Goal: Task Accomplishment & Management: Complete application form

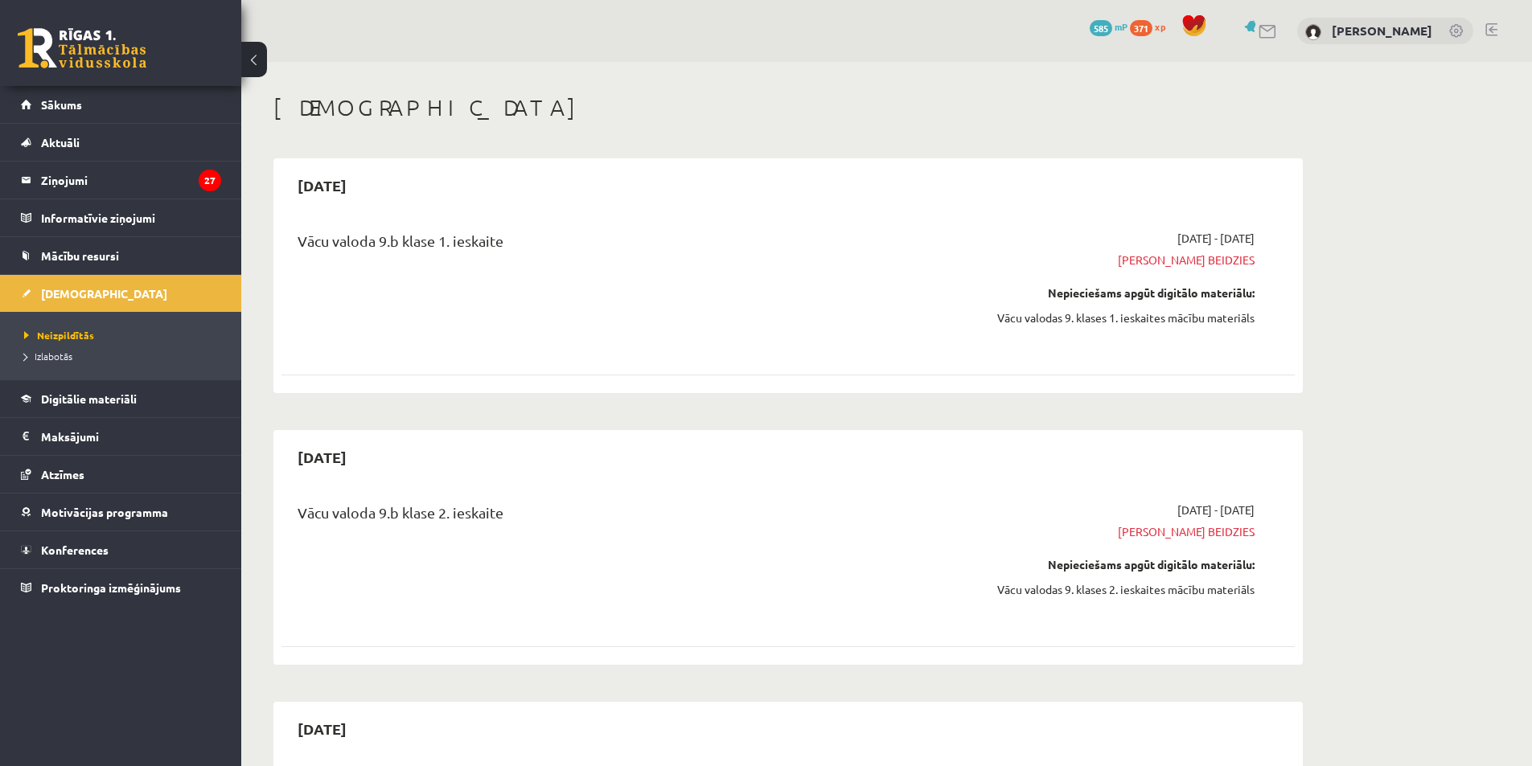
scroll to position [1208, 0]
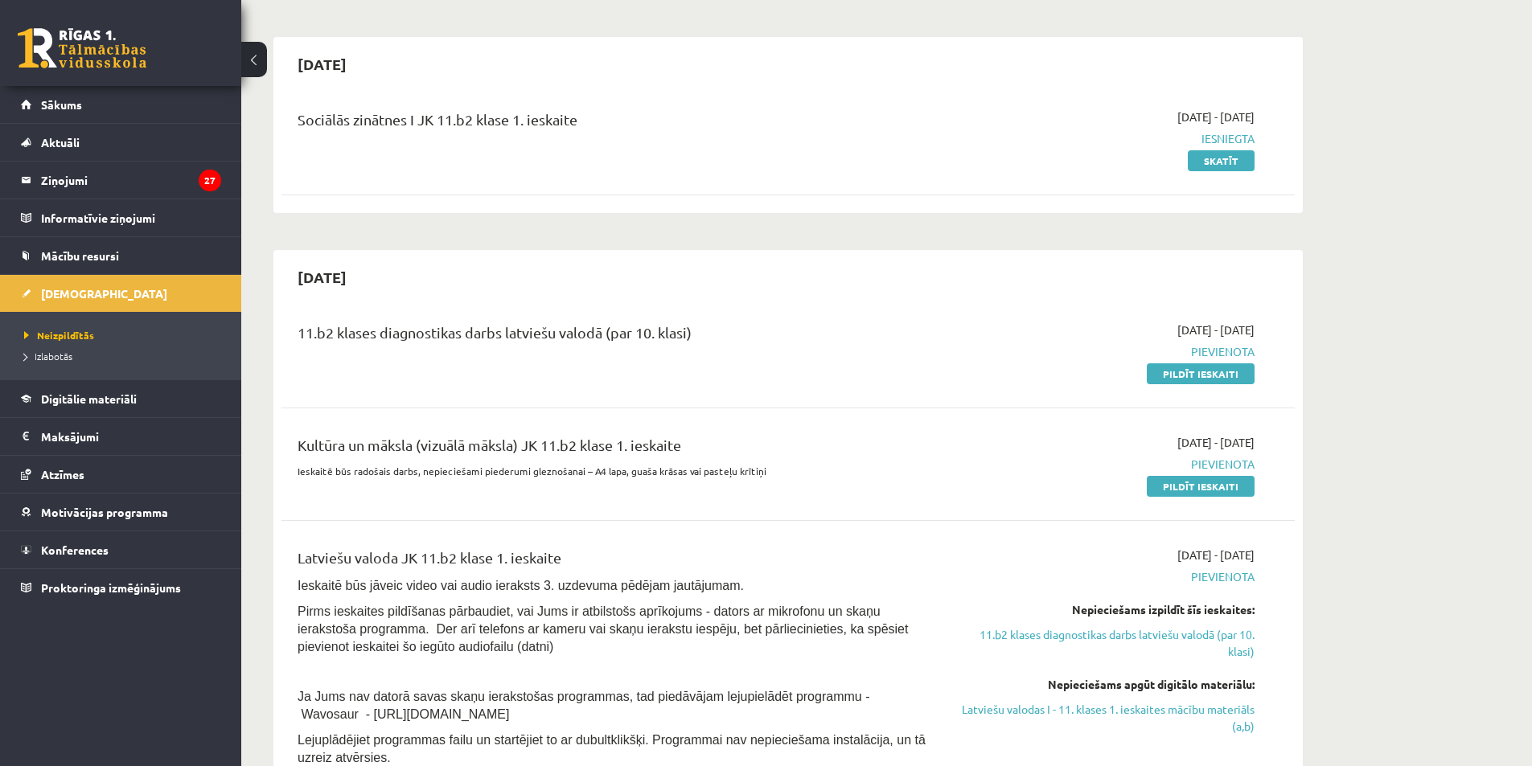
click at [1162, 482] on link "Pildīt ieskaiti" at bounding box center [1200, 486] width 108 height 21
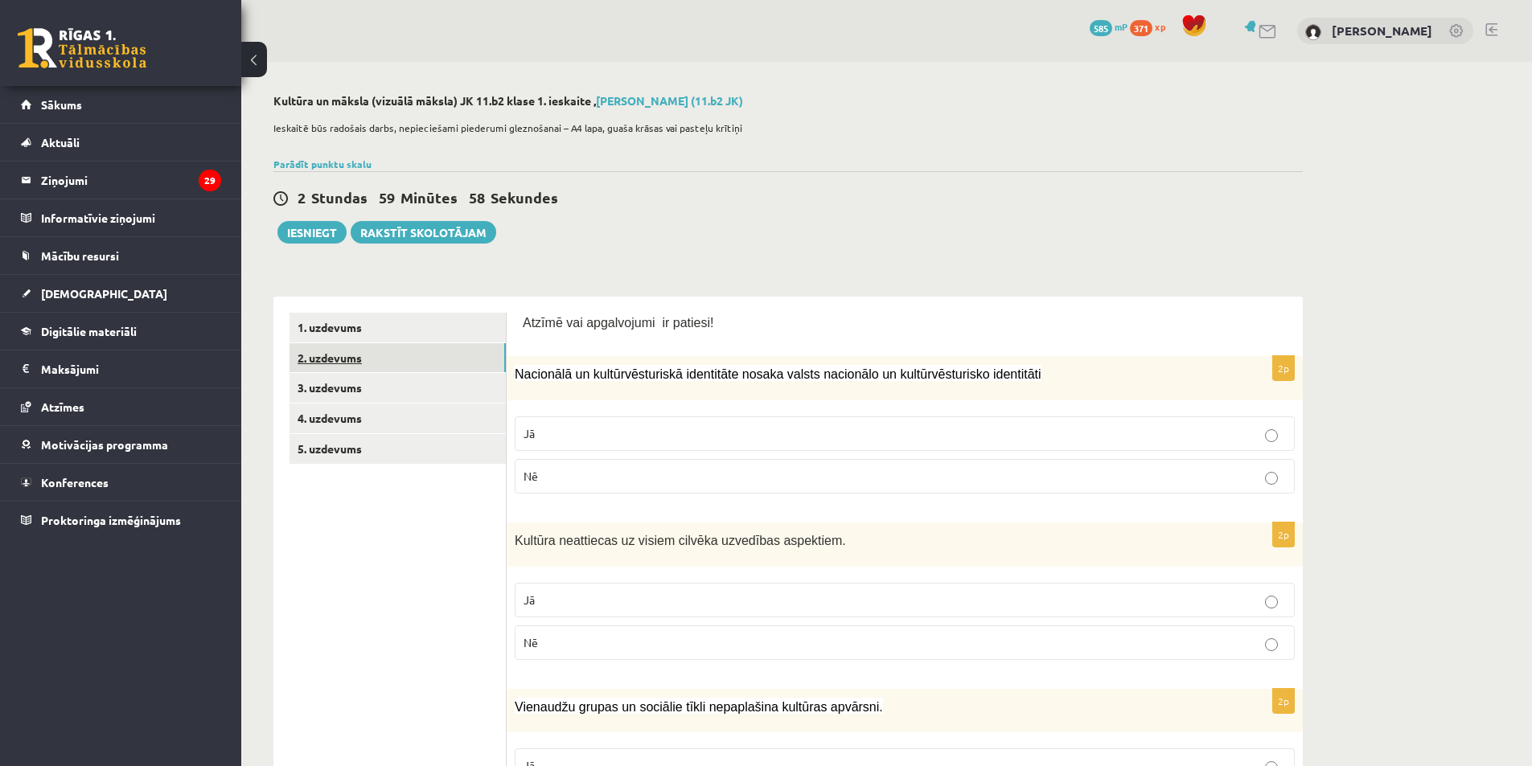
click at [474, 359] on link "2. uzdevums" at bounding box center [397, 358] width 216 height 30
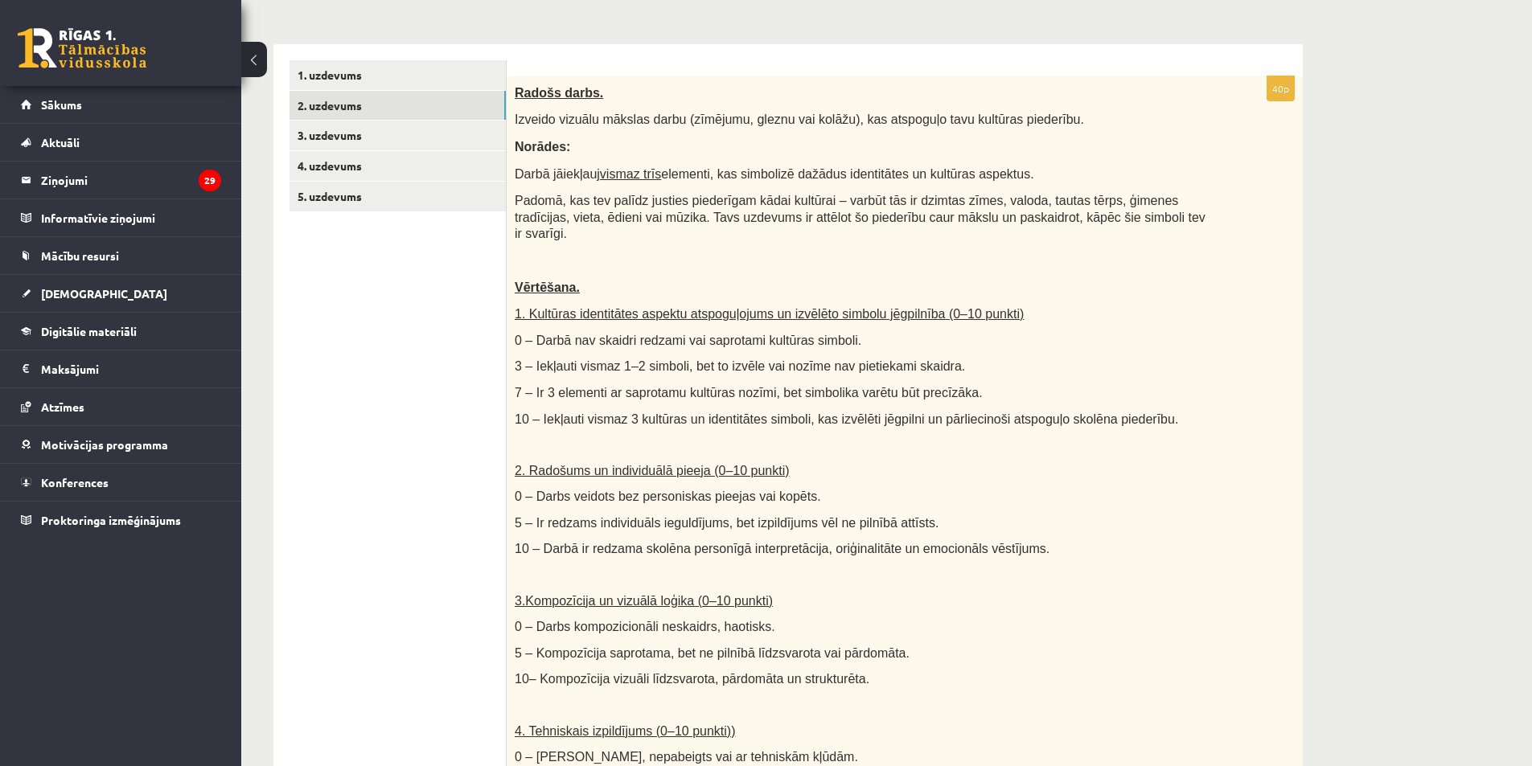
scroll to position [240, 0]
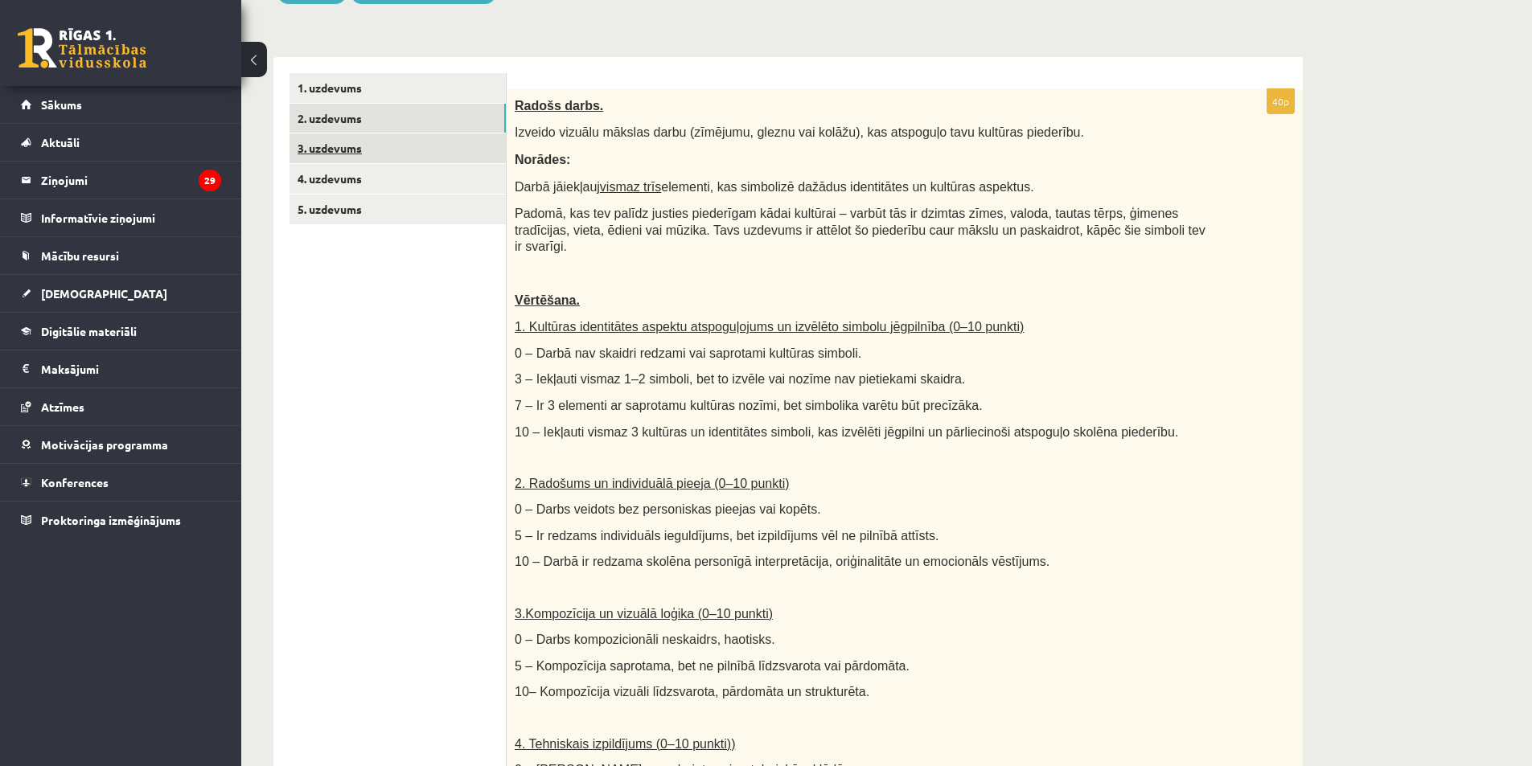
click at [460, 139] on link "3. uzdevums" at bounding box center [397, 148] width 216 height 30
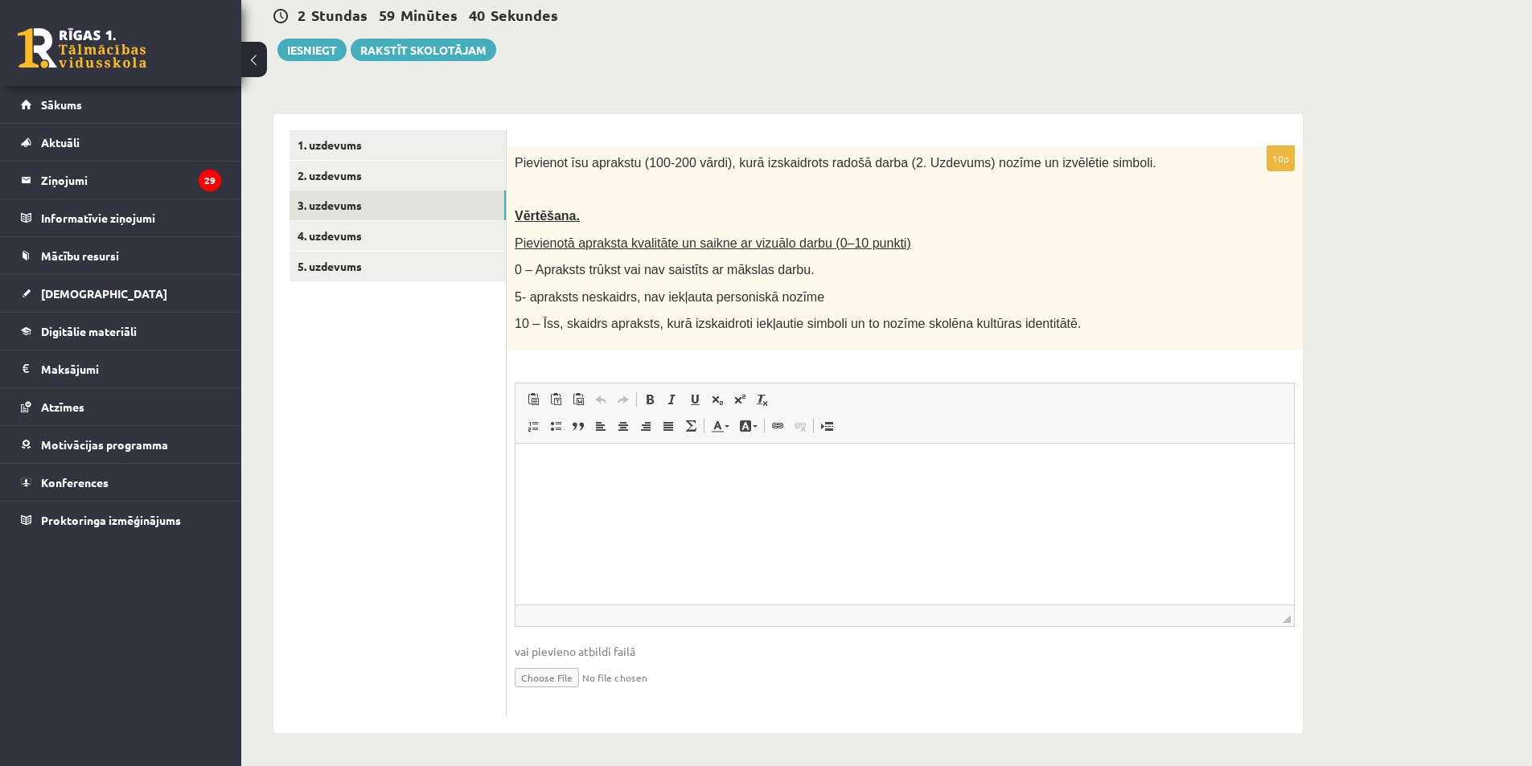
scroll to position [0, 0]
click at [465, 240] on link "4. uzdevums" at bounding box center [397, 236] width 216 height 30
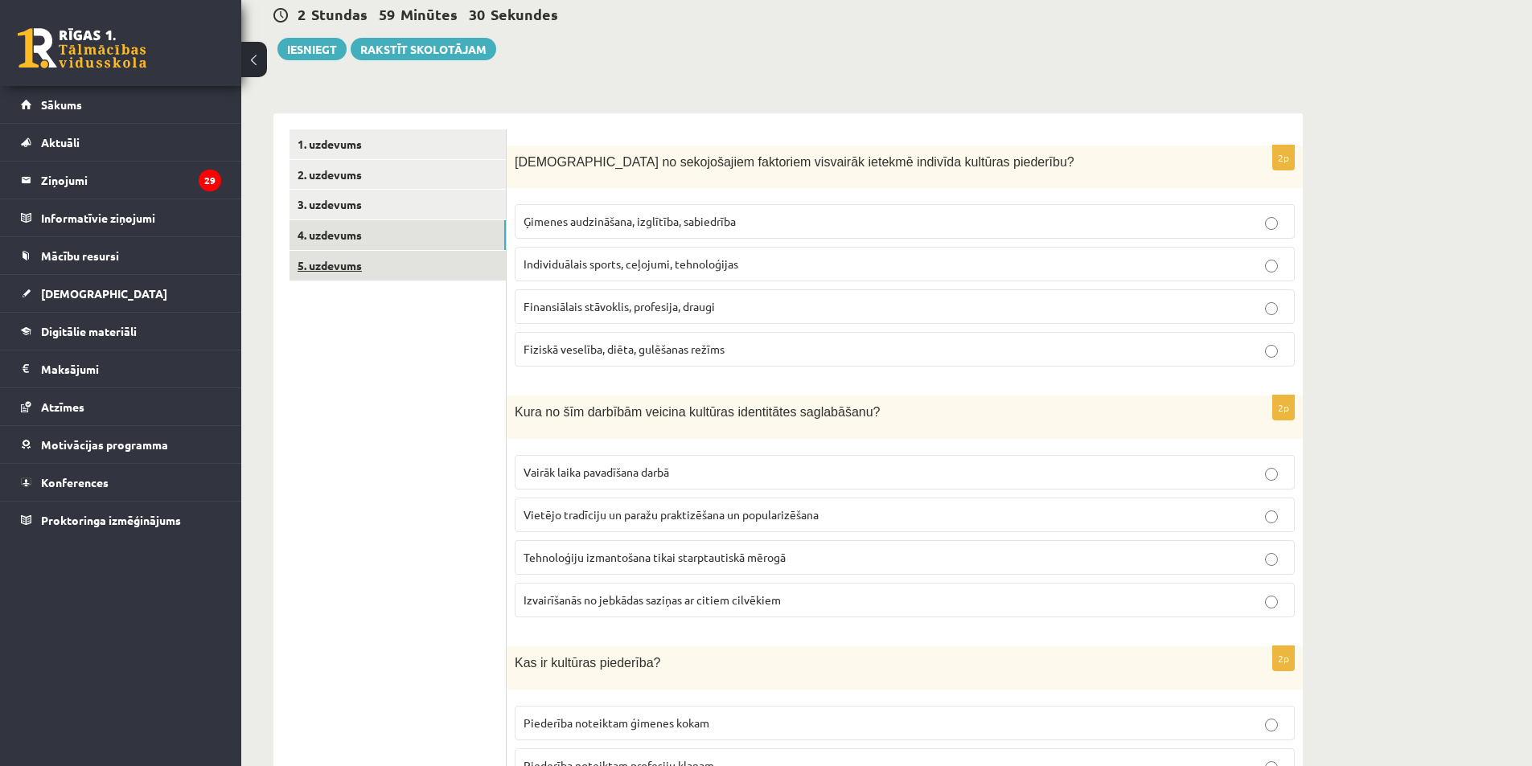
click at [461, 266] on link "5. uzdevums" at bounding box center [397, 266] width 216 height 30
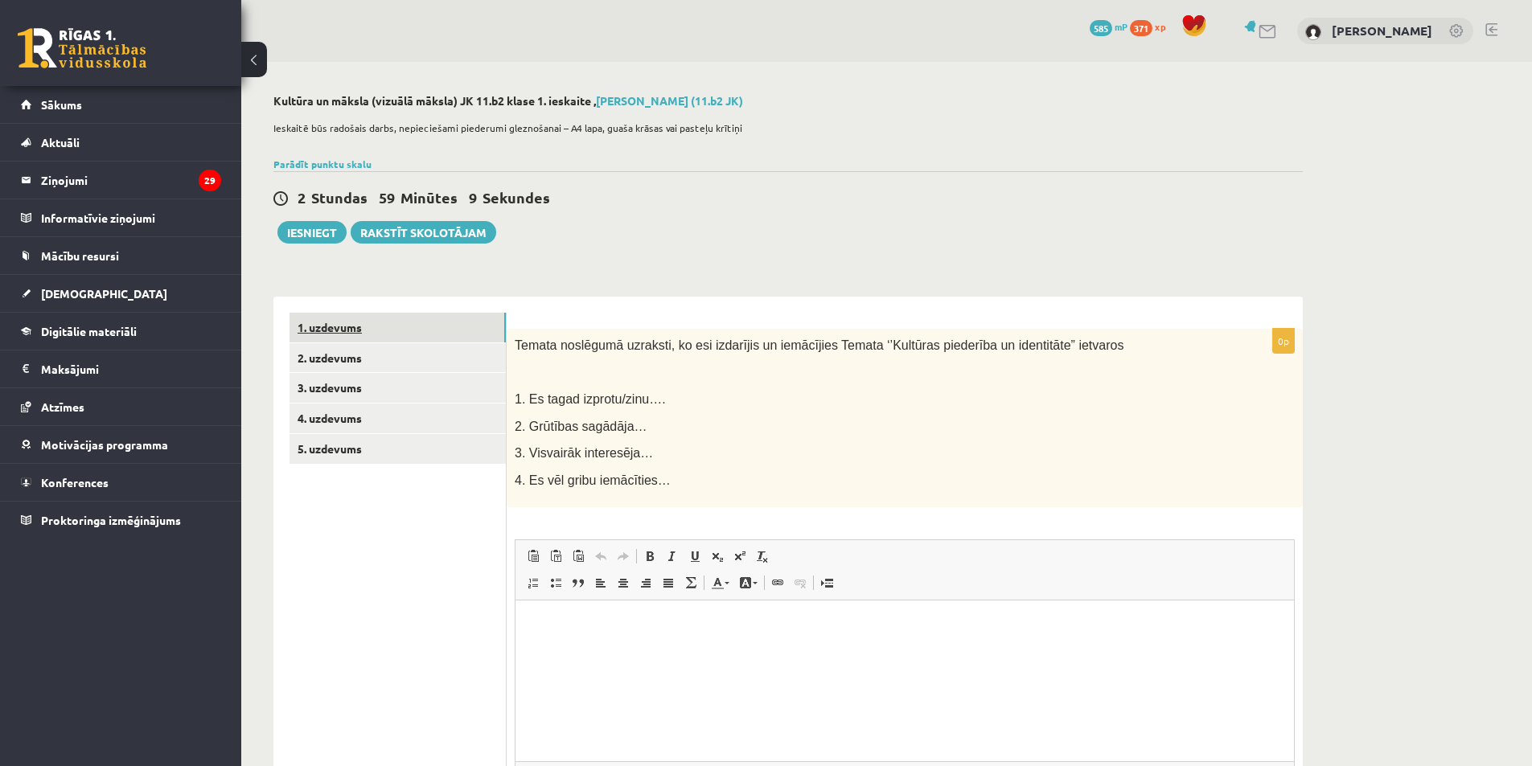
click at [446, 329] on link "1. uzdevums" at bounding box center [397, 328] width 216 height 30
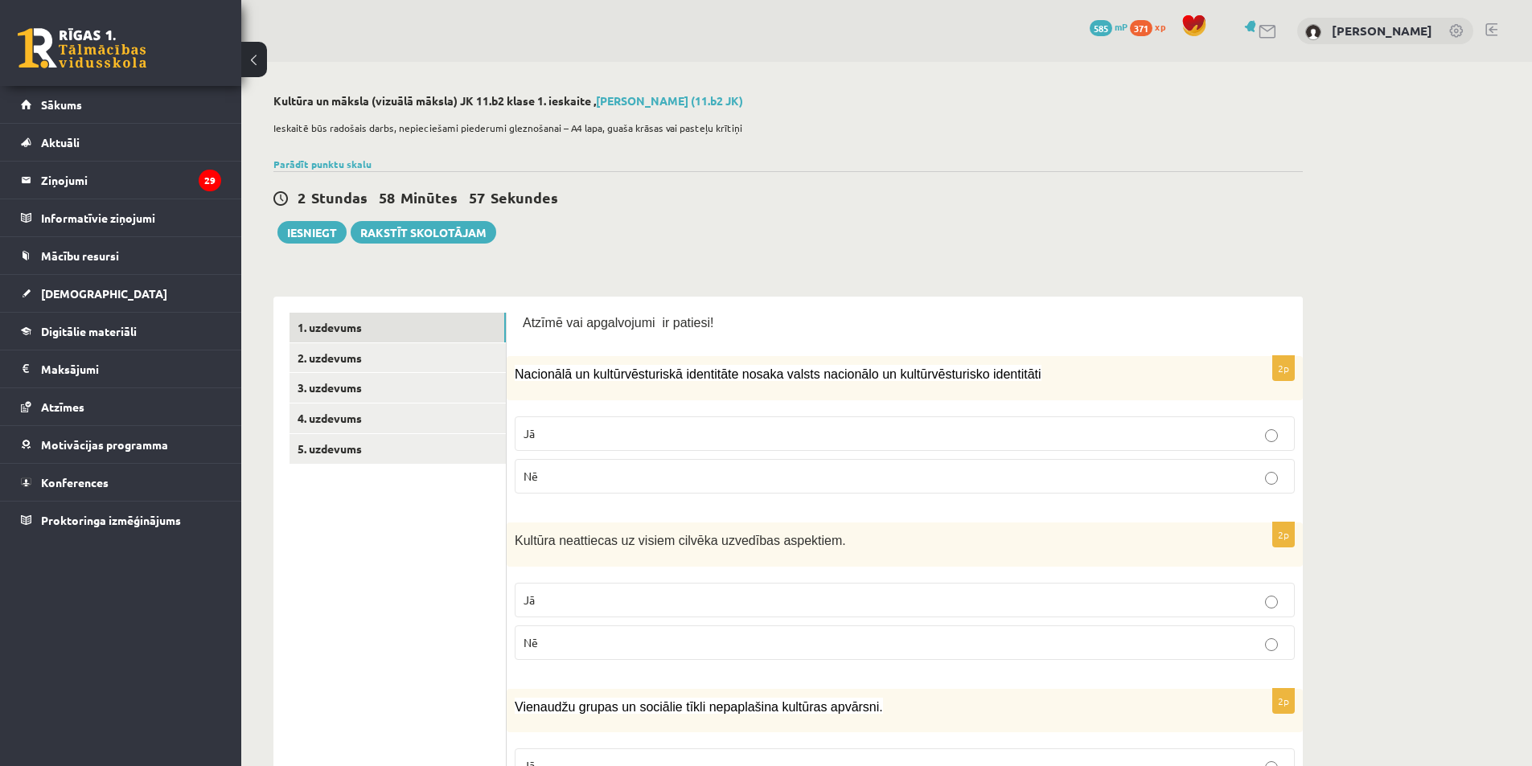
click at [783, 429] on p "Jā" at bounding box center [904, 433] width 762 height 17
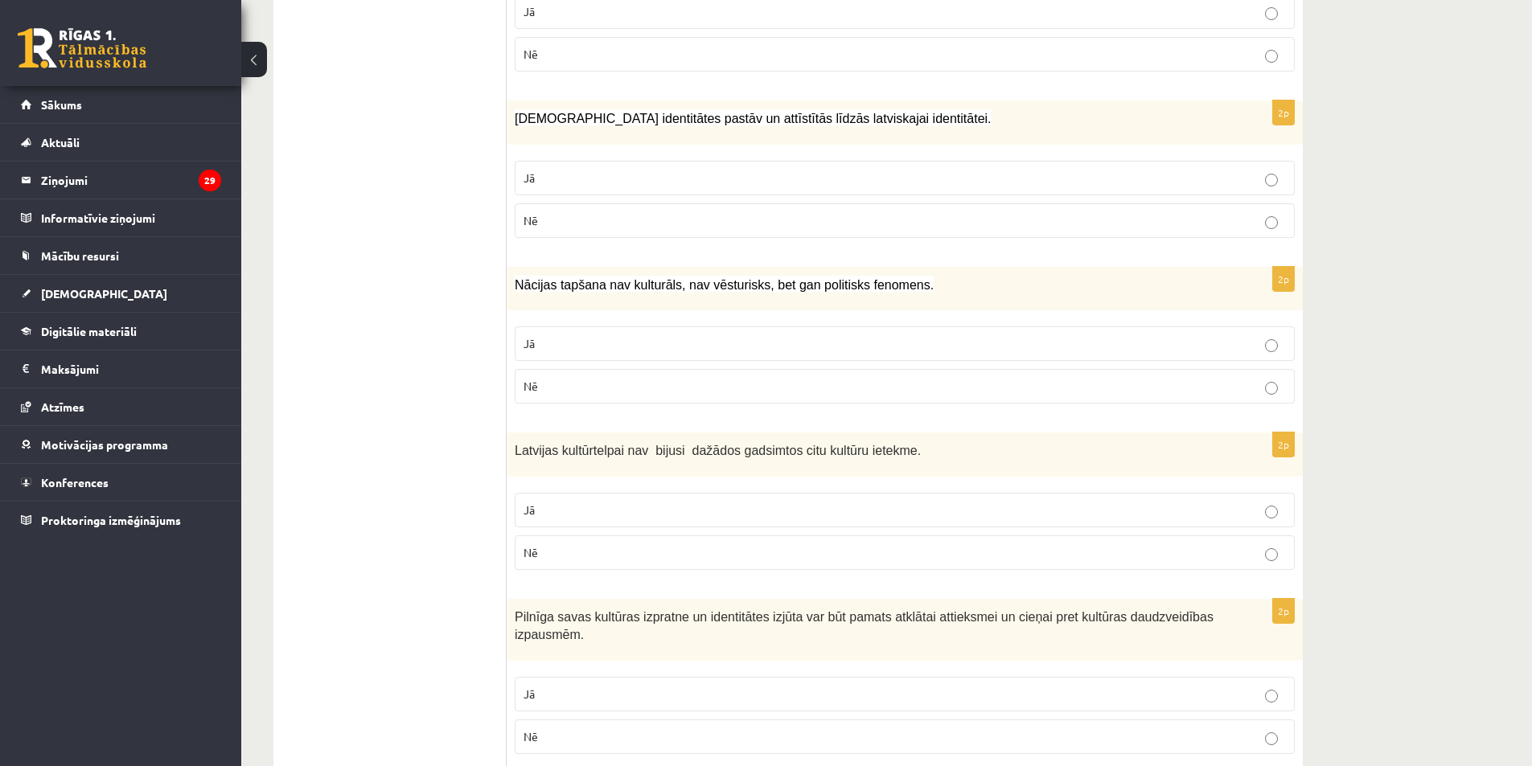
scroll to position [2134, 0]
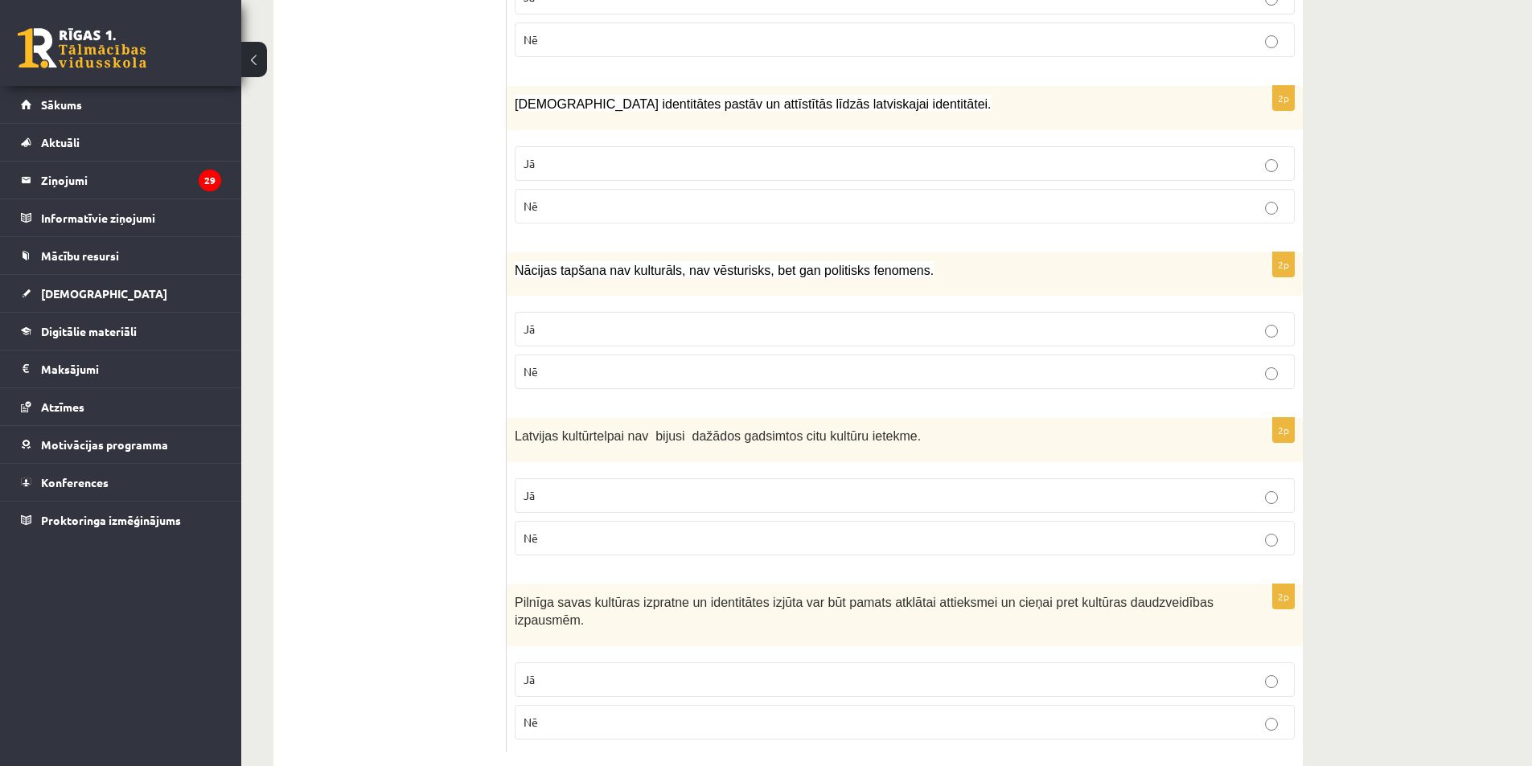
click at [605, 671] on p "Jā" at bounding box center [904, 679] width 762 height 17
click at [169, 409] on link "Atzīmes" at bounding box center [121, 406] width 200 height 37
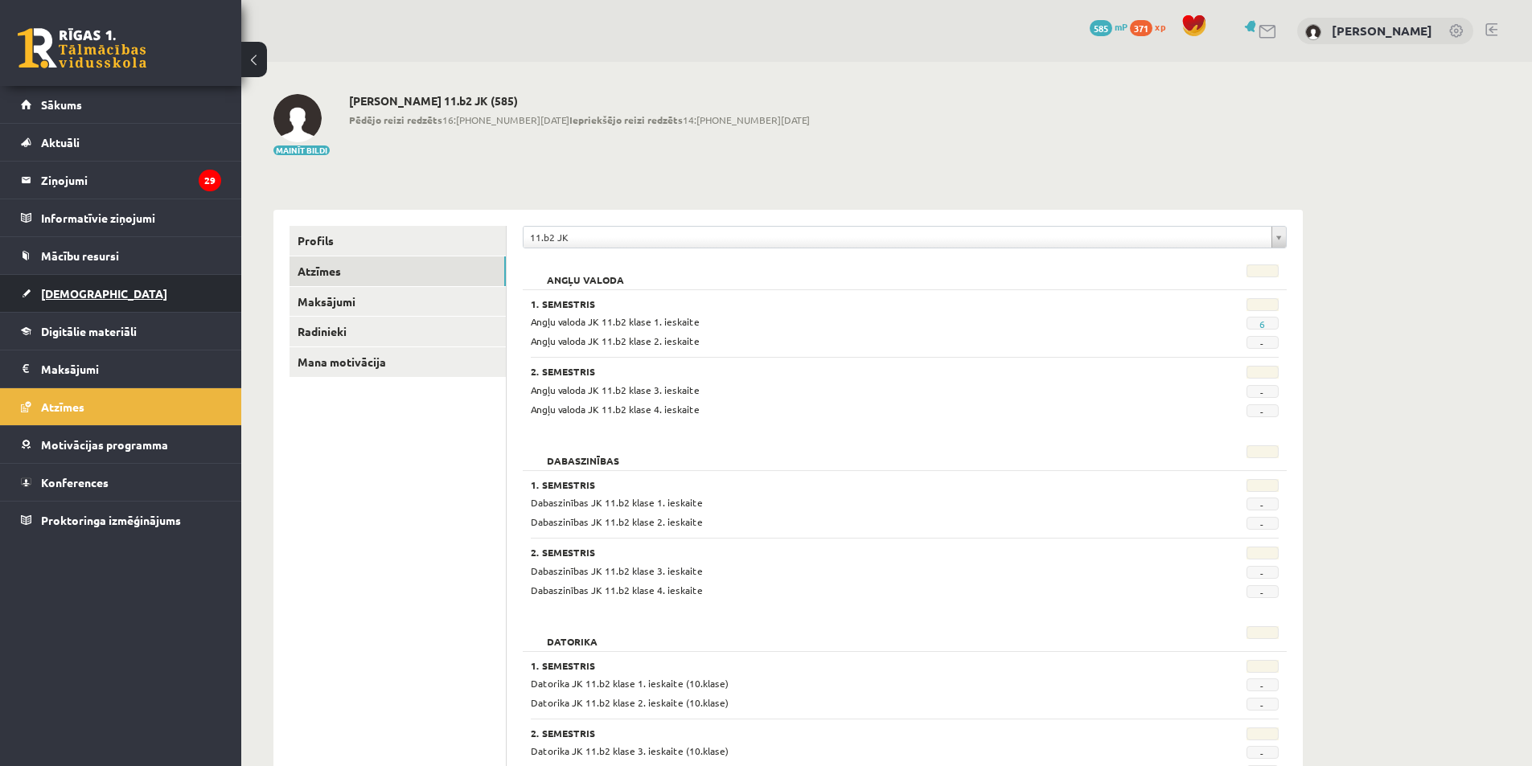
click at [93, 284] on link "[DEMOGRAPHIC_DATA]" at bounding box center [121, 293] width 200 height 37
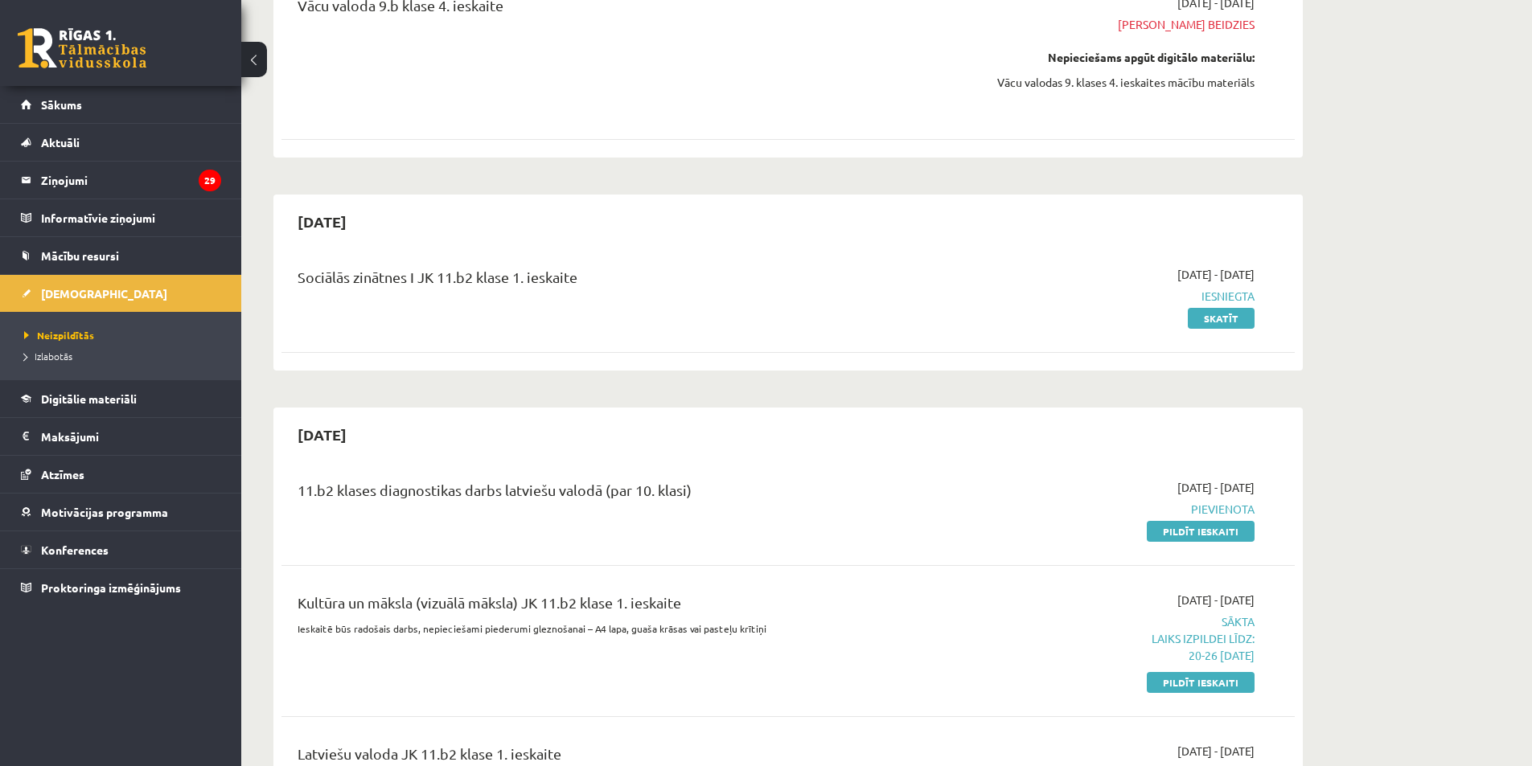
scroll to position [1126, 0]
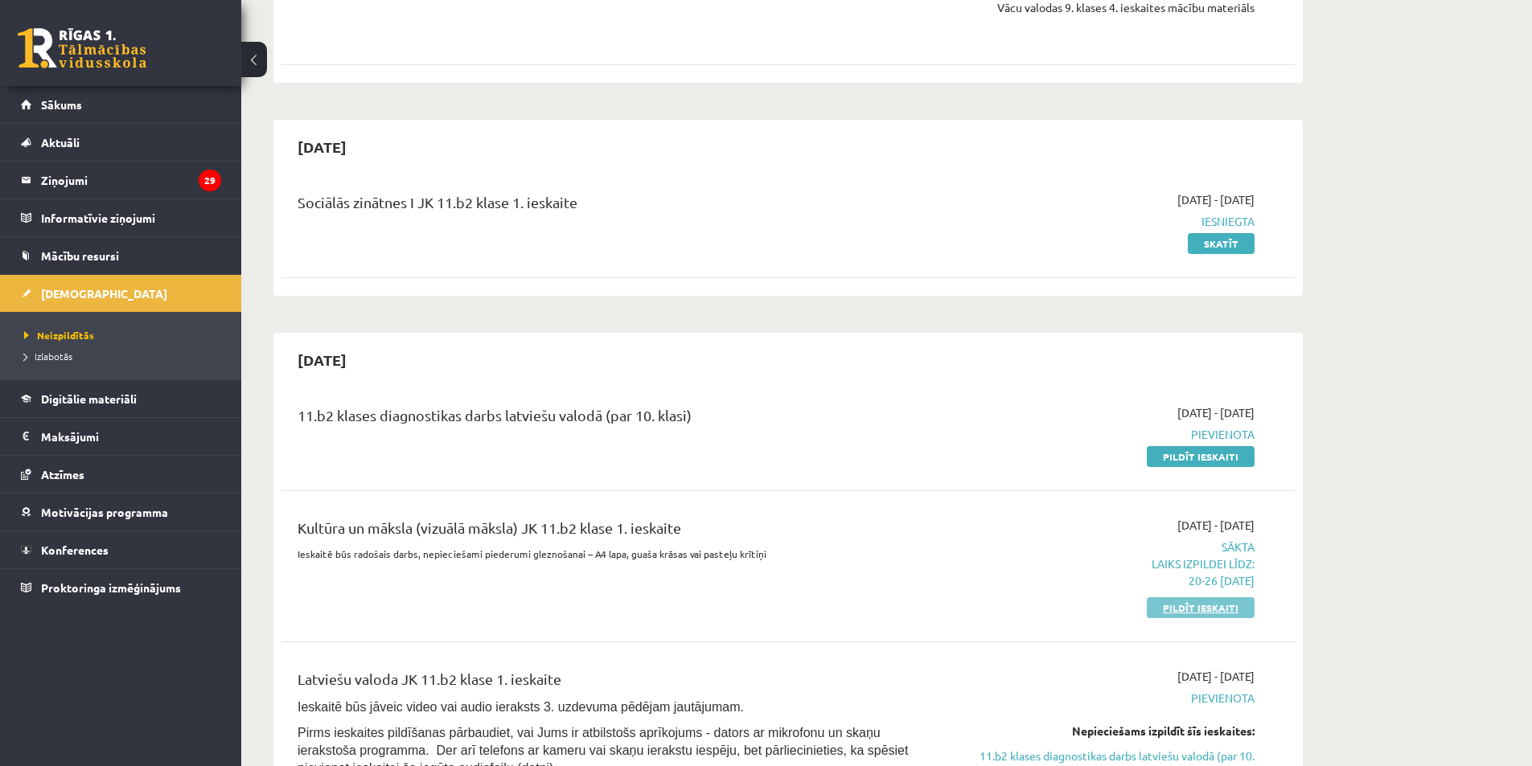
click at [1184, 613] on link "Pildīt ieskaiti" at bounding box center [1200, 607] width 108 height 21
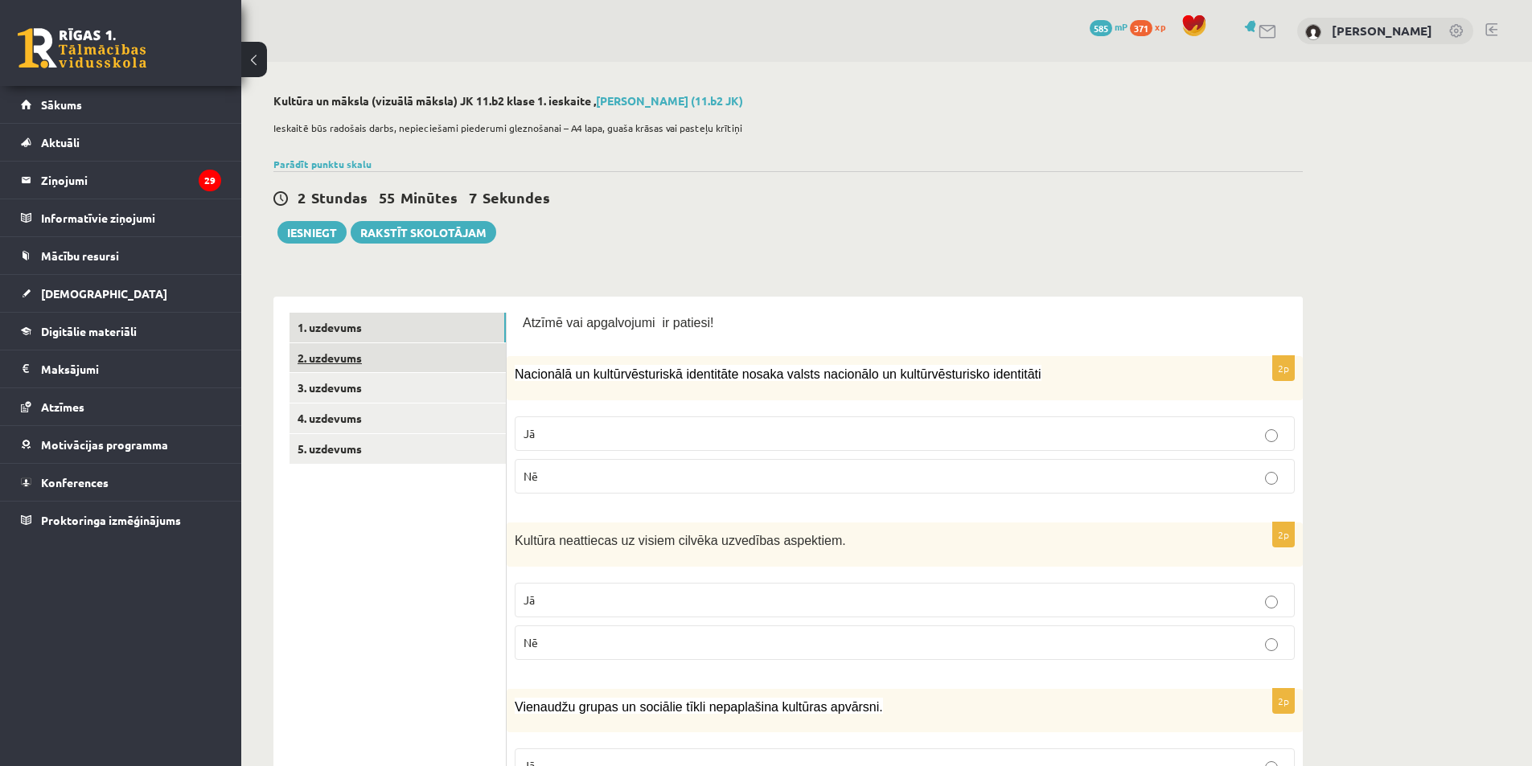
click at [421, 350] on link "2. uzdevums" at bounding box center [397, 358] width 216 height 30
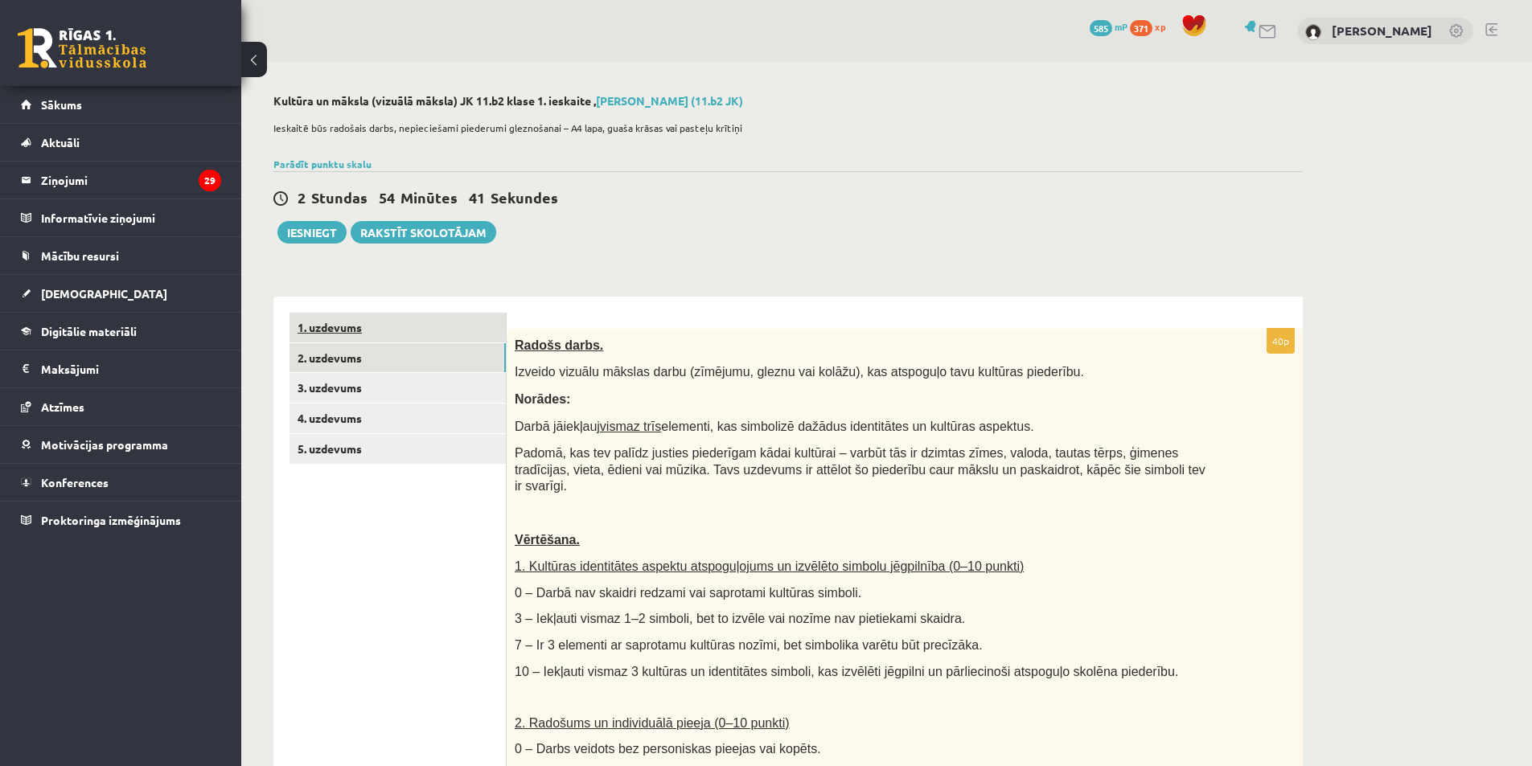
click at [459, 325] on link "1. uzdevums" at bounding box center [397, 328] width 216 height 30
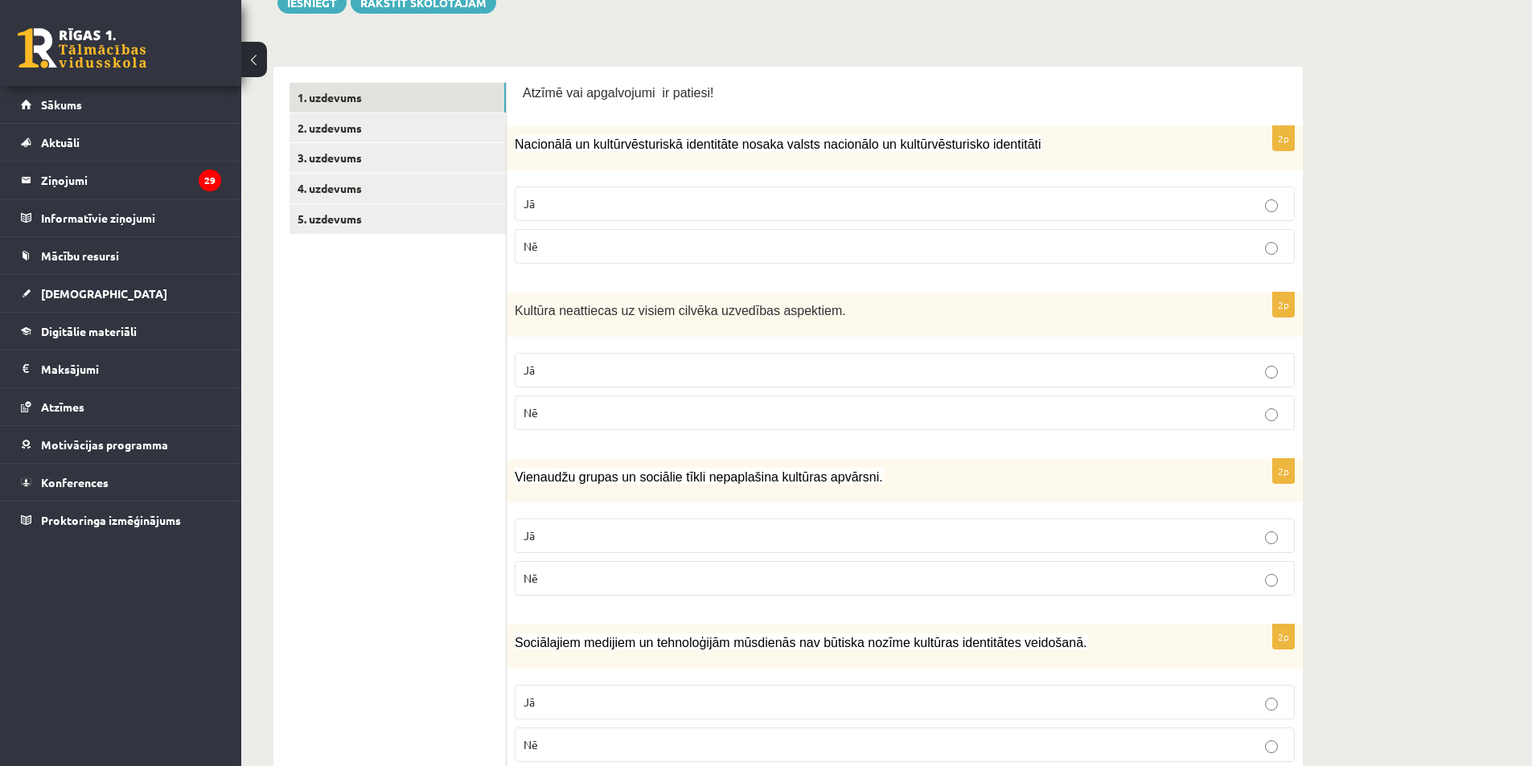
scroll to position [322, 0]
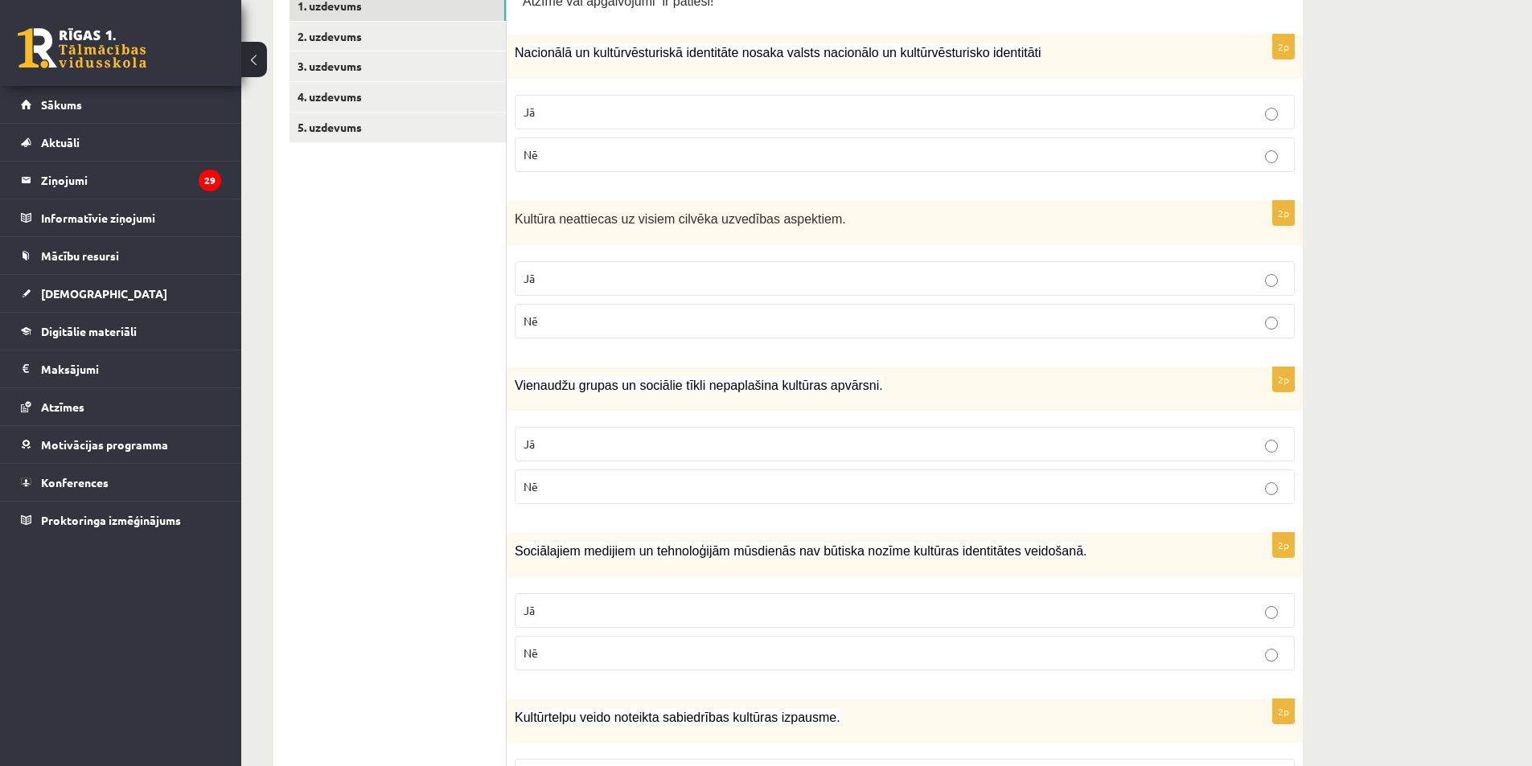
click at [556, 484] on p "Nē" at bounding box center [904, 486] width 762 height 17
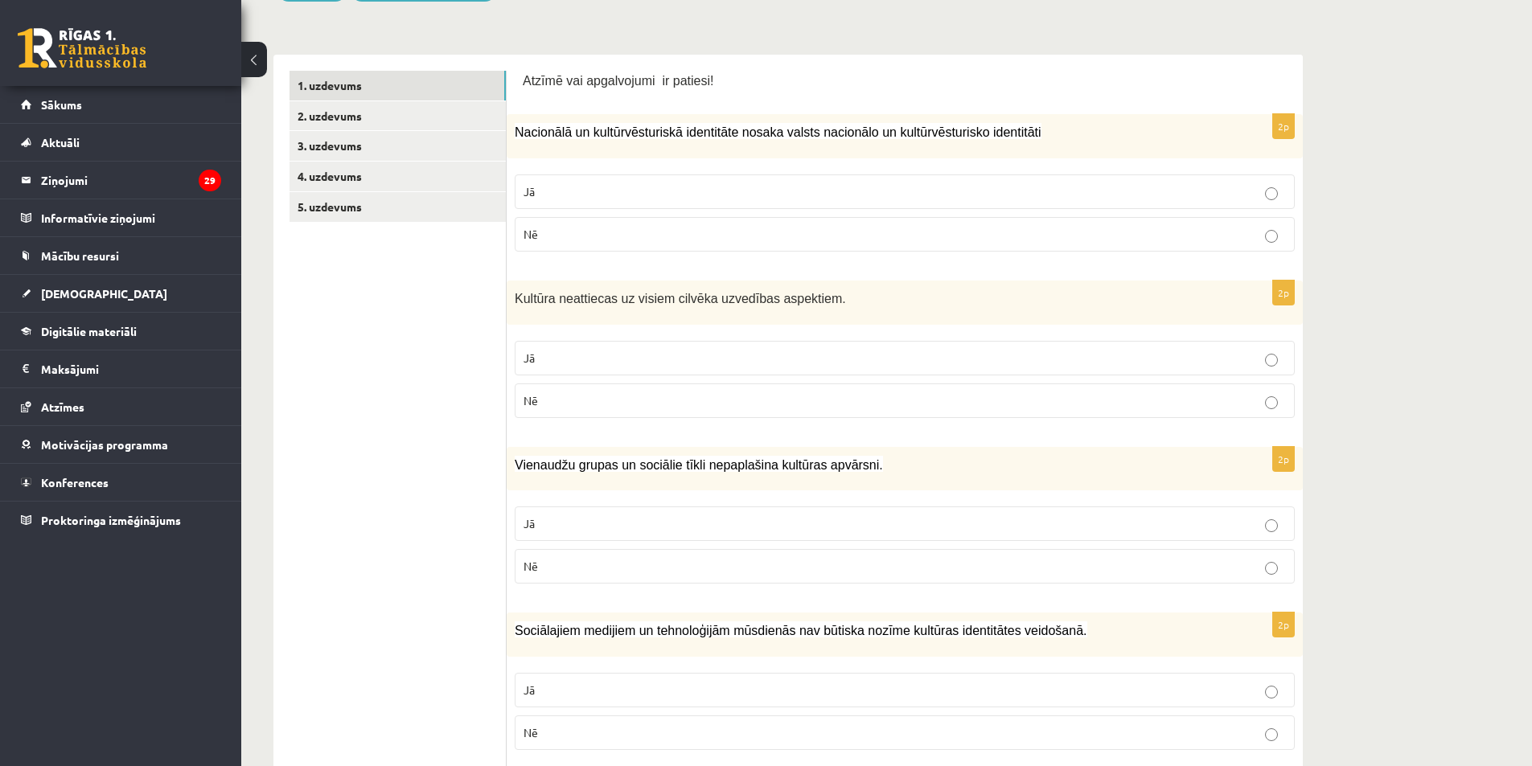
scroll to position [0, 0]
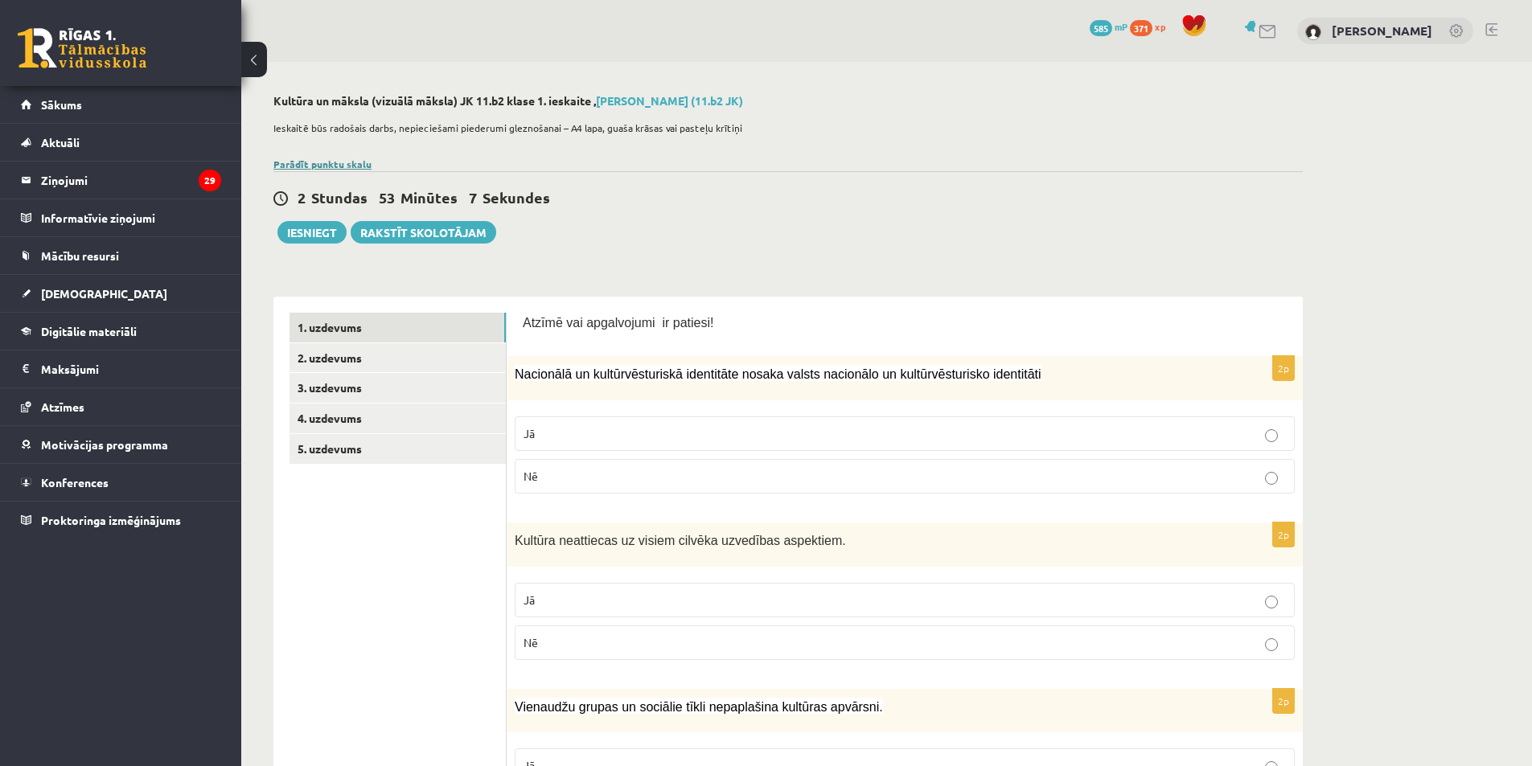
click at [347, 159] on link "Parādīt punktu skalu" at bounding box center [322, 164] width 98 height 13
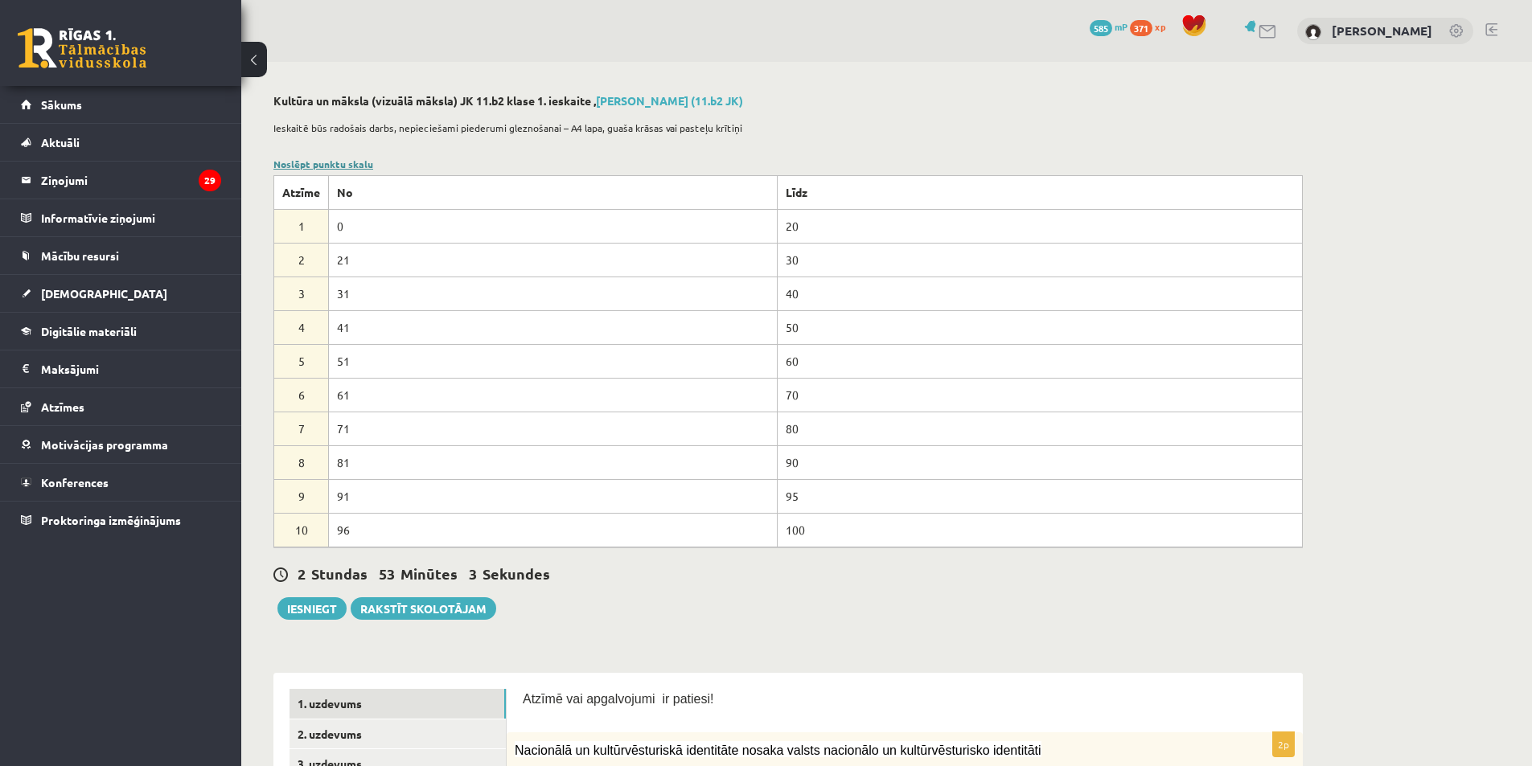
click at [347, 167] on link "Noslēpt punktu skalu" at bounding box center [323, 164] width 100 height 13
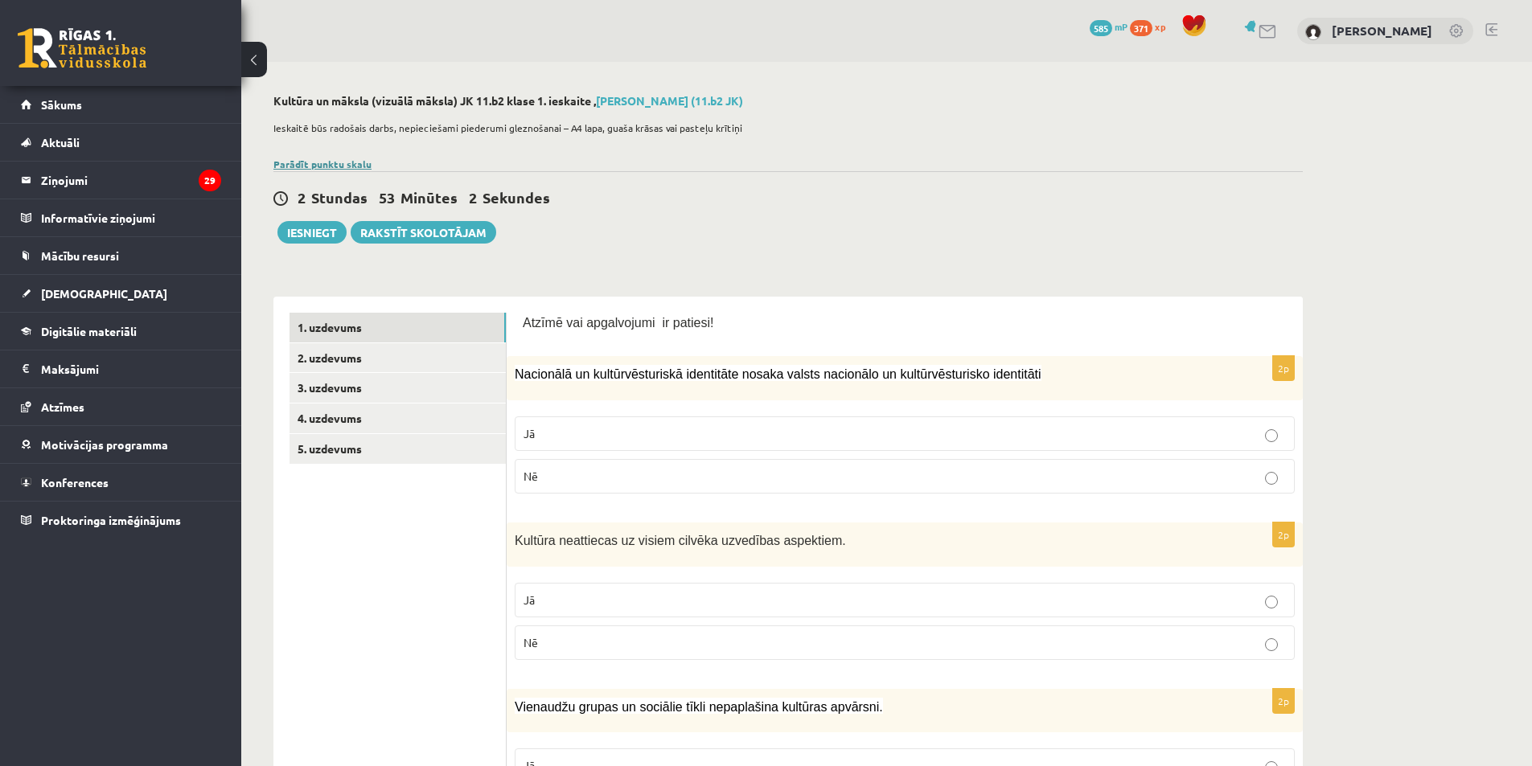
click at [347, 168] on link "Parādīt punktu skalu" at bounding box center [322, 164] width 98 height 13
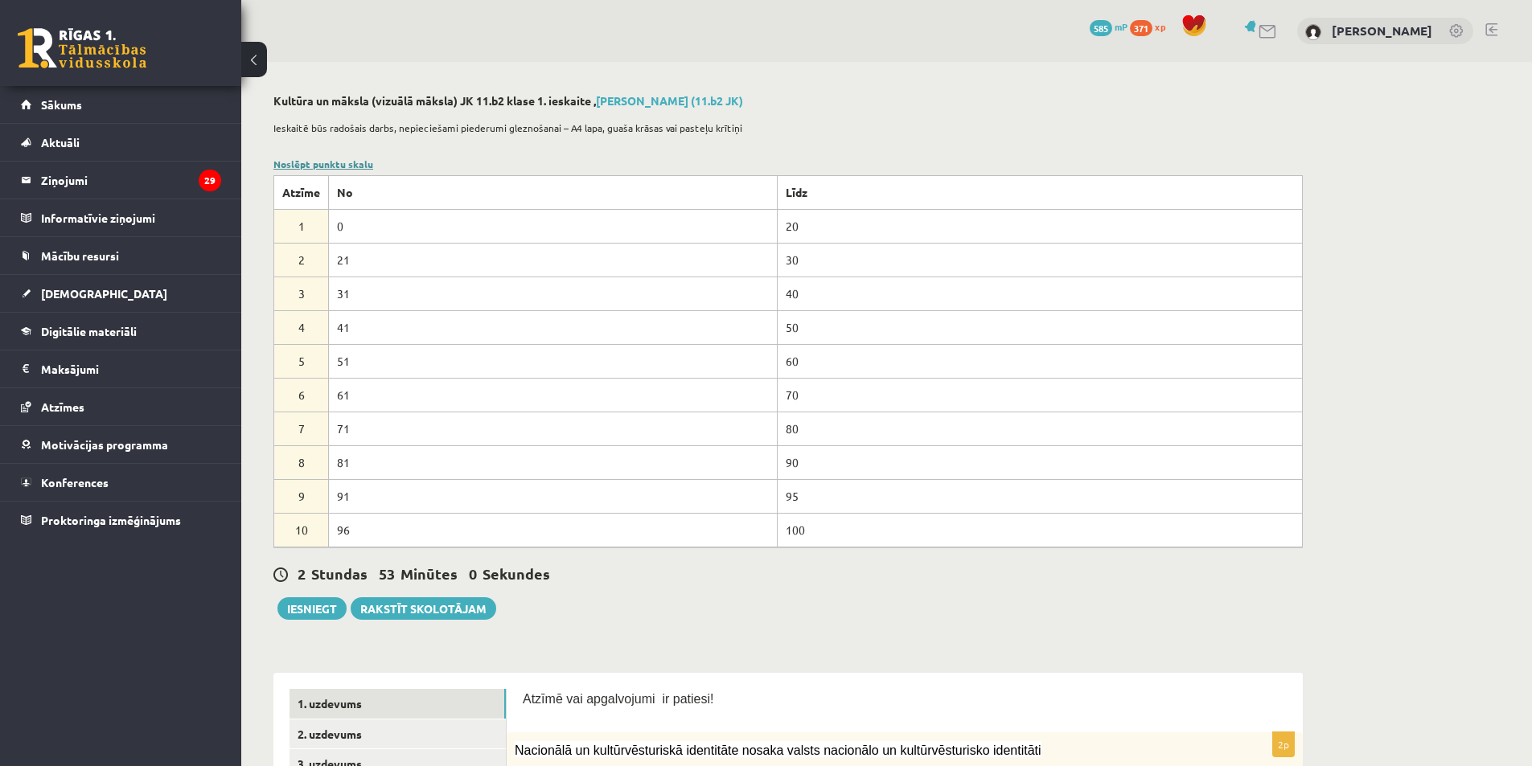
click at [347, 168] on link "Noslēpt punktu skalu" at bounding box center [323, 164] width 100 height 13
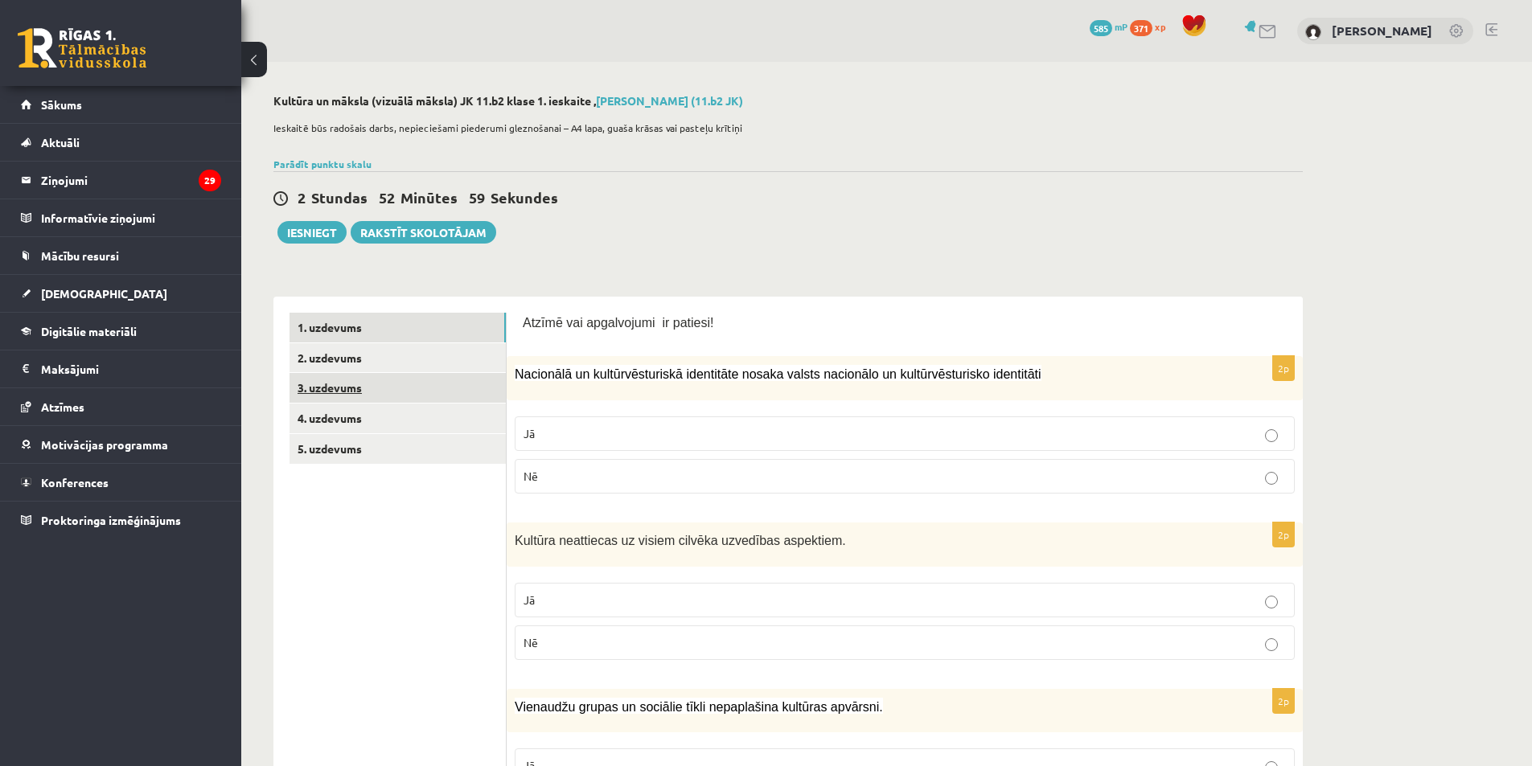
click at [421, 391] on link "3. uzdevums" at bounding box center [397, 388] width 216 height 30
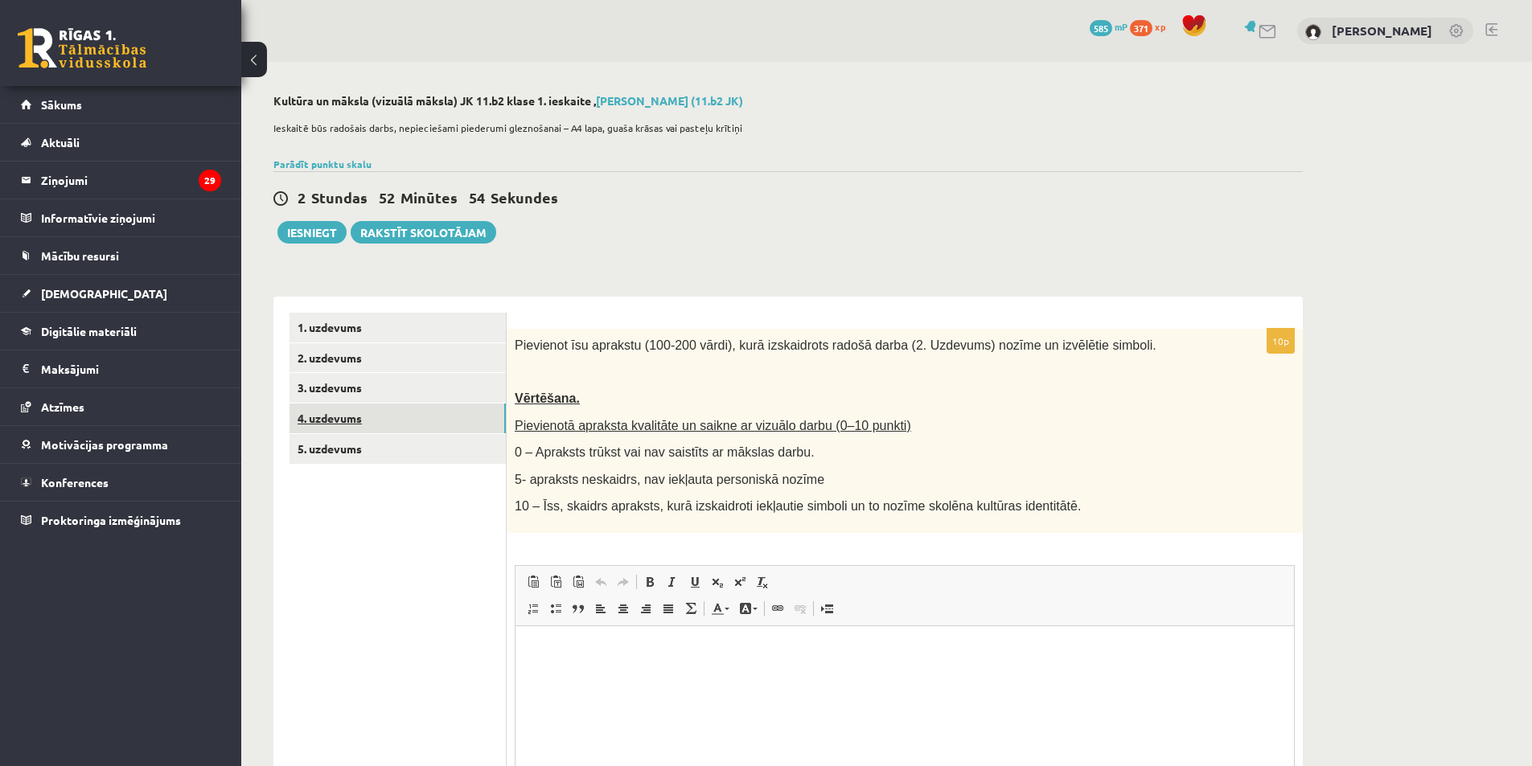
click at [399, 421] on link "4. uzdevums" at bounding box center [397, 419] width 216 height 30
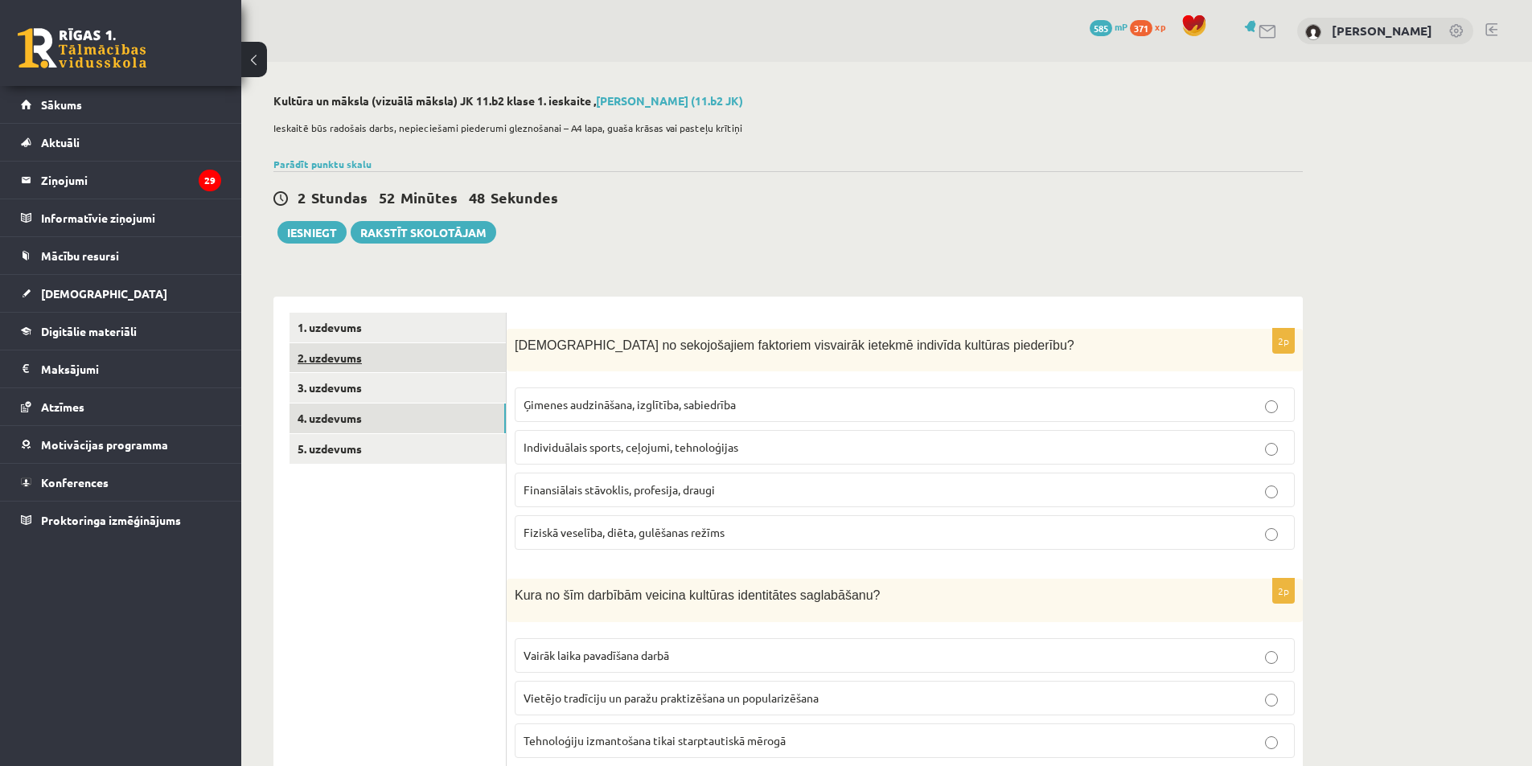
click at [424, 354] on link "2. uzdevums" at bounding box center [397, 358] width 216 height 30
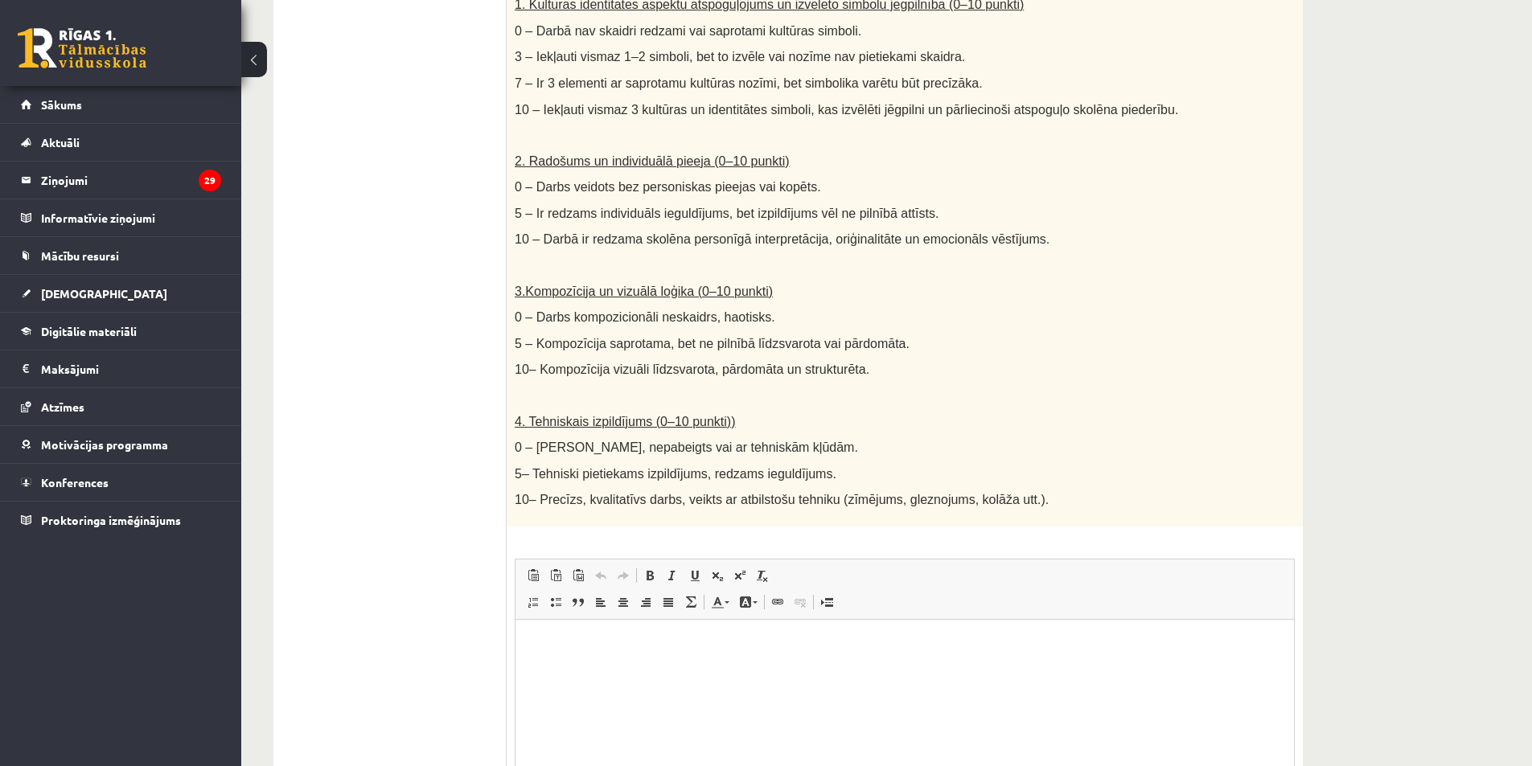
scroll to position [722, 0]
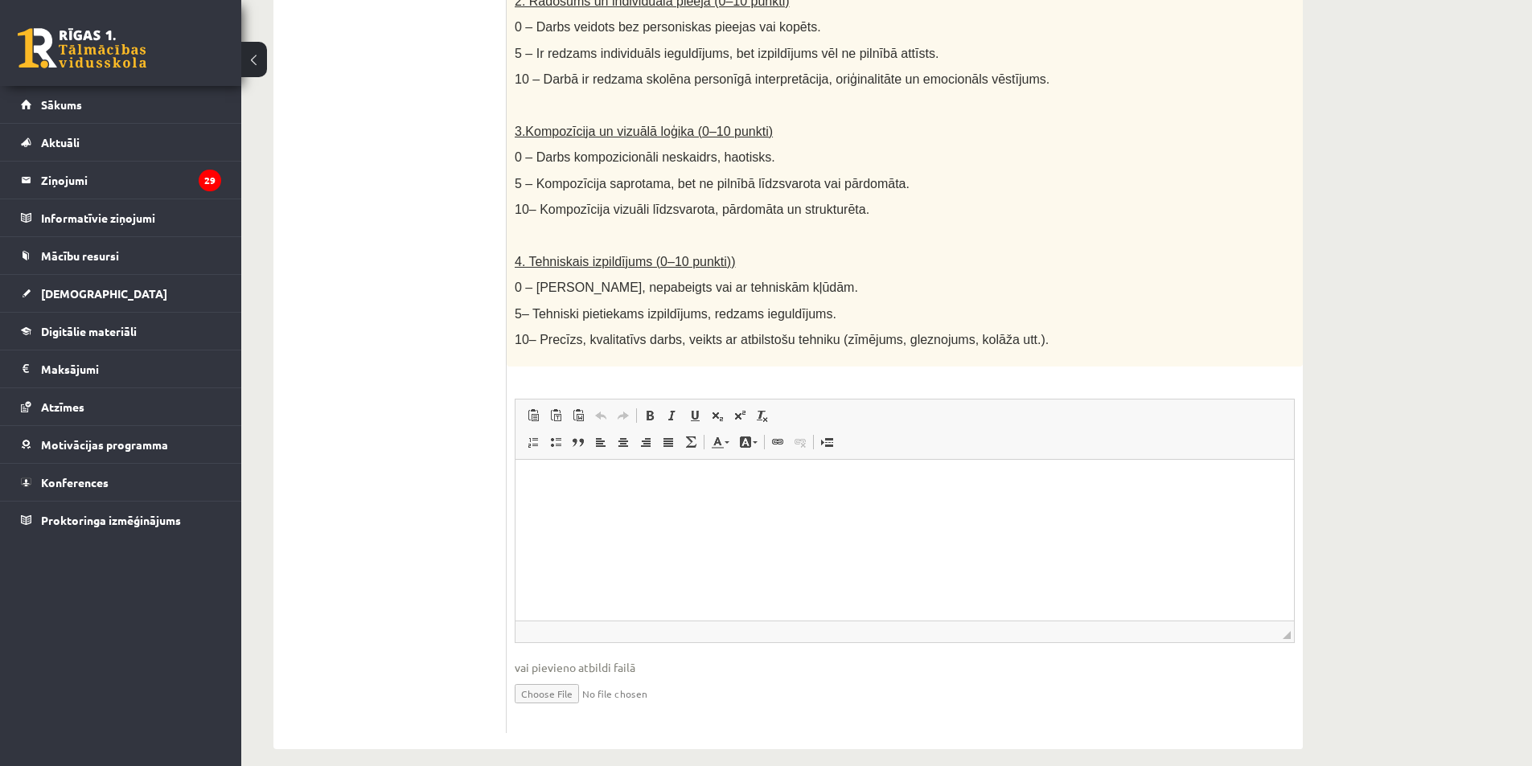
click at [548, 677] on input "file" at bounding box center [905, 692] width 780 height 33
type input "**********"
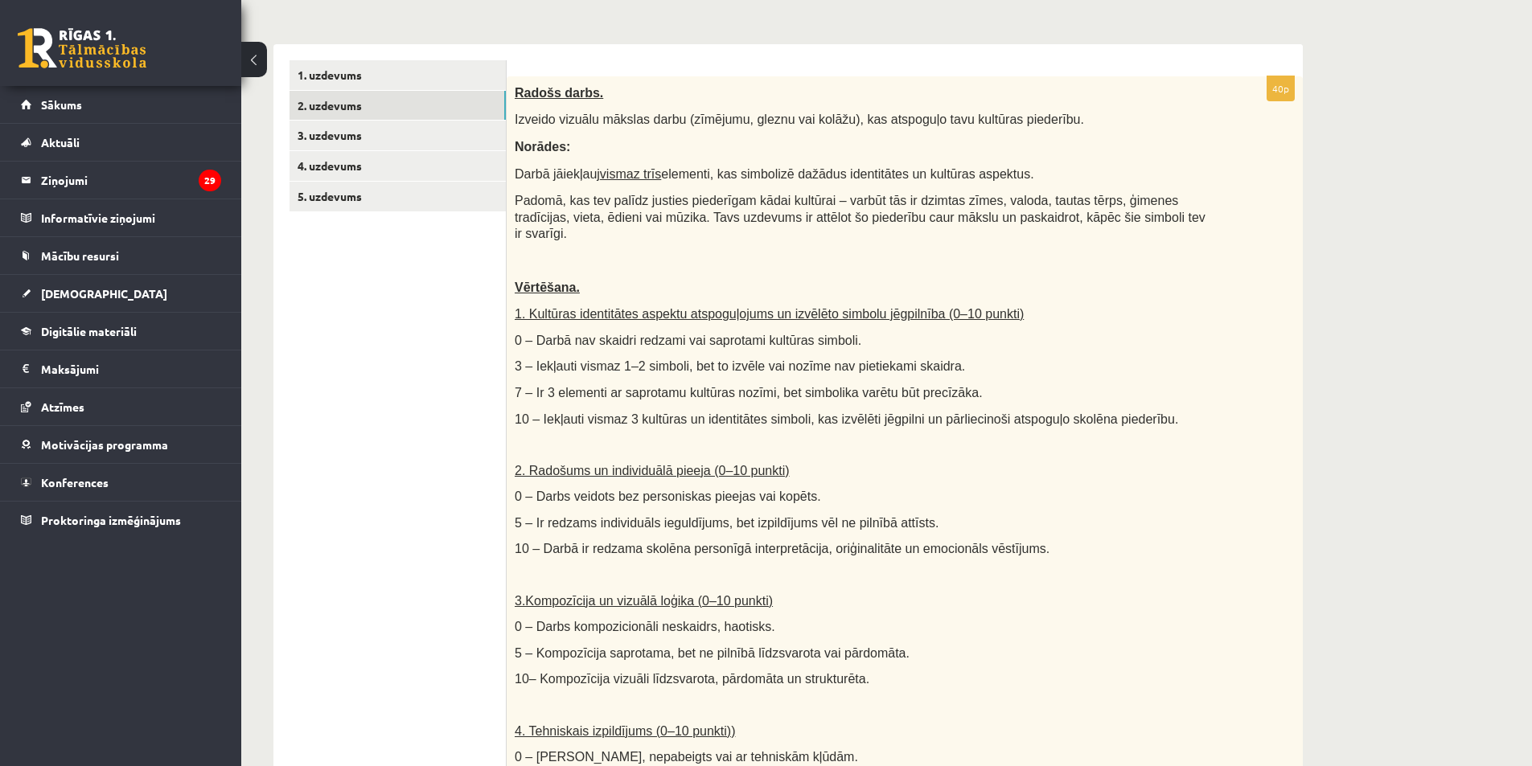
scroll to position [240, 0]
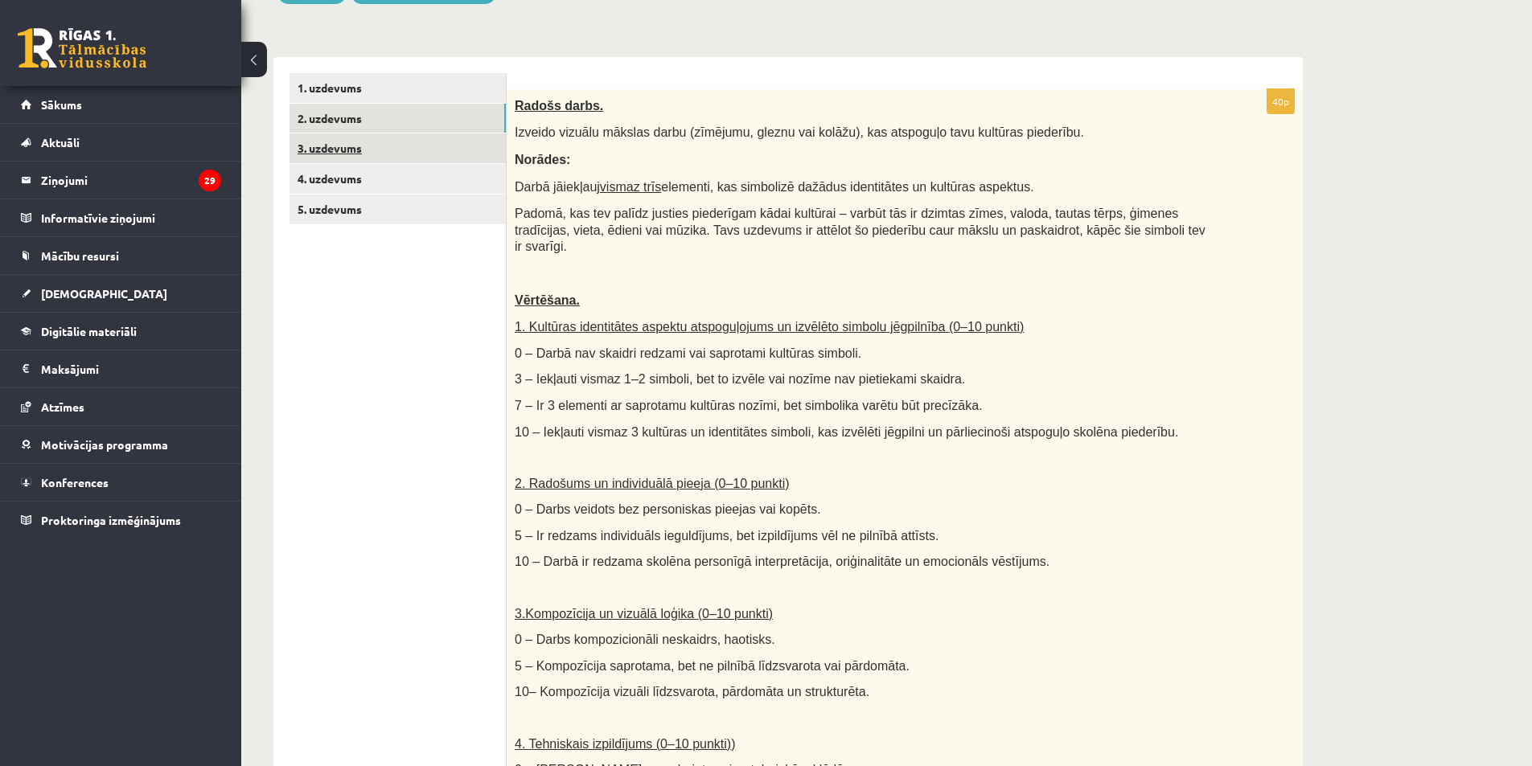
click at [410, 145] on link "3. uzdevums" at bounding box center [397, 148] width 216 height 30
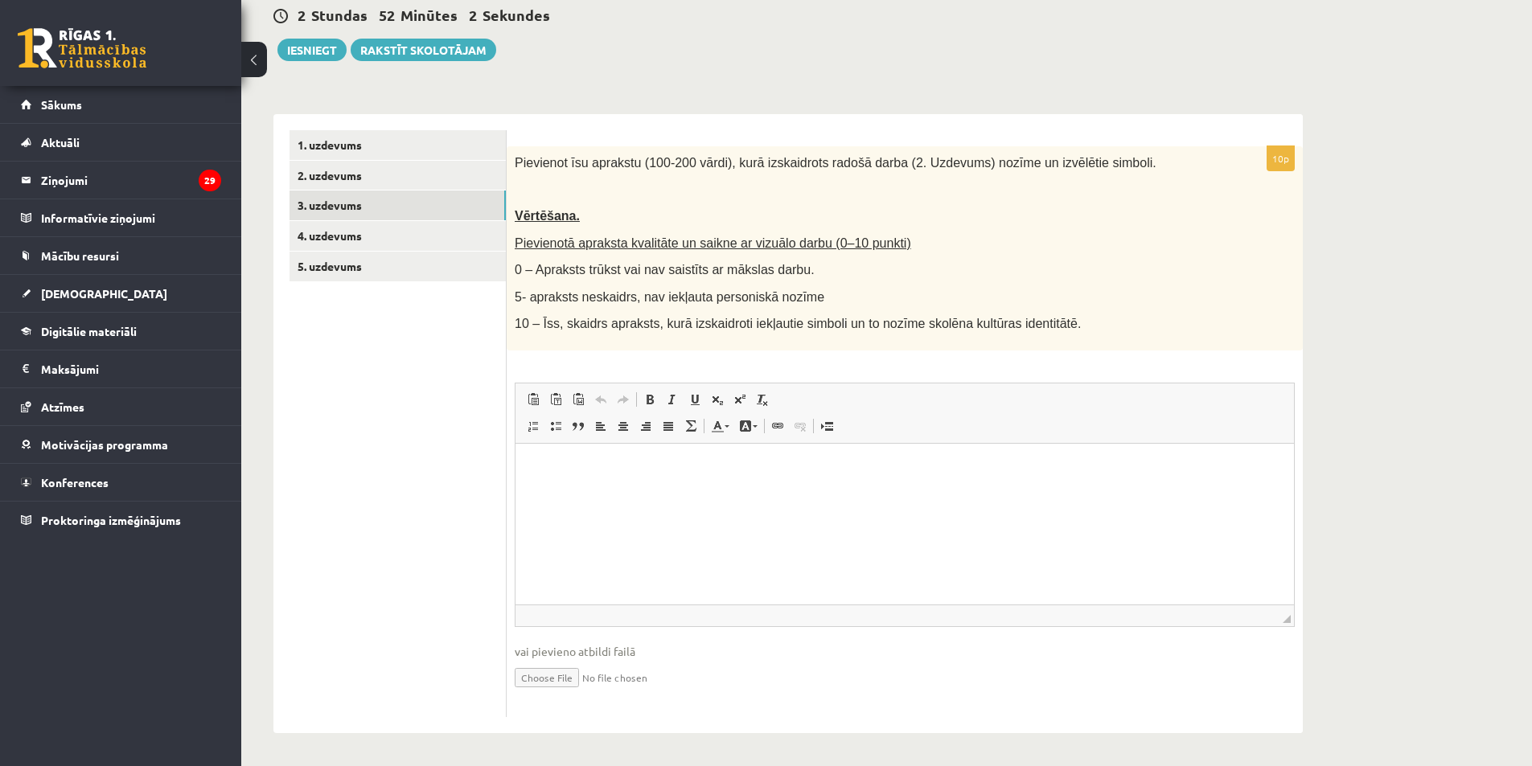
scroll to position [0, 0]
click at [359, 230] on link "4. uzdevums" at bounding box center [397, 236] width 216 height 30
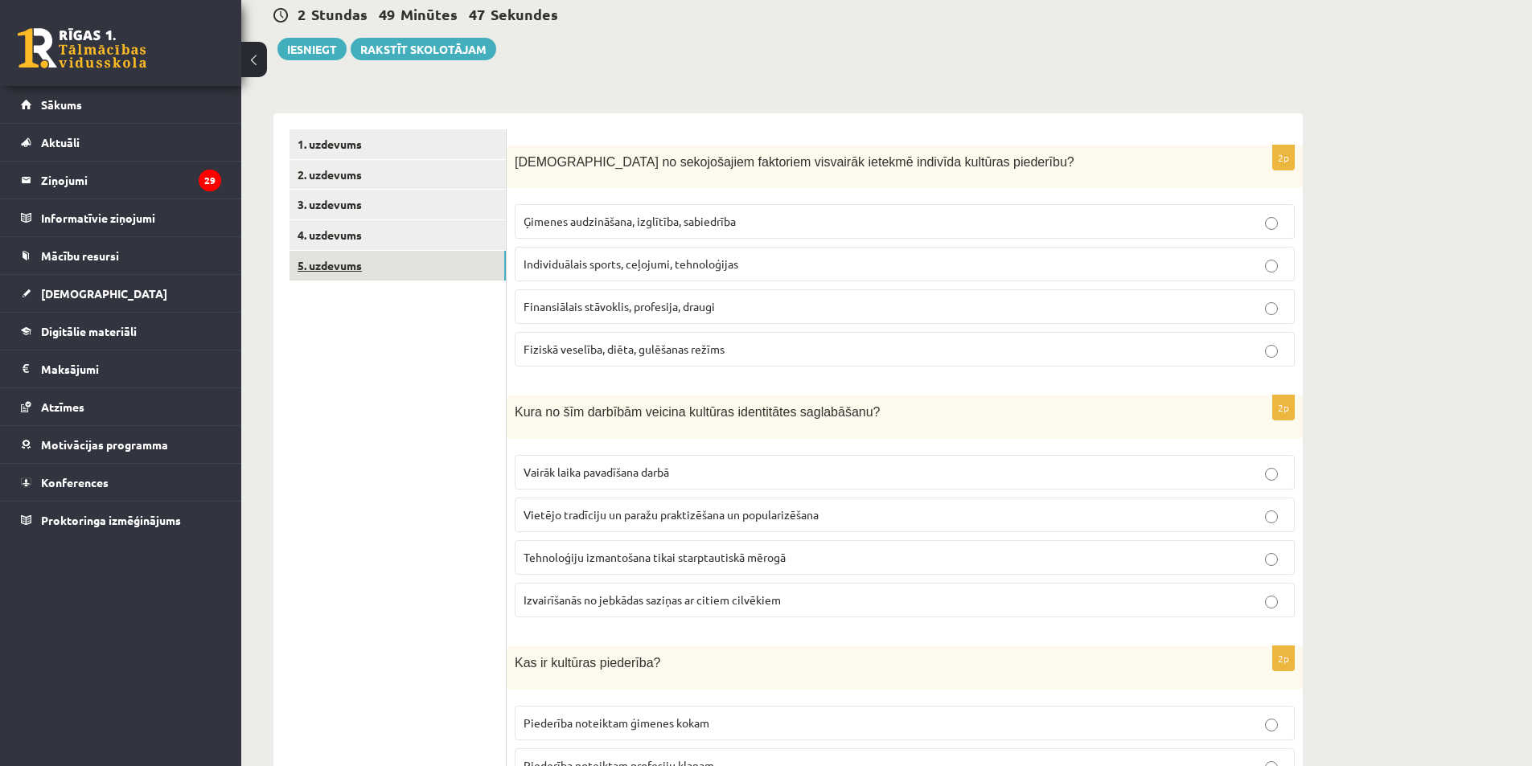
click at [362, 268] on link "5. uzdevums" at bounding box center [397, 266] width 216 height 30
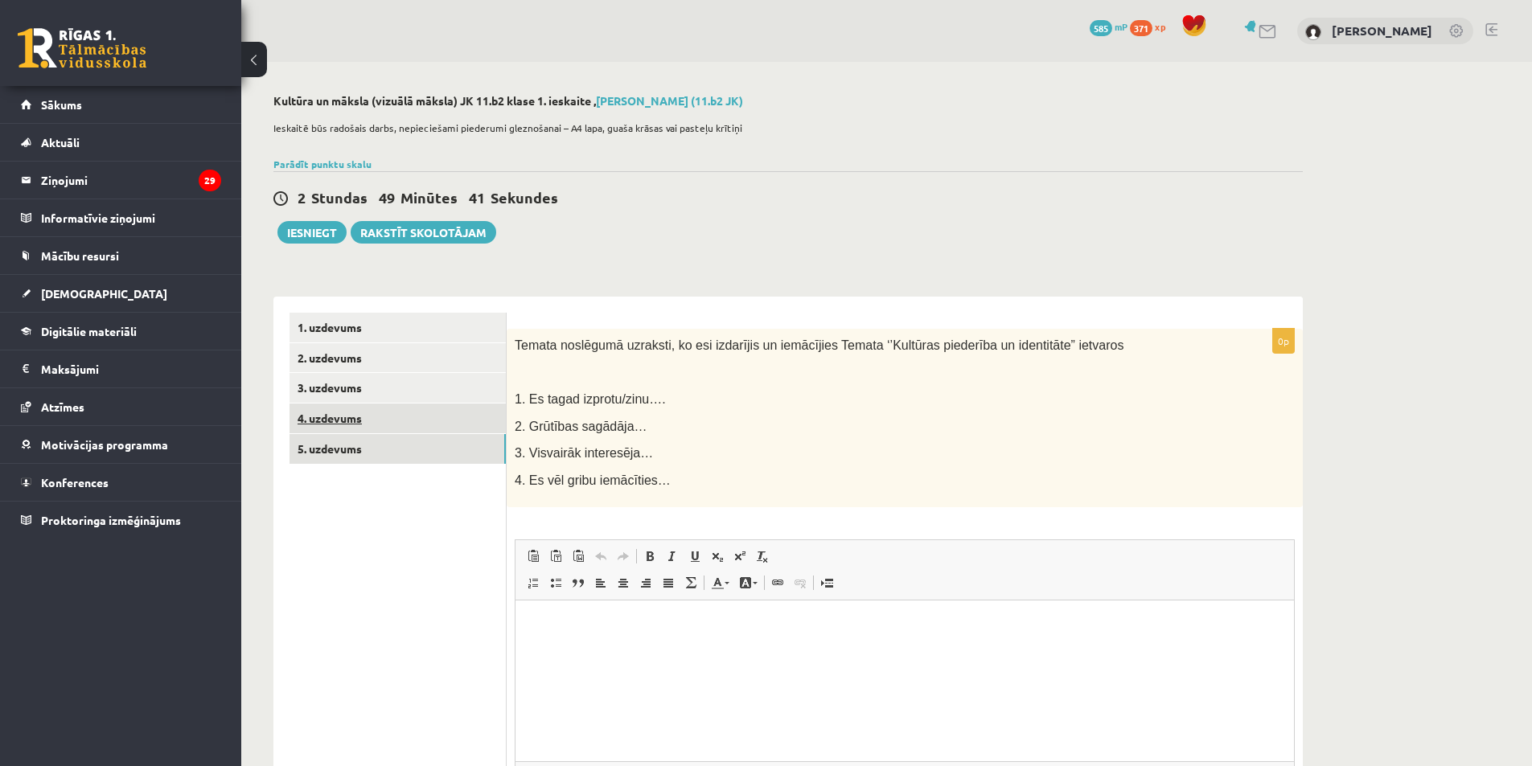
click at [420, 424] on link "4. uzdevums" at bounding box center [397, 419] width 216 height 30
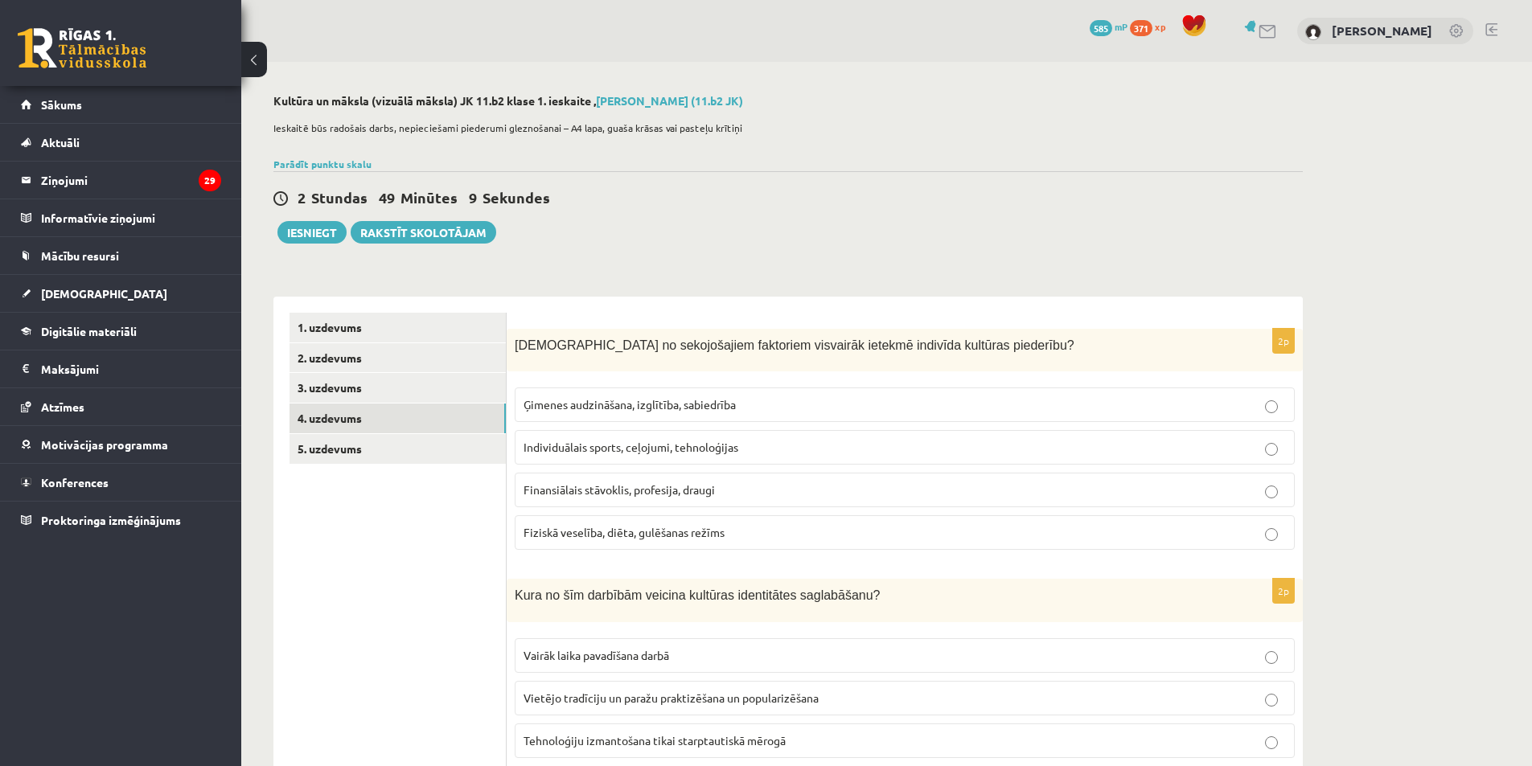
click at [597, 491] on span "Finansiālais stāvoklis, profesija, draugi" at bounding box center [618, 489] width 191 height 14
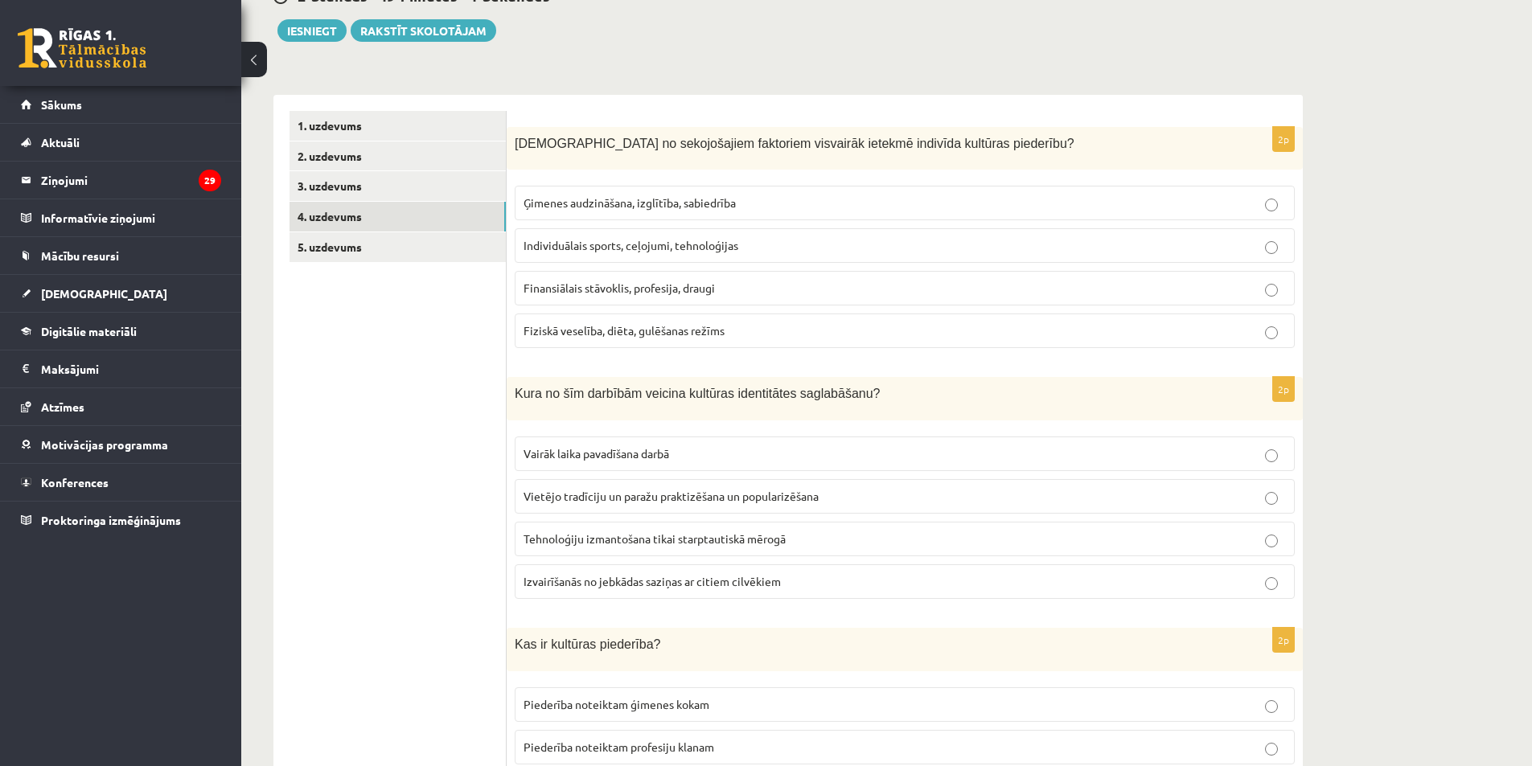
scroll to position [241, 0]
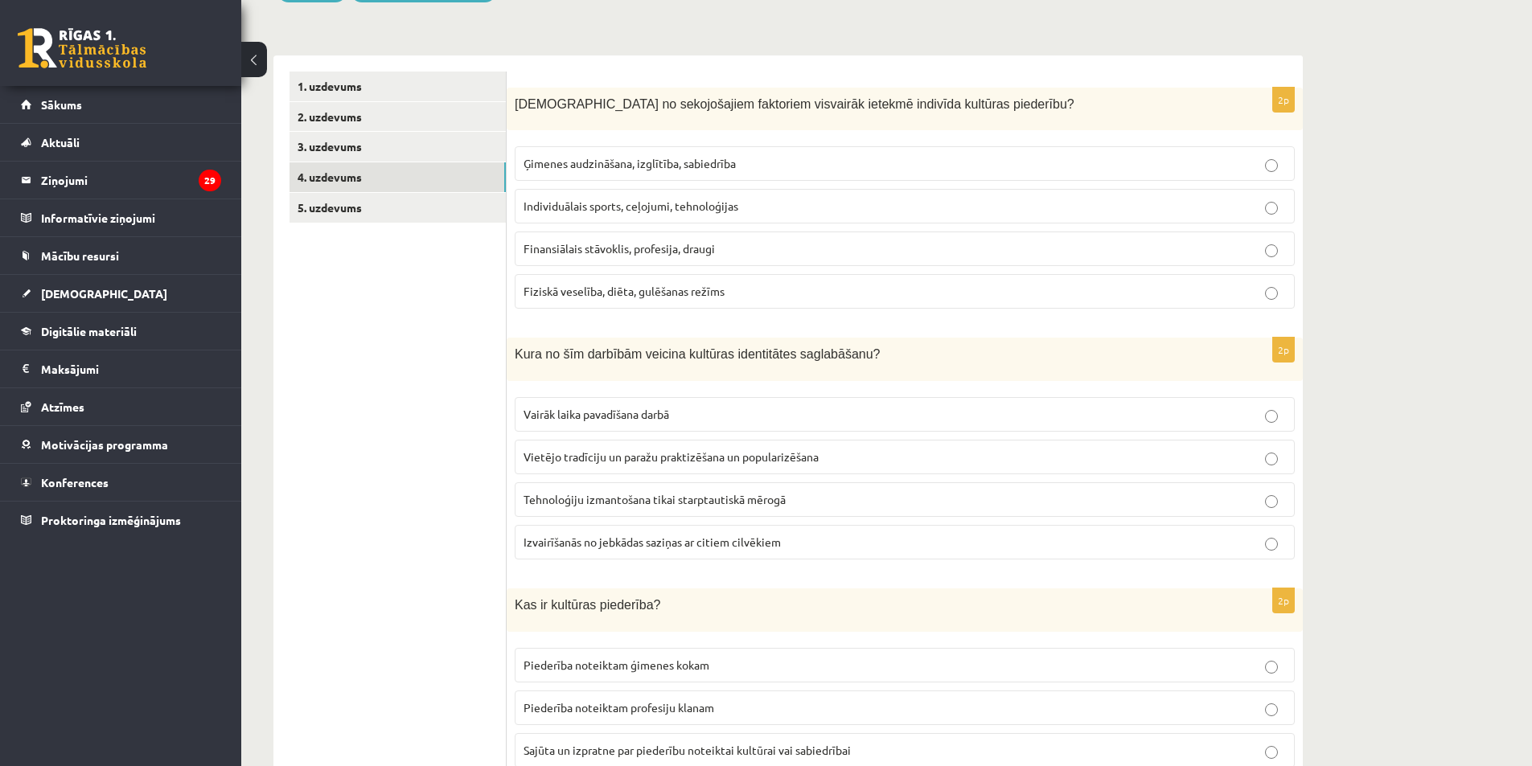
click at [607, 459] on span "Vietējo tradīciju un paražu praktizēšana un popularizēšana" at bounding box center [670, 456] width 295 height 14
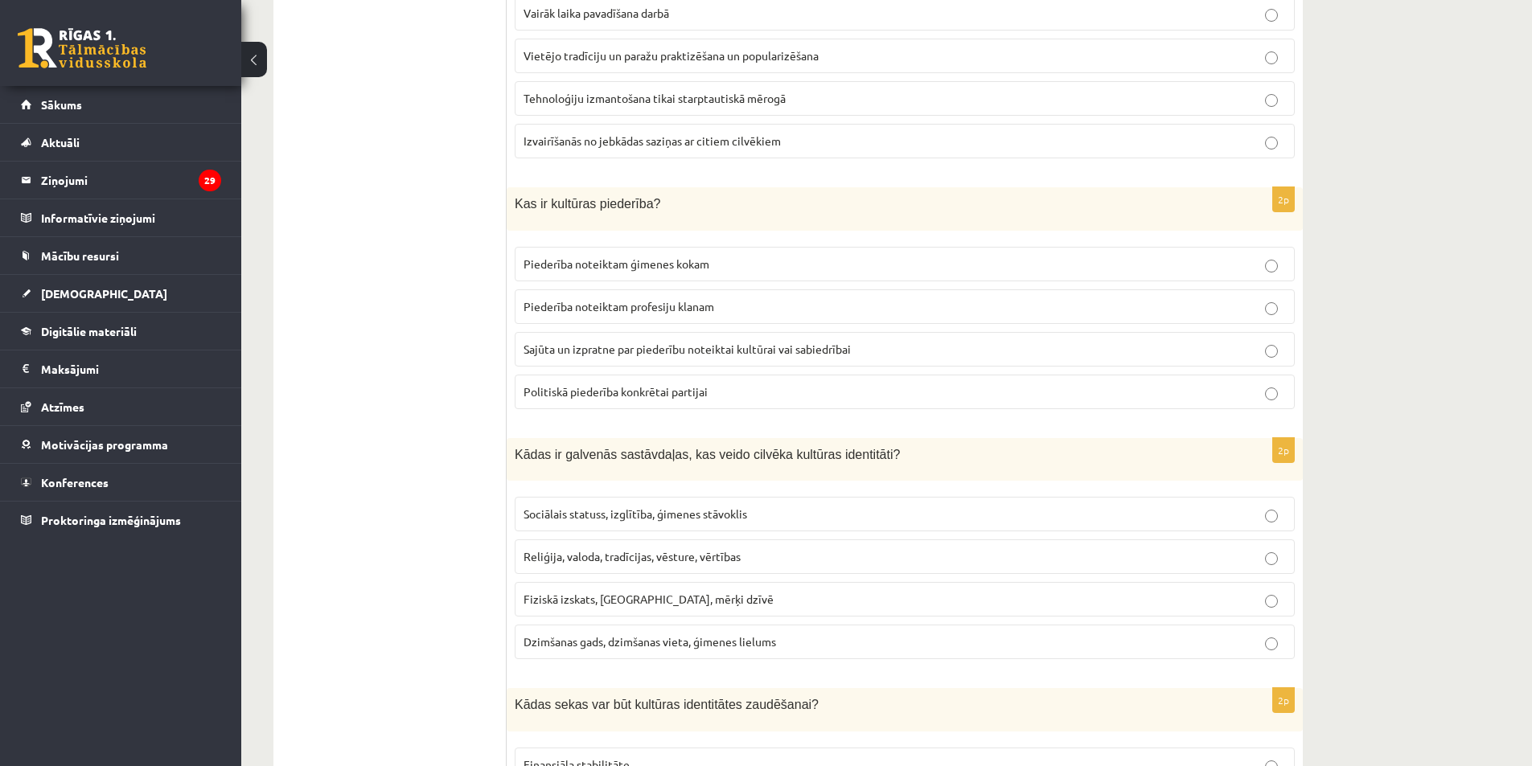
scroll to position [643, 0]
click at [634, 357] on p "Sajūta un izpratne par piederību noteiktai kultūrai vai sabiedrībai" at bounding box center [904, 348] width 762 height 17
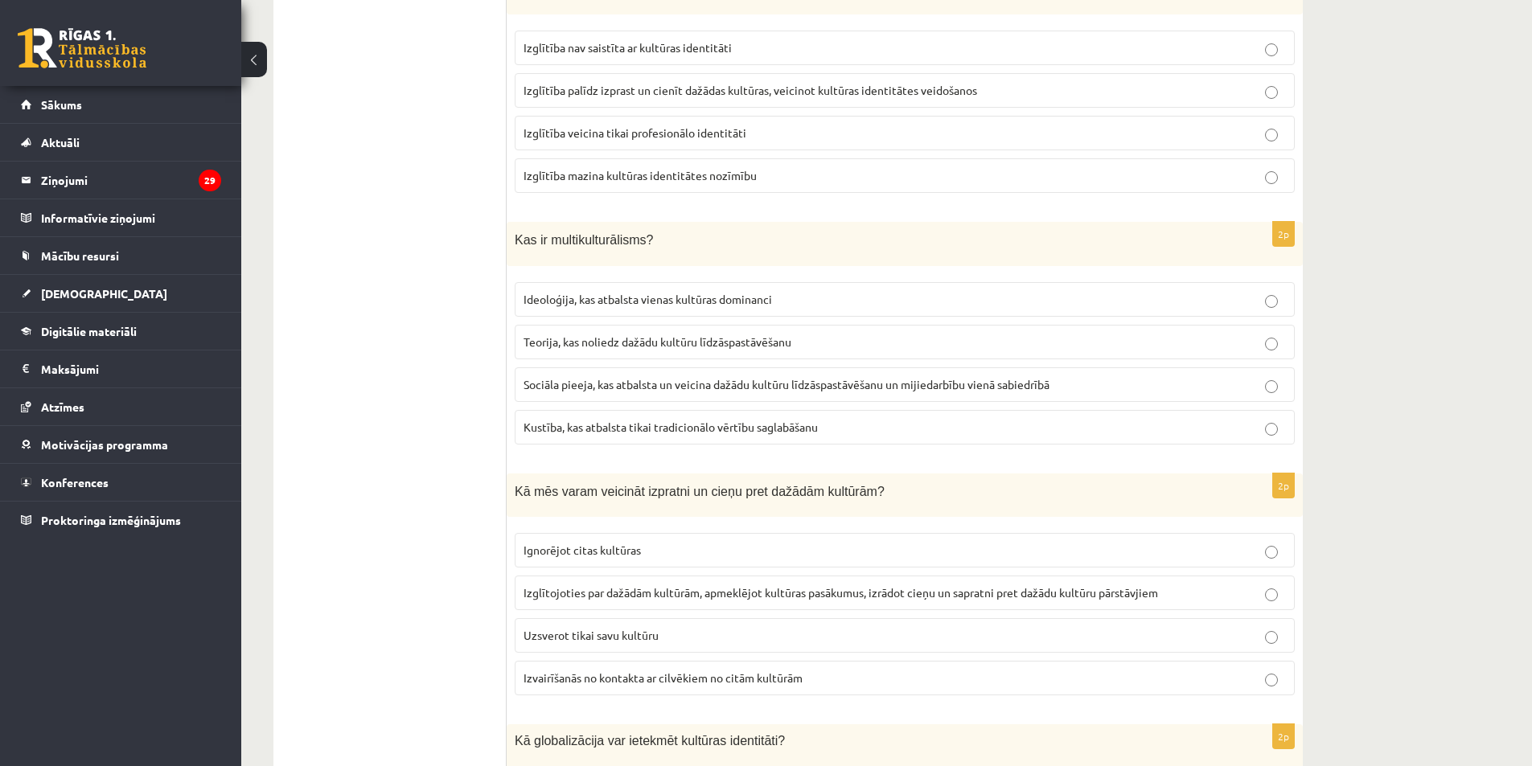
scroll to position [1782, 0]
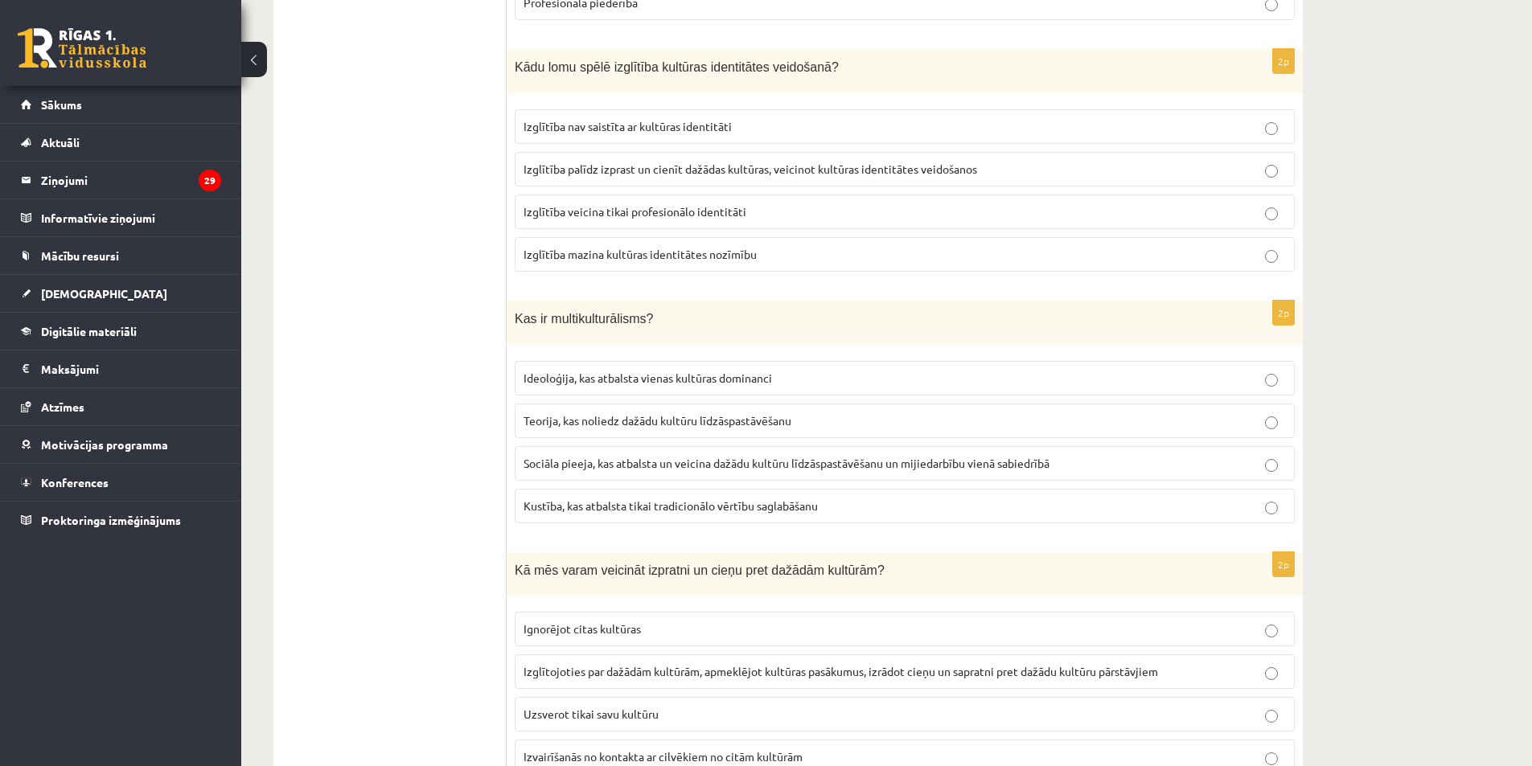
click at [625, 462] on span "Sociāla pieeja, kas atbalsta un veicina dažādu kultūru līdzāspastāvēšanu un mij…" at bounding box center [786, 463] width 526 height 14
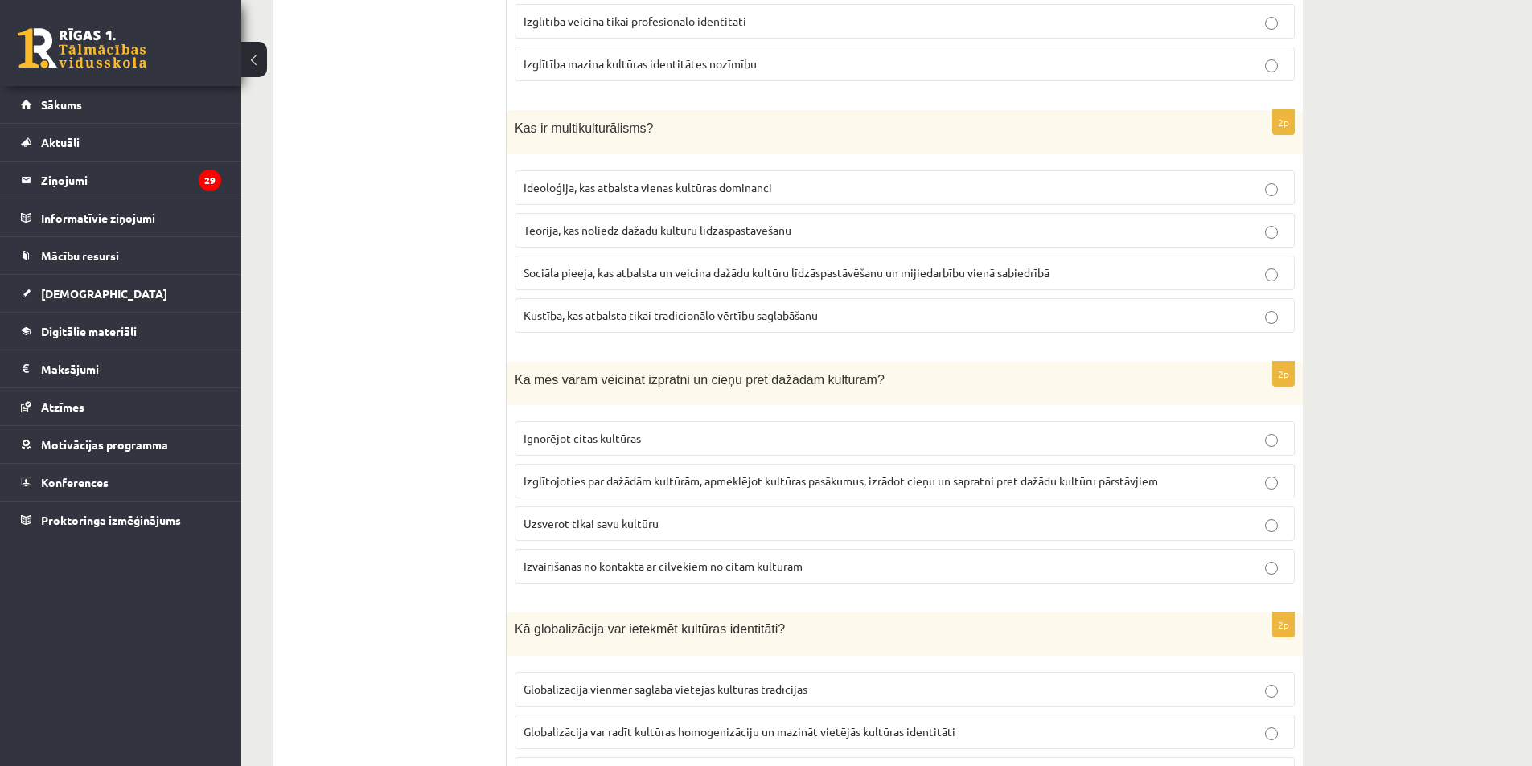
scroll to position [2104, 0]
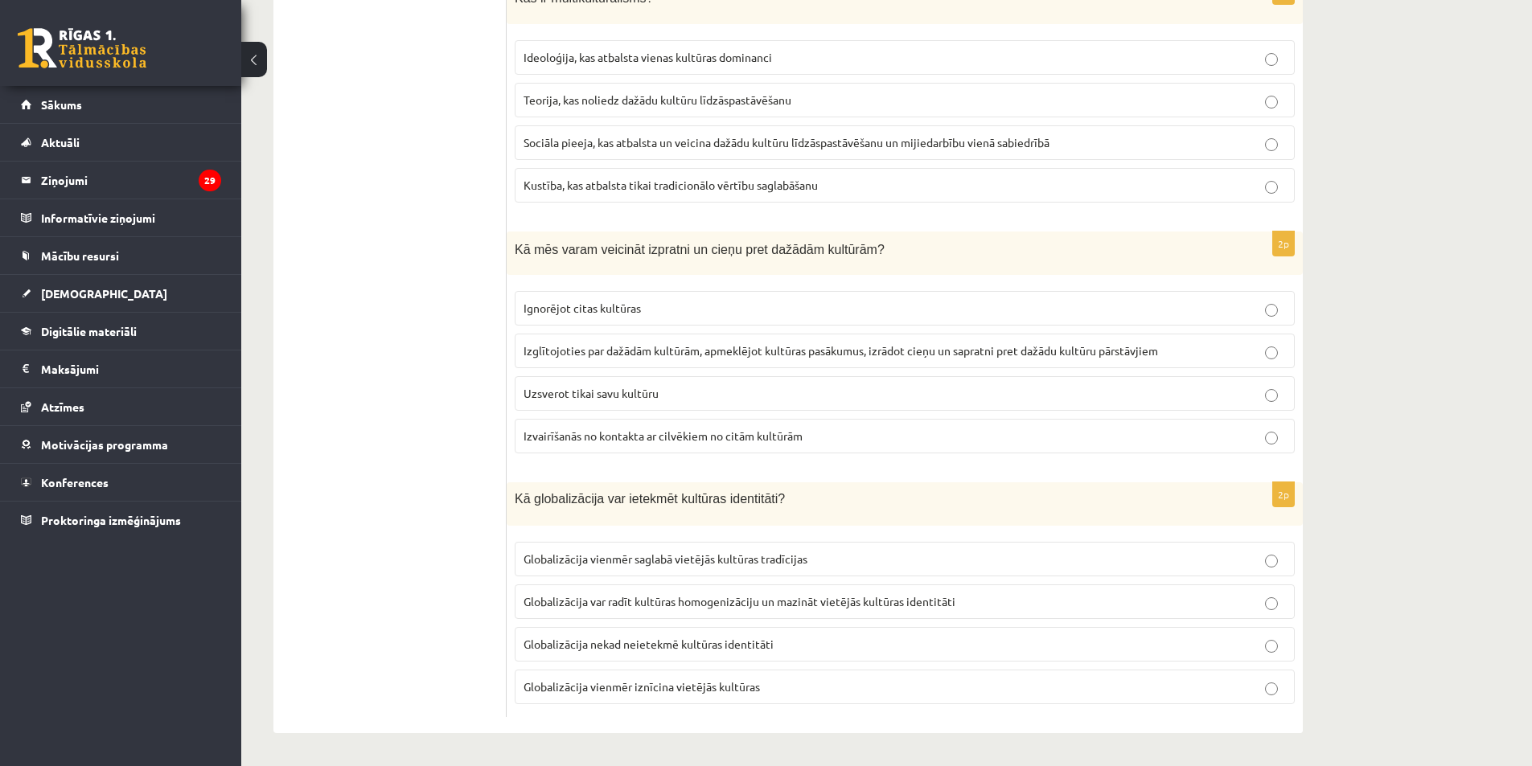
click at [665, 353] on span "Izglītojoties par dažādām kultūrām, apmeklējot kultūras pasākumus, izrādot cieņ…" at bounding box center [840, 350] width 634 height 14
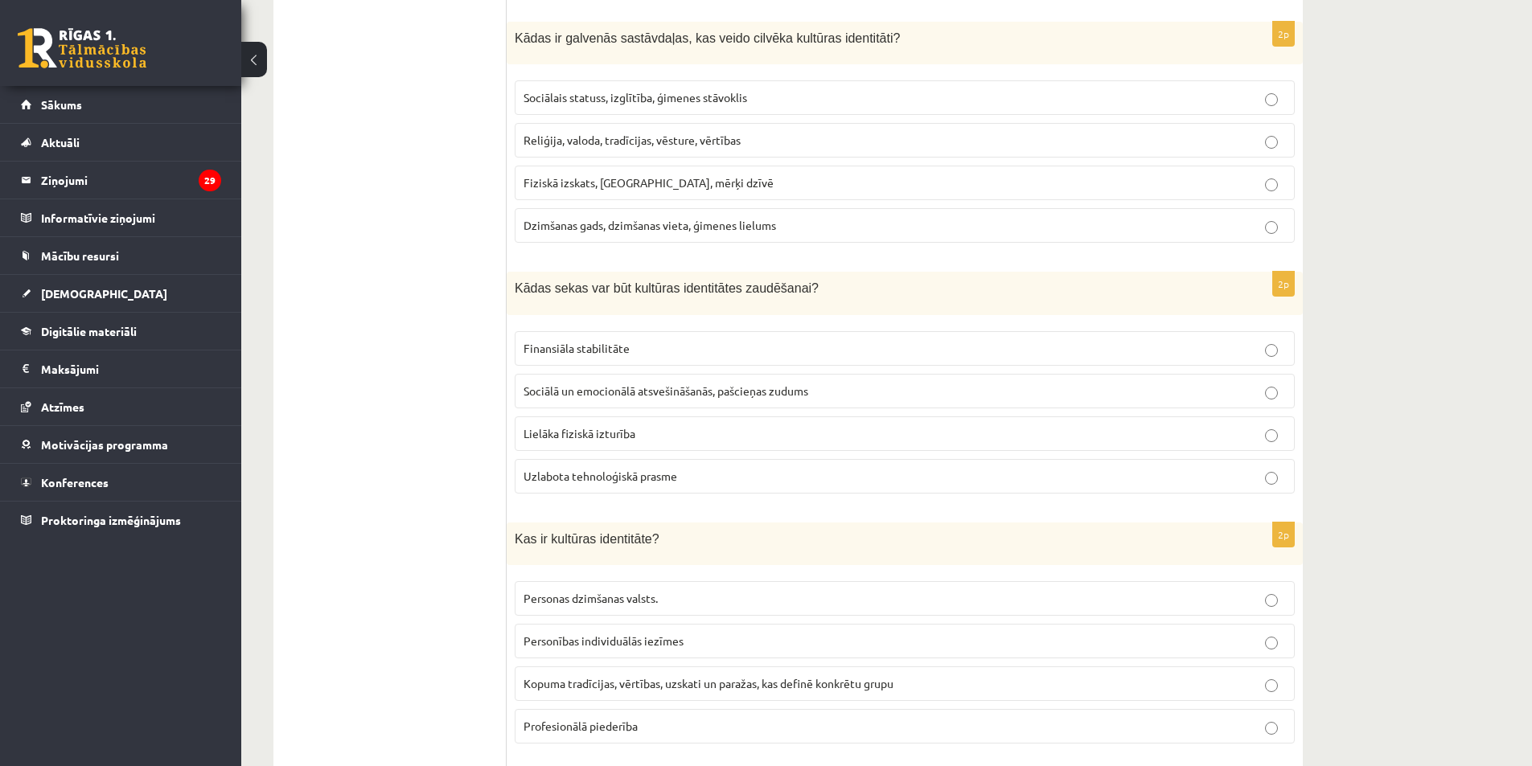
scroll to position [1139, 0]
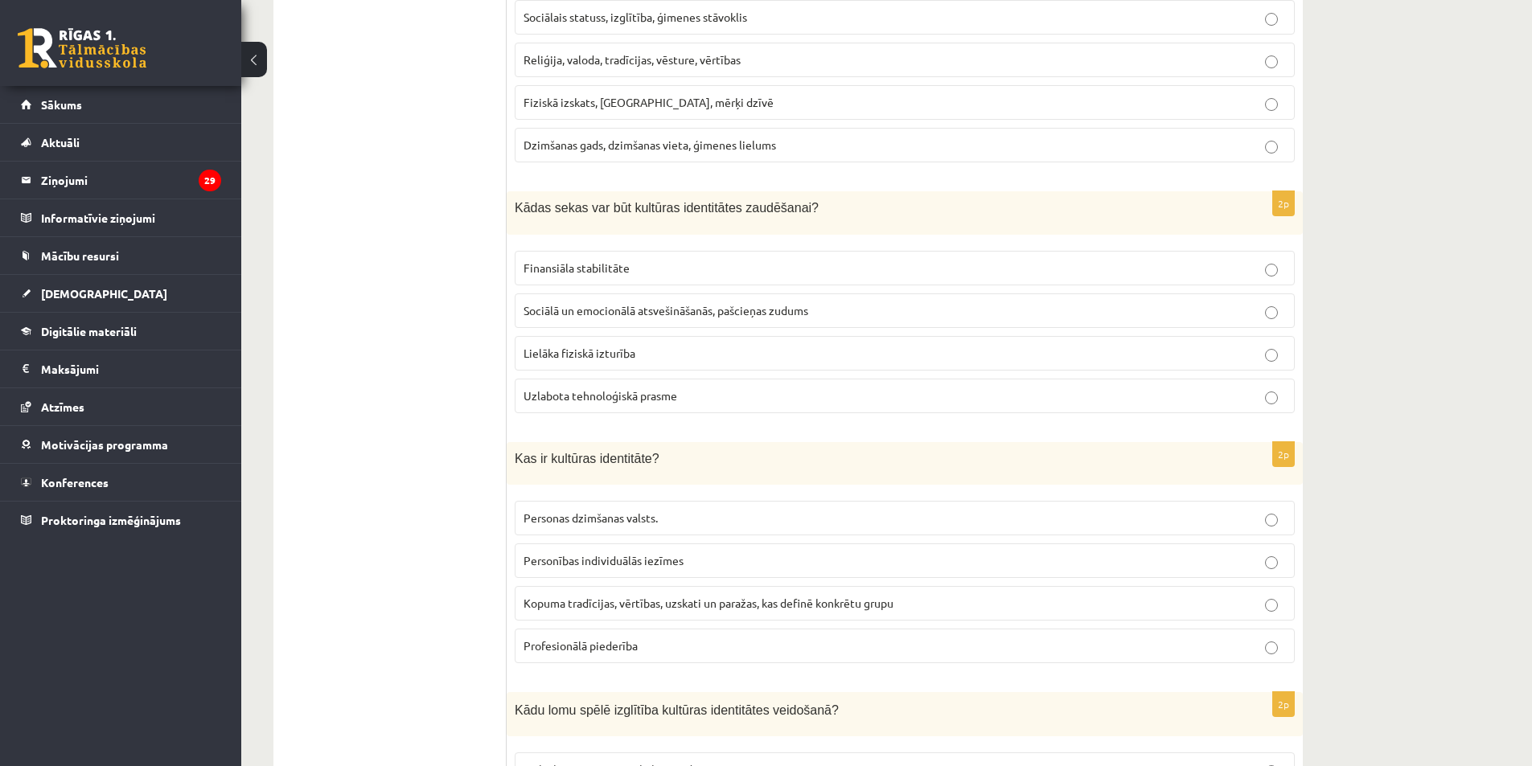
click at [553, 610] on span "Kopuma tradīcijas, vērtības, uzskati un paražas, kas definē konkrētu grupu" at bounding box center [708, 603] width 370 height 14
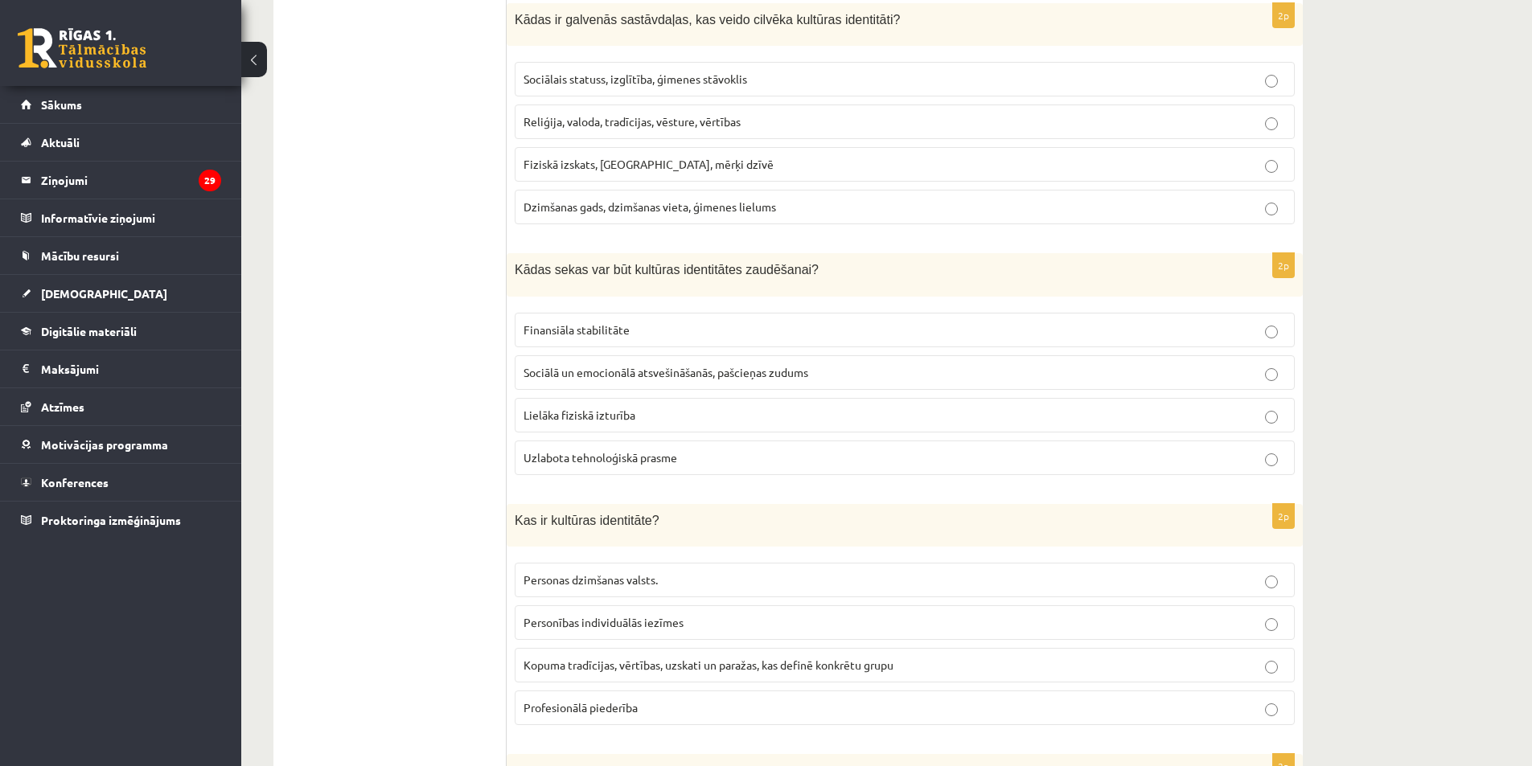
scroll to position [978, 0]
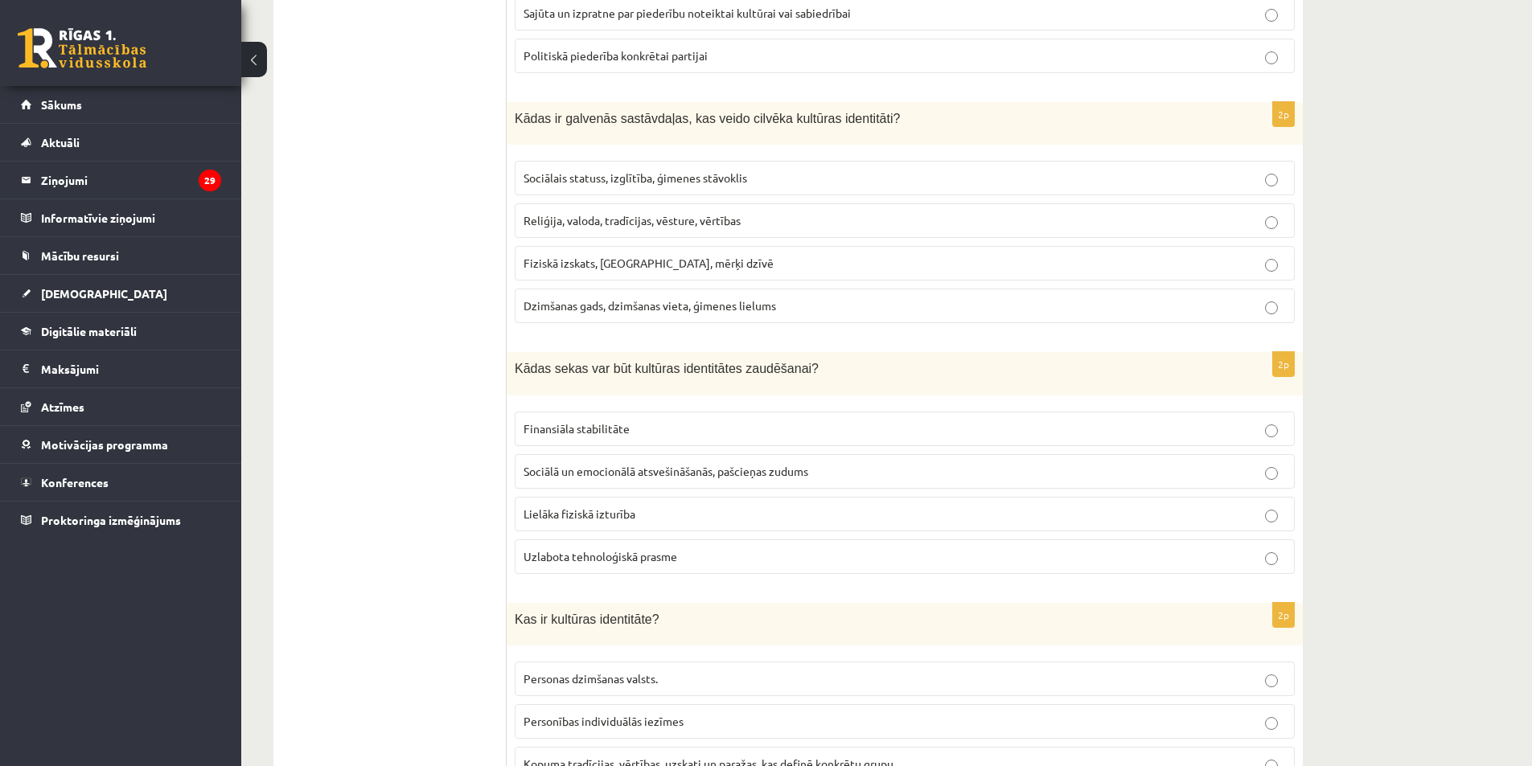
click at [608, 223] on span "Reliģija, valoda, tradīcijas, vēsture, vērtības" at bounding box center [631, 220] width 217 height 14
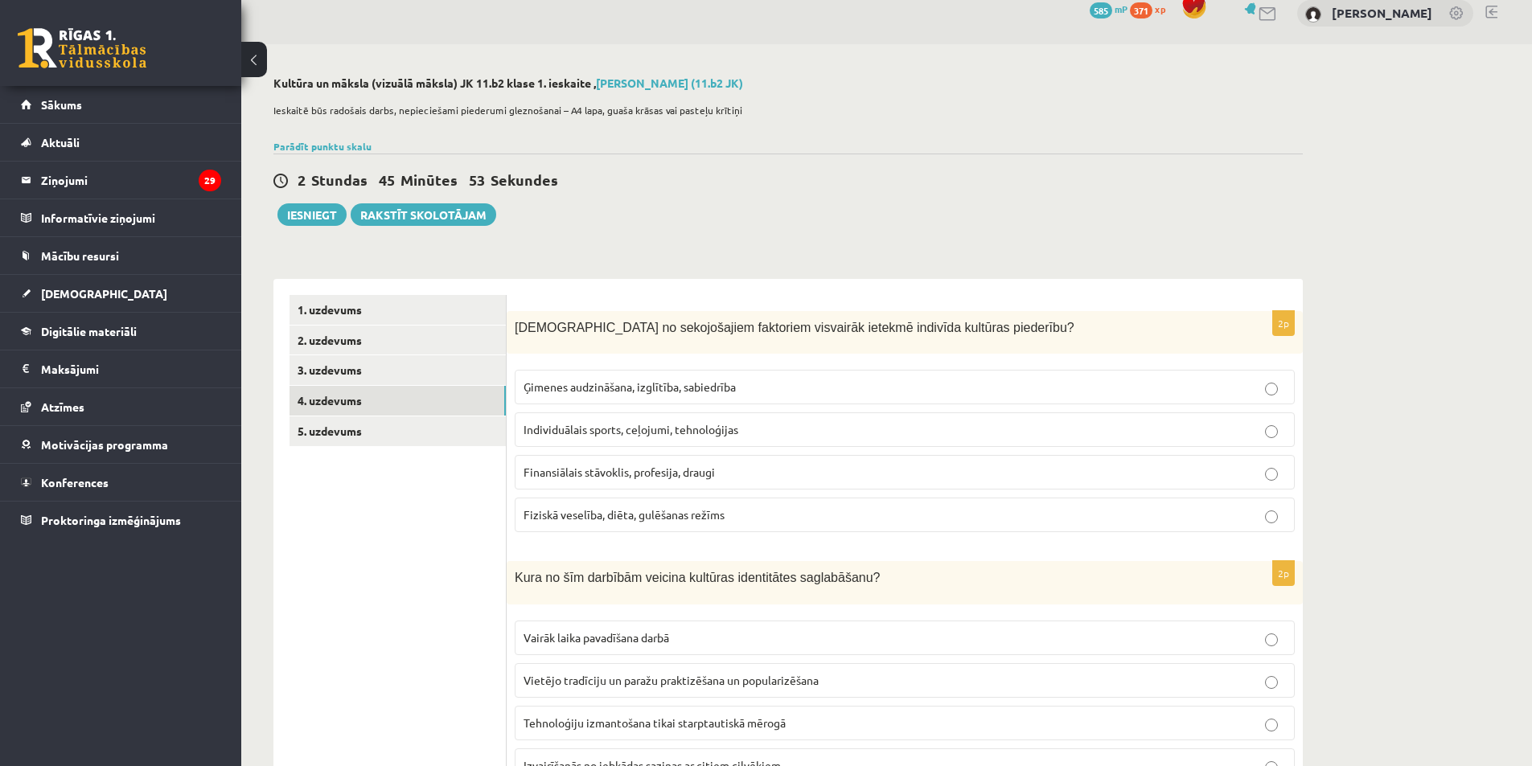
scroll to position [14, 0]
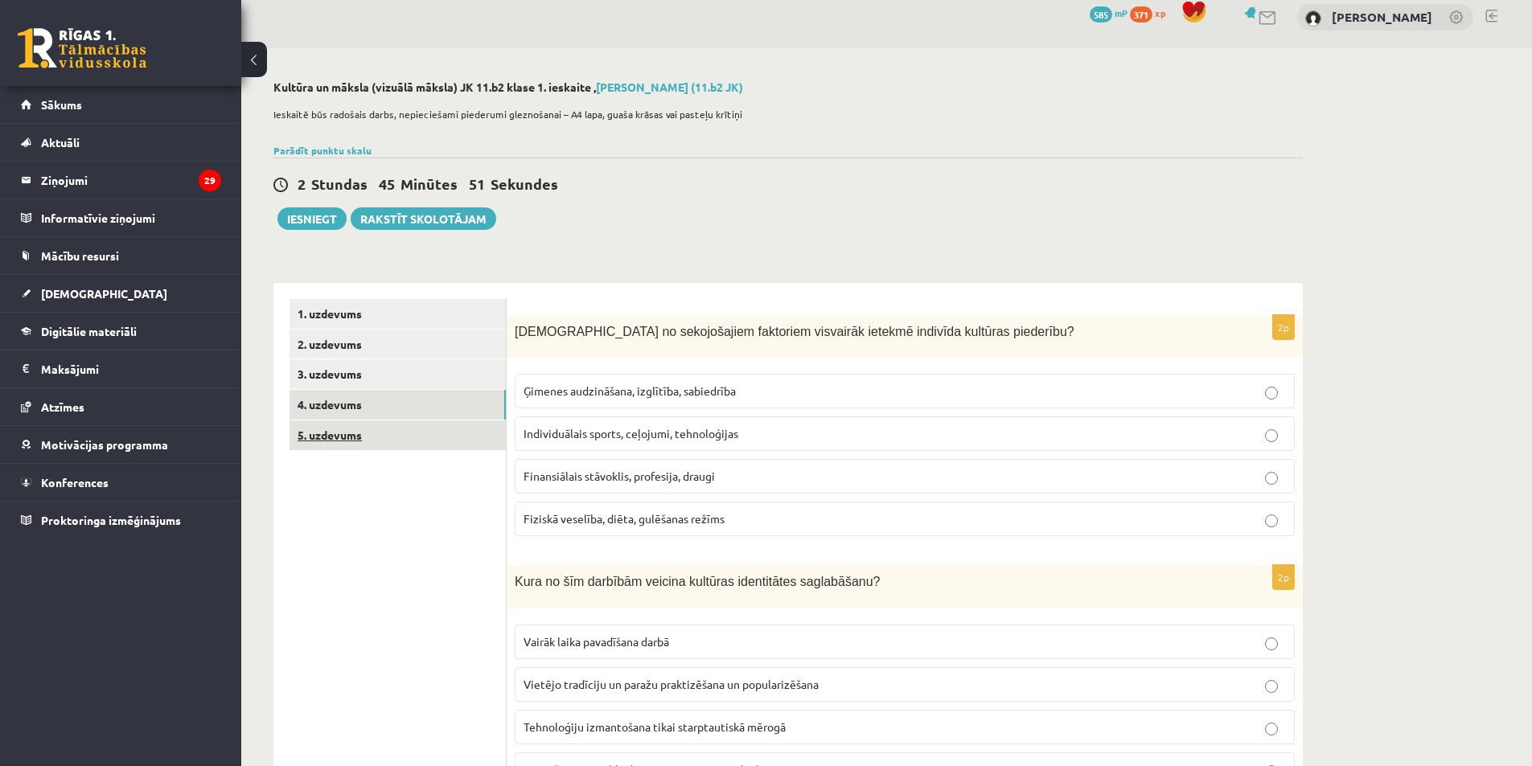
click at [350, 444] on link "5. uzdevums" at bounding box center [397, 435] width 216 height 30
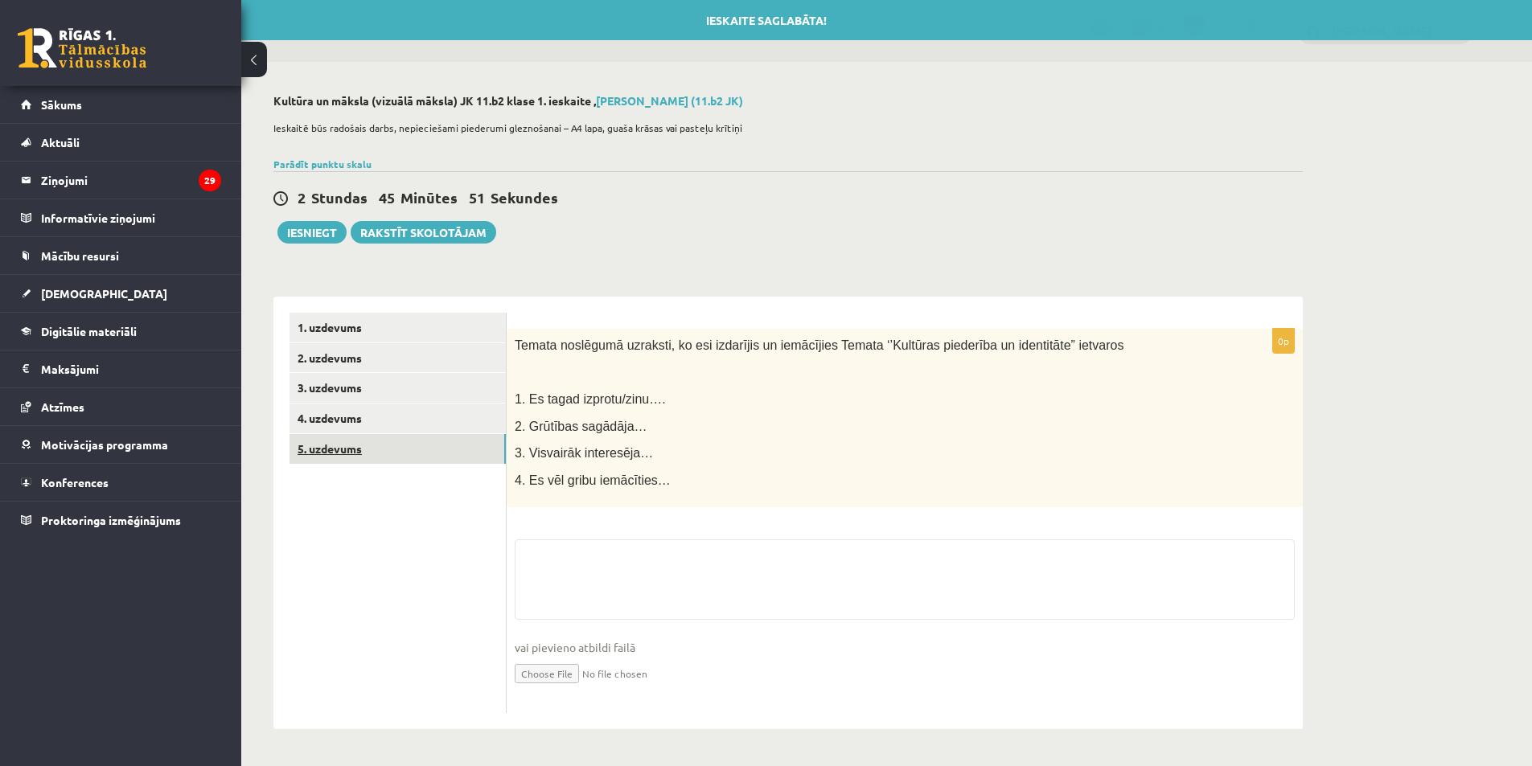
scroll to position [0, 0]
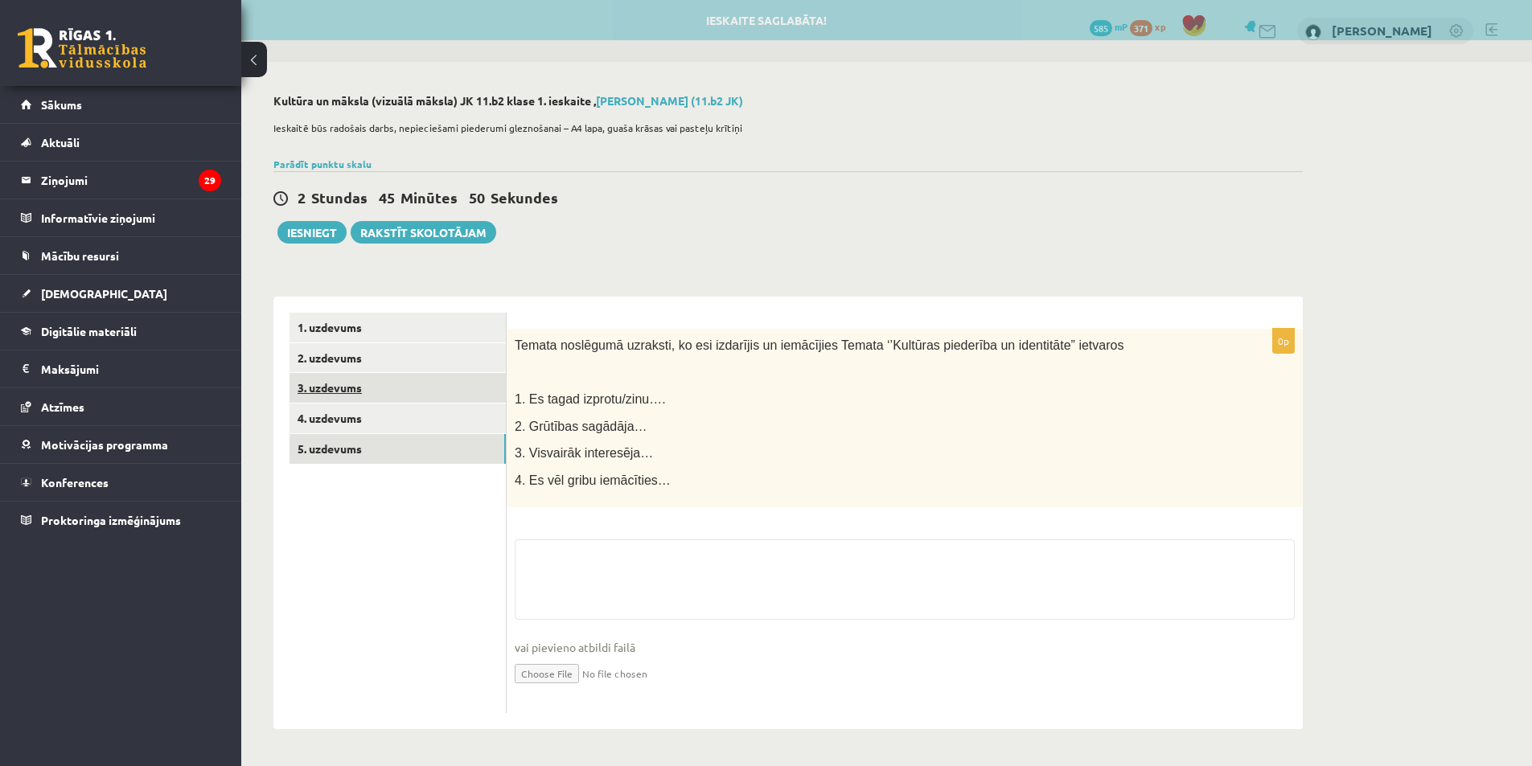
click at [384, 391] on link "3. uzdevums" at bounding box center [397, 388] width 216 height 30
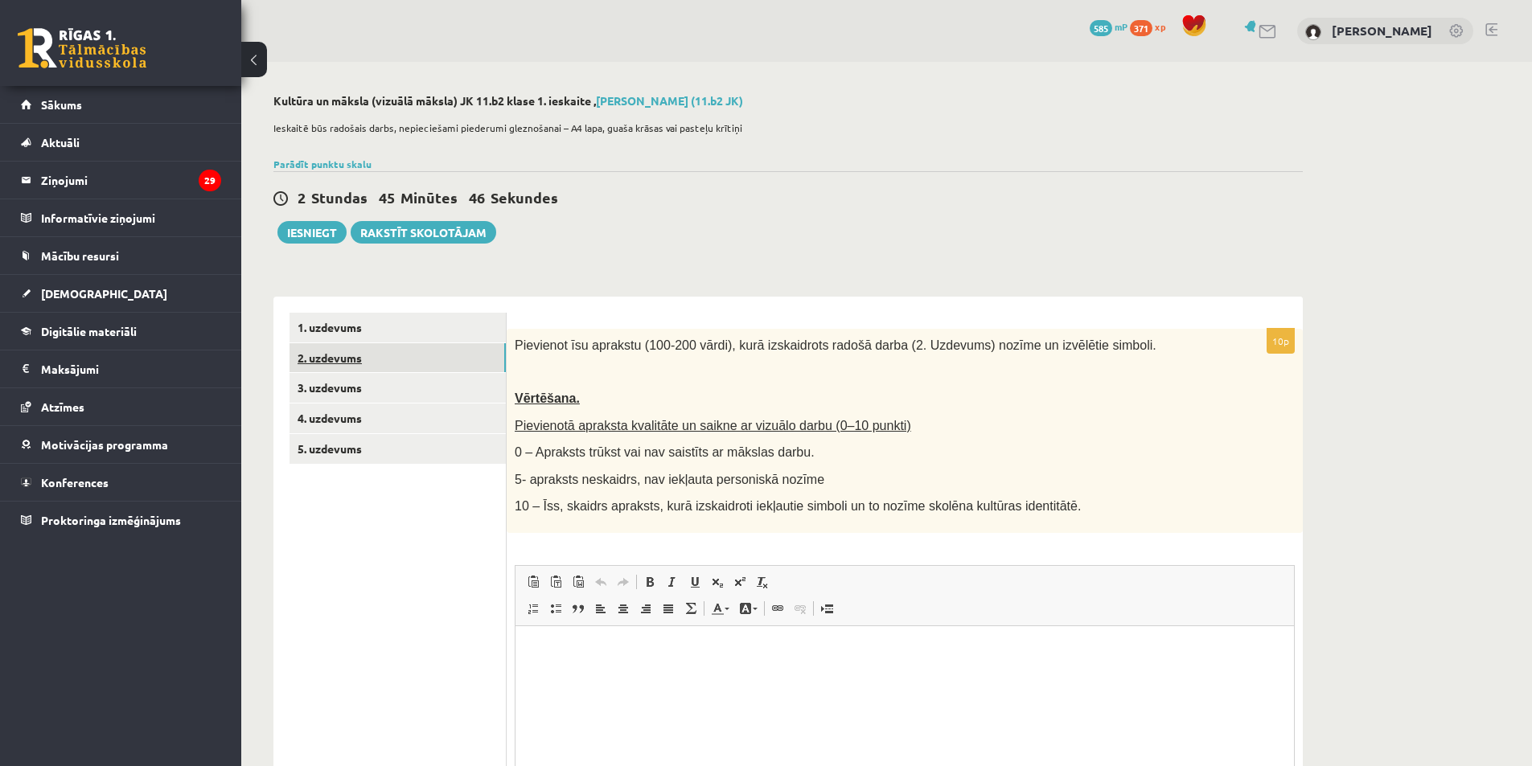
click at [400, 356] on link "2. uzdevums" at bounding box center [397, 358] width 216 height 30
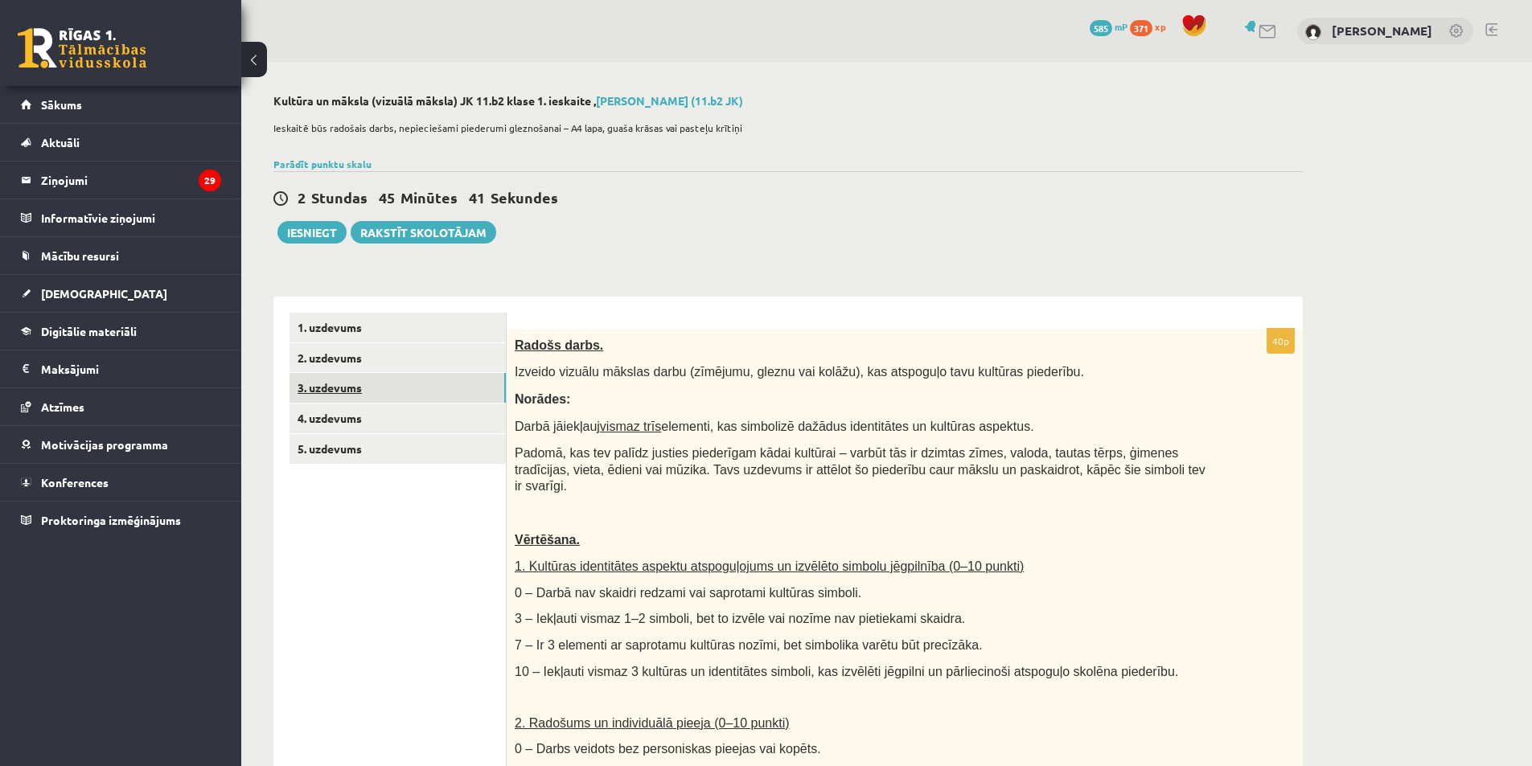
click at [396, 389] on link "3. uzdevums" at bounding box center [397, 388] width 216 height 30
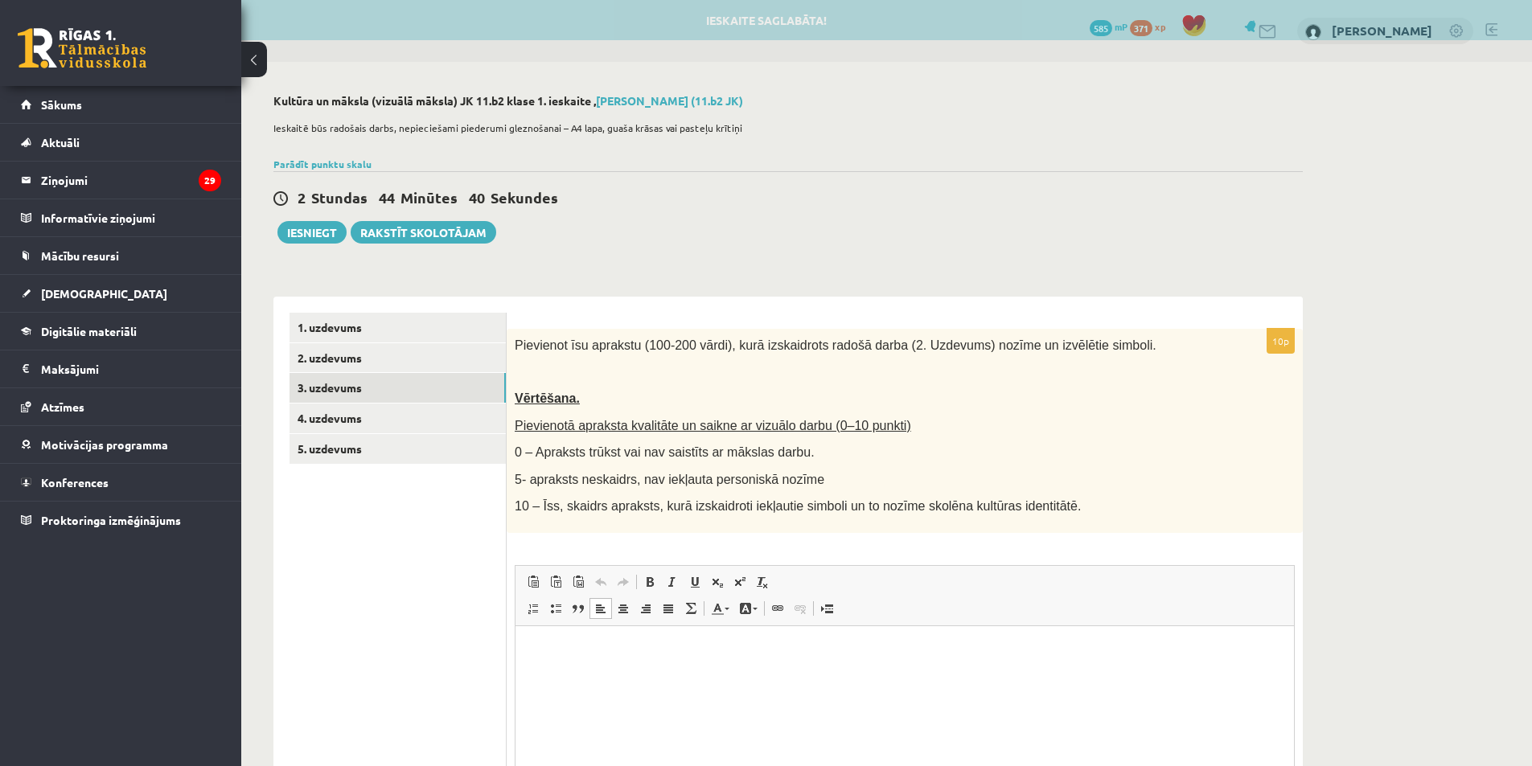
click at [648, 675] on html at bounding box center [904, 649] width 778 height 49
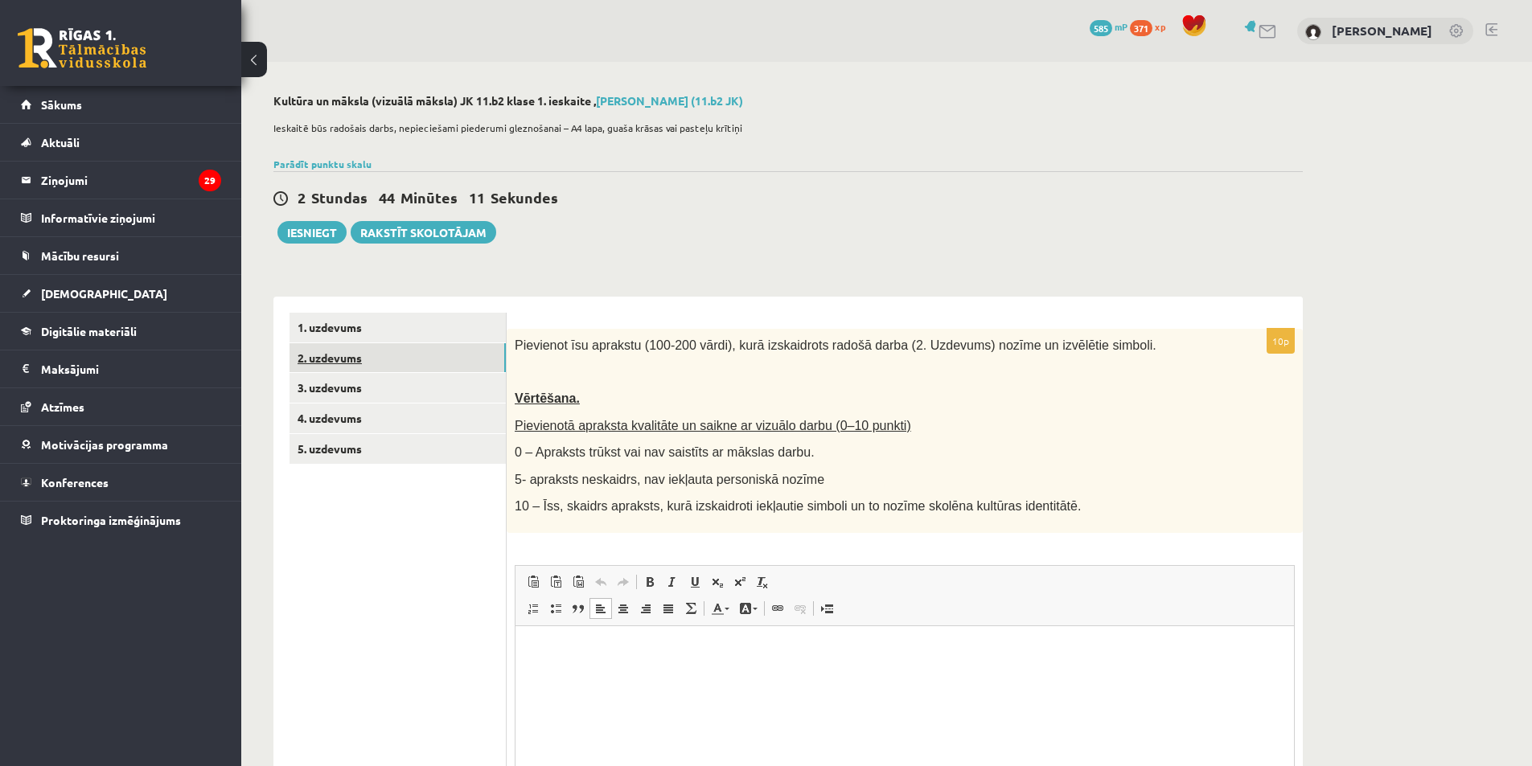
click at [412, 353] on link "2. uzdevums" at bounding box center [397, 358] width 216 height 30
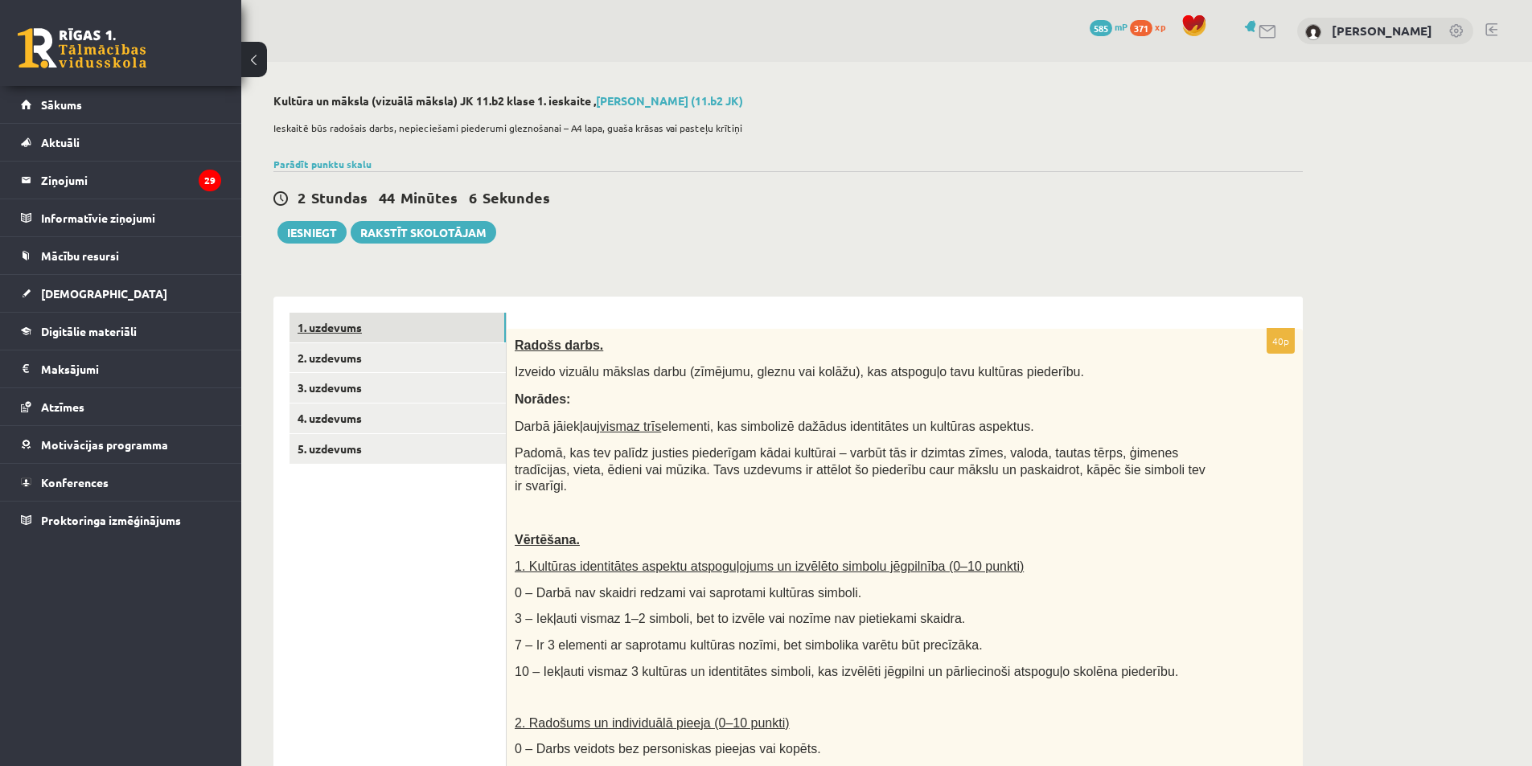
click at [449, 335] on link "1. uzdevums" at bounding box center [397, 328] width 216 height 30
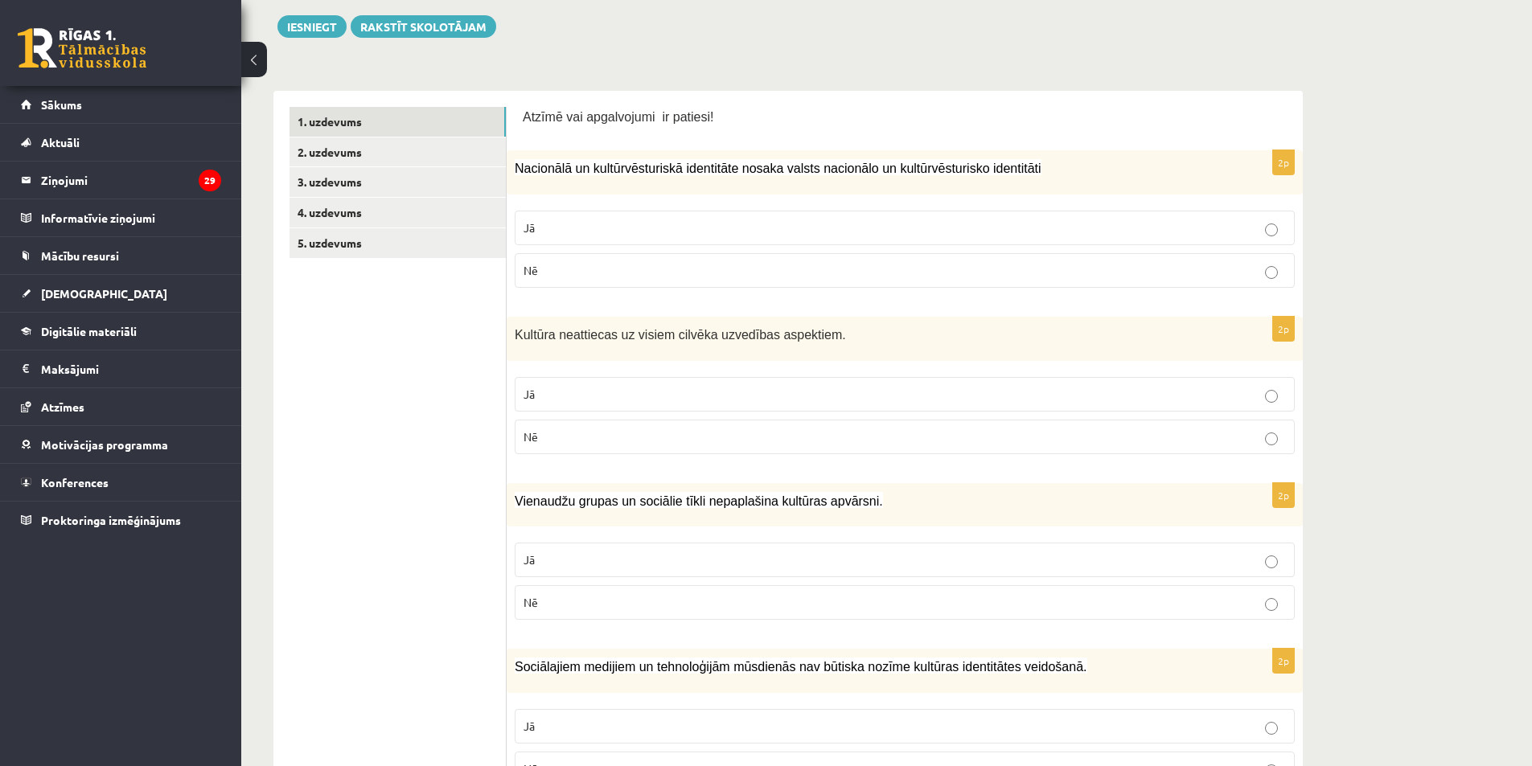
scroll to position [204, 0]
click at [478, 146] on link "2. uzdevums" at bounding box center [397, 154] width 216 height 30
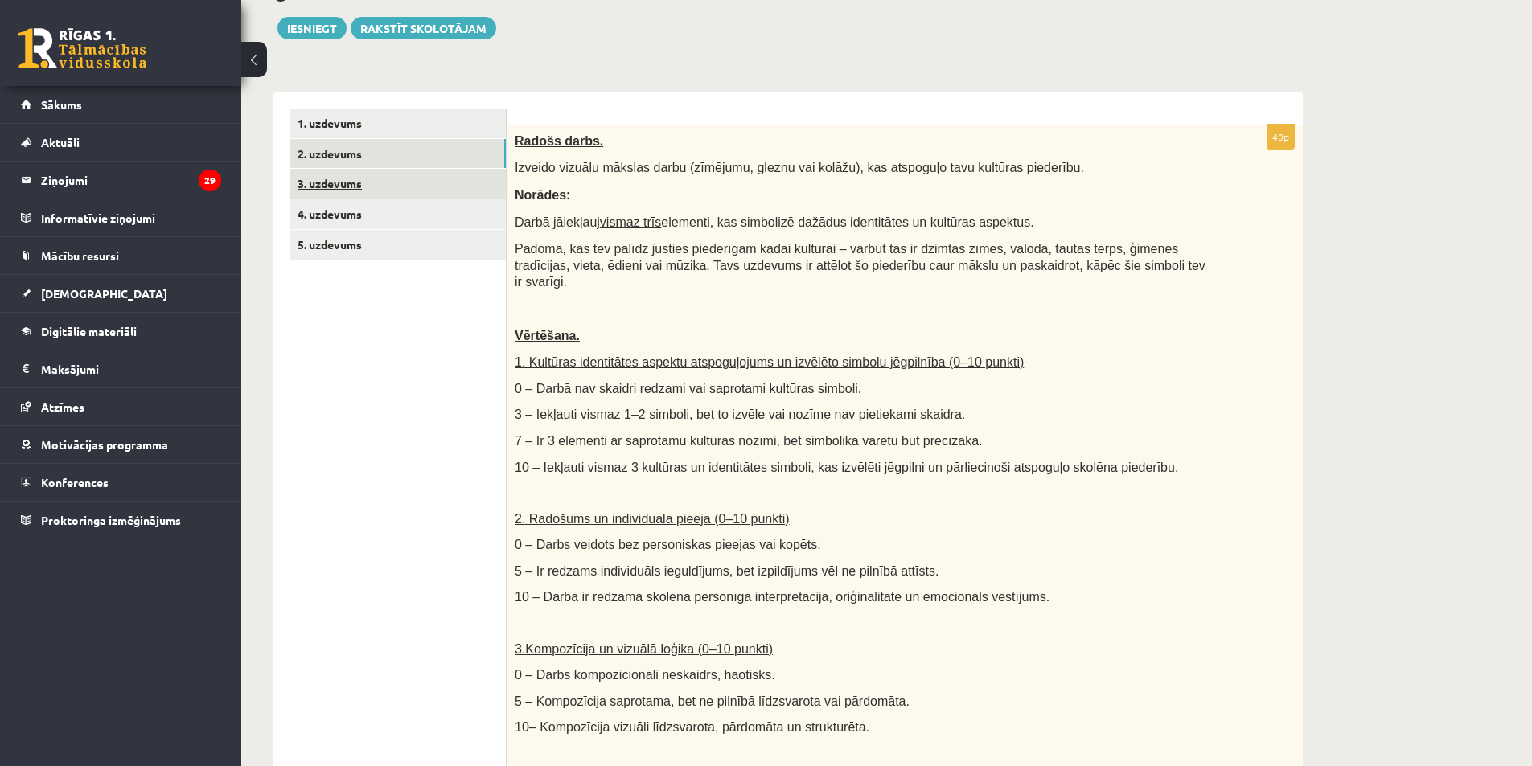
click at [482, 175] on link "3. uzdevums" at bounding box center [397, 184] width 216 height 30
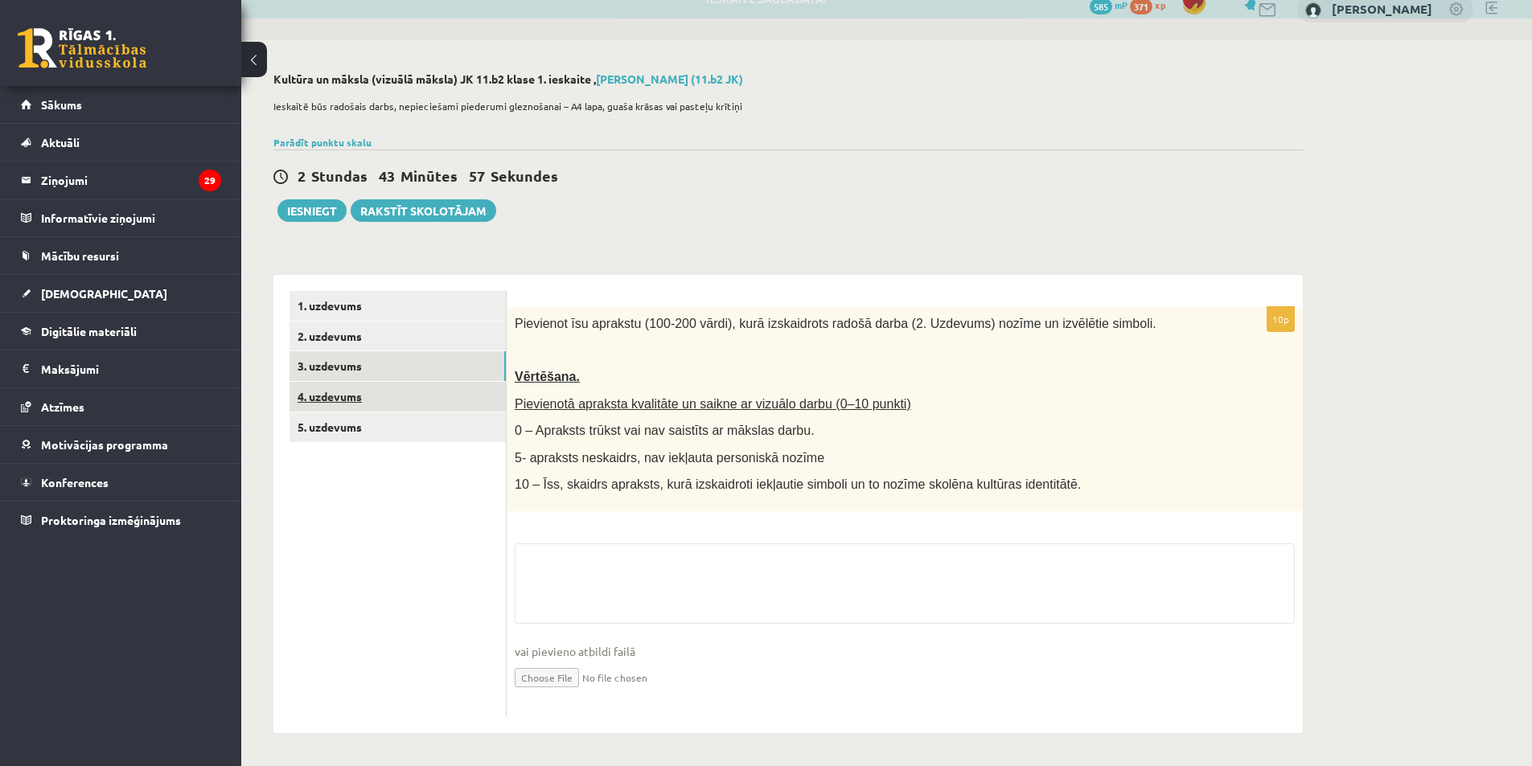
scroll to position [183, 0]
click at [456, 407] on ul "1. uzdevums 2. uzdevums 3. uzdevums 4. uzdevums 5. uzdevums" at bounding box center [397, 504] width 217 height 426
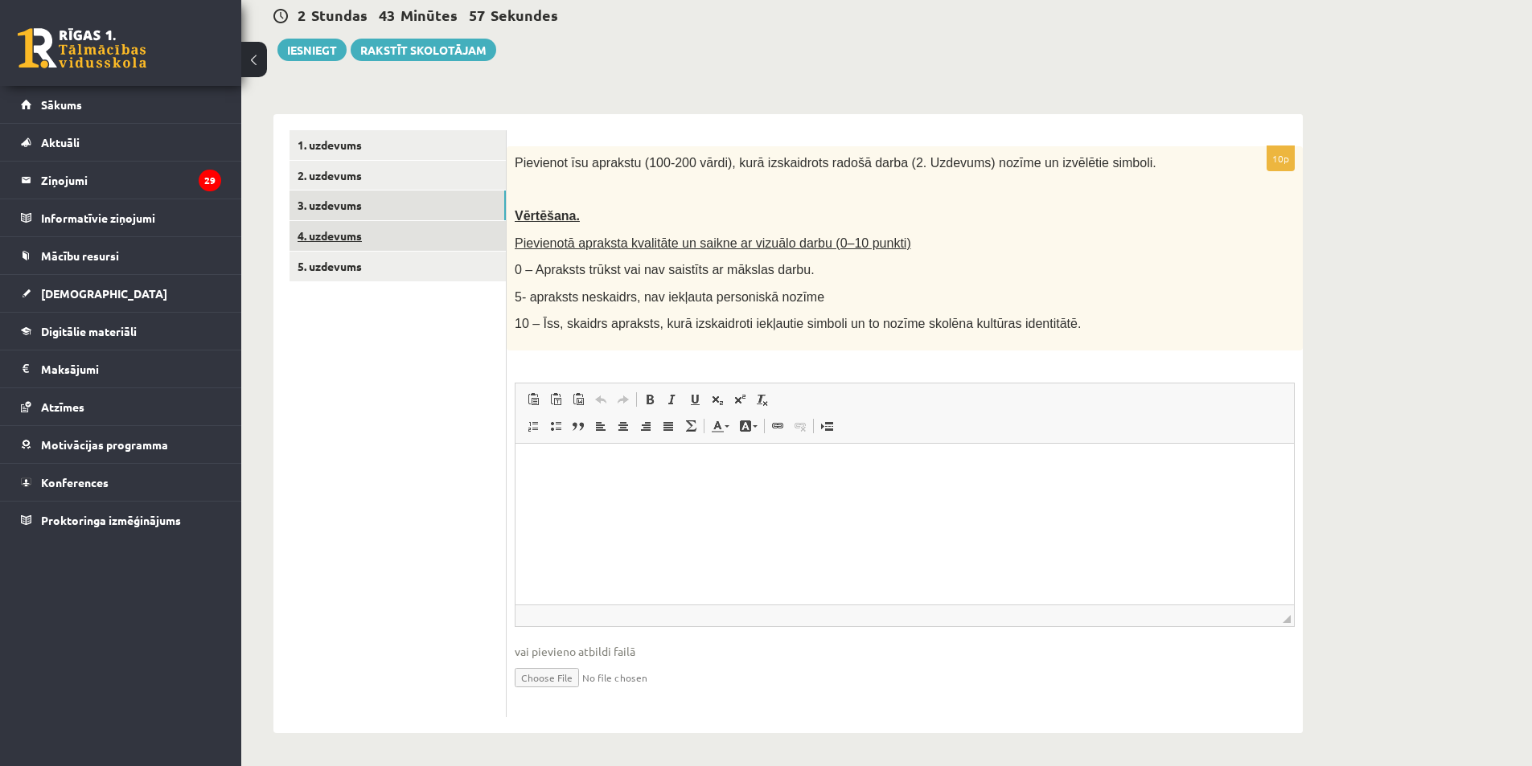
scroll to position [0, 0]
click at [481, 239] on link "4. uzdevums" at bounding box center [397, 236] width 216 height 30
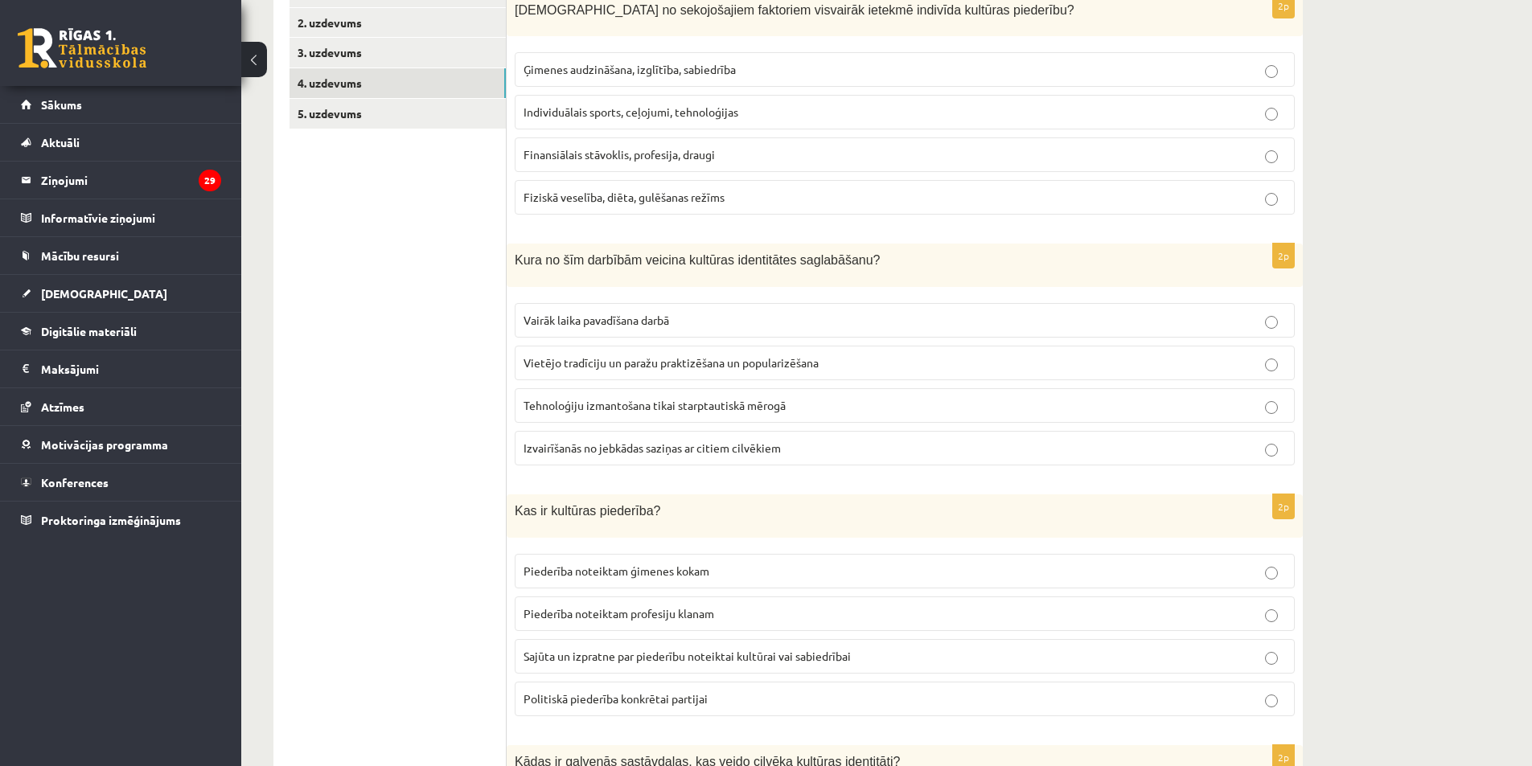
scroll to position [14, 0]
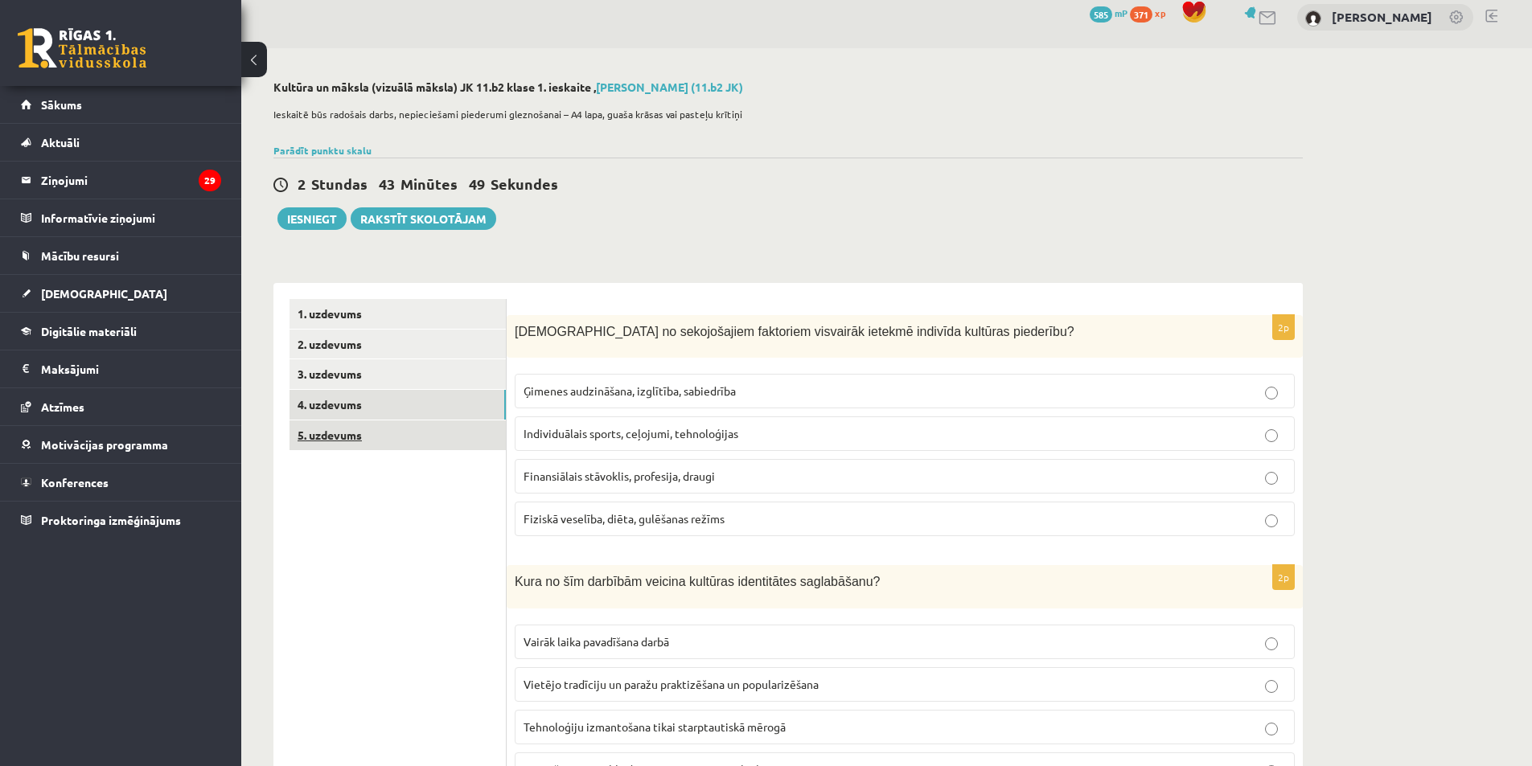
click at [408, 427] on link "5. uzdevums" at bounding box center [397, 435] width 216 height 30
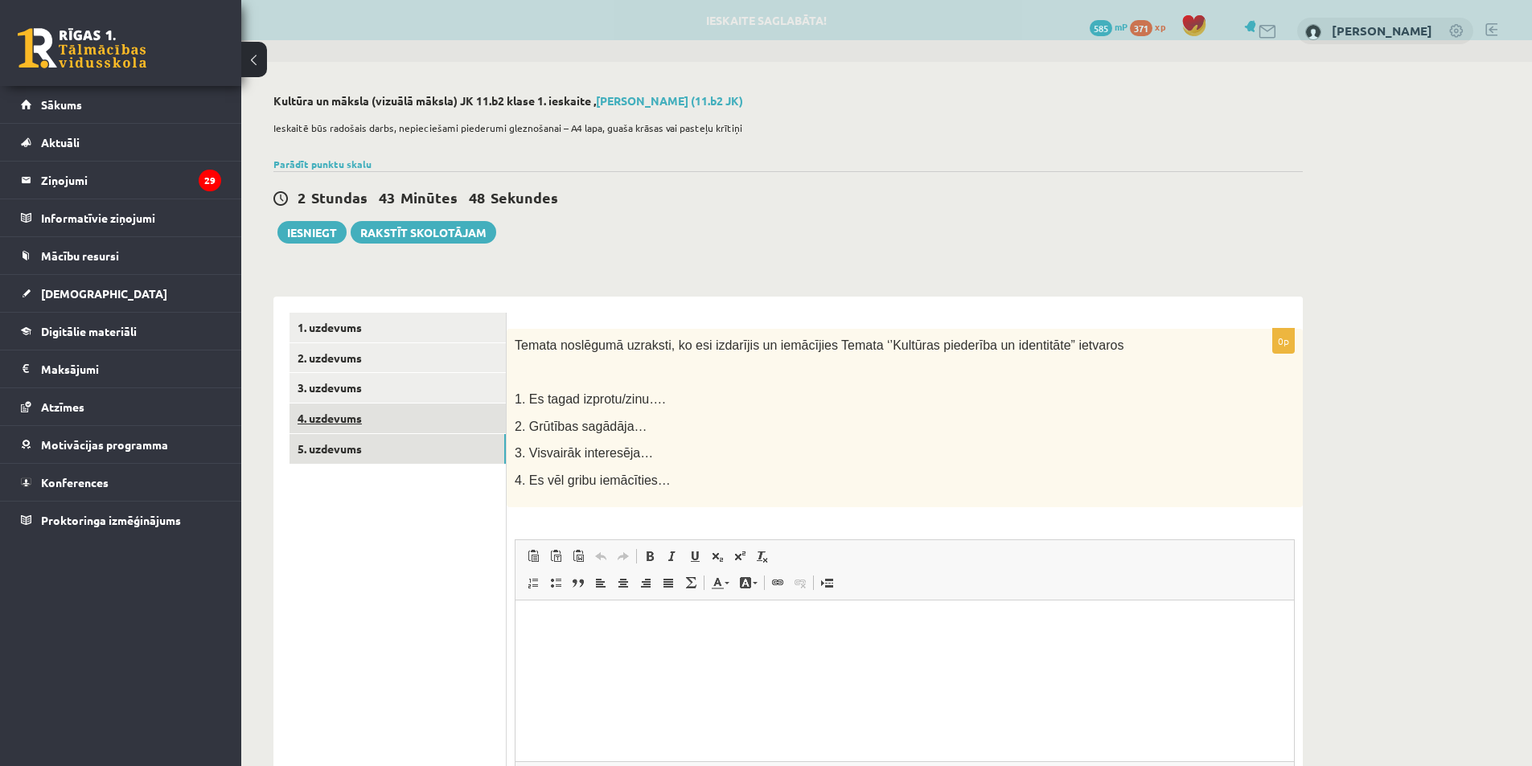
scroll to position [0, 0]
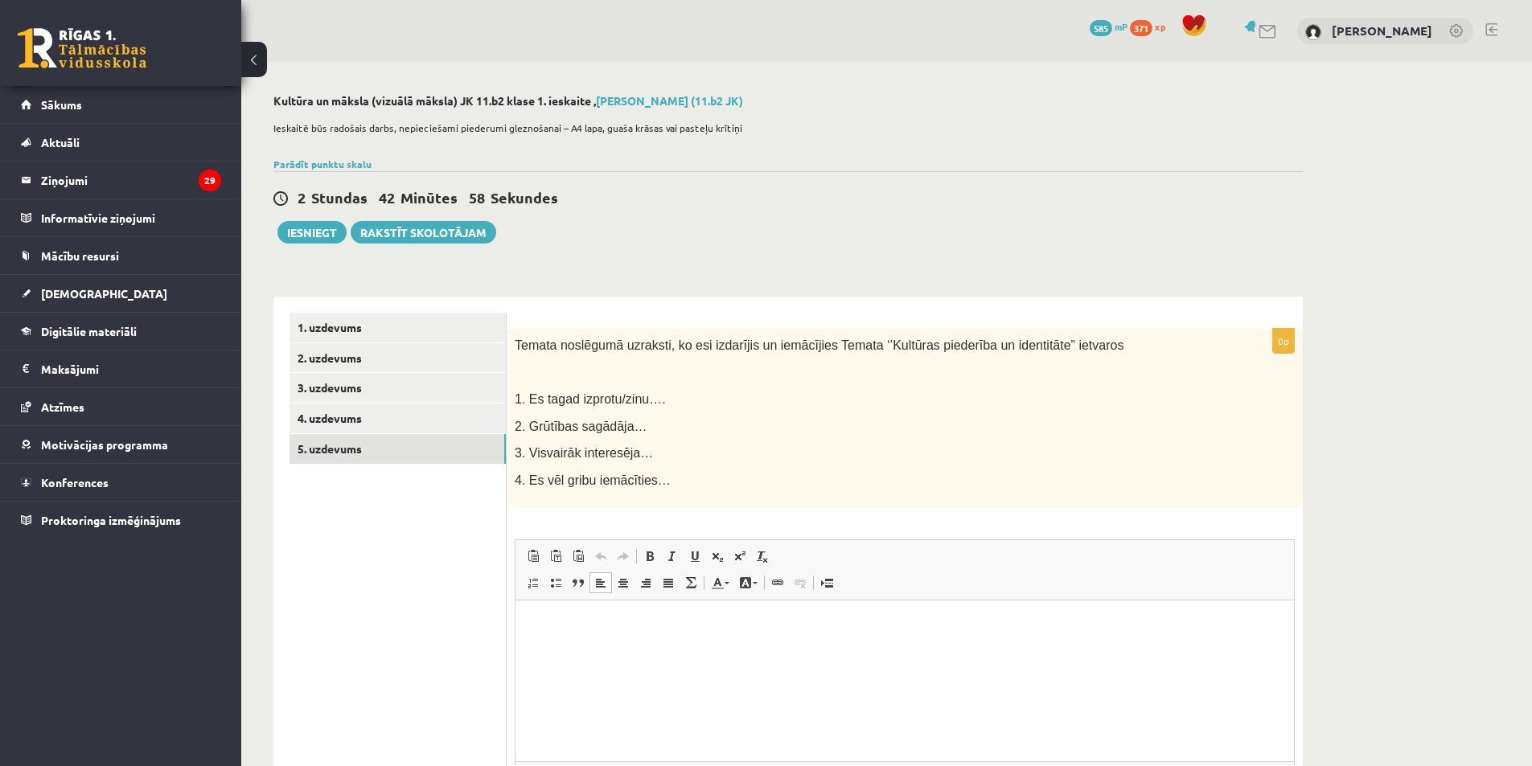
click at [644, 638] on html at bounding box center [904, 625] width 778 height 49
click at [424, 415] on link "4. uzdevums" at bounding box center [397, 419] width 216 height 30
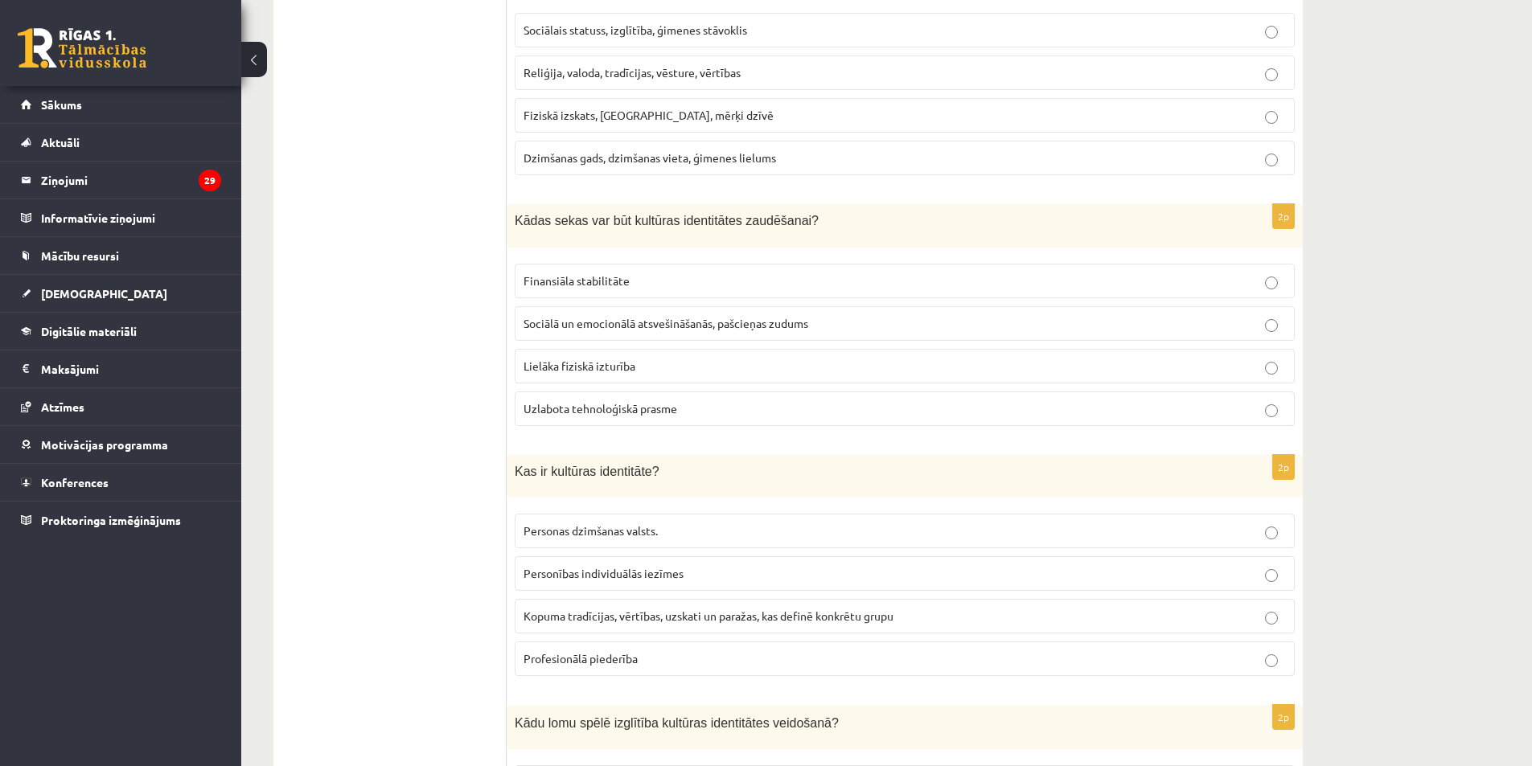
scroll to position [1126, 0]
click at [694, 321] on span "Sociālā un emocionālā atsvešināšanās, pašcieņas zudums" at bounding box center [665, 324] width 285 height 14
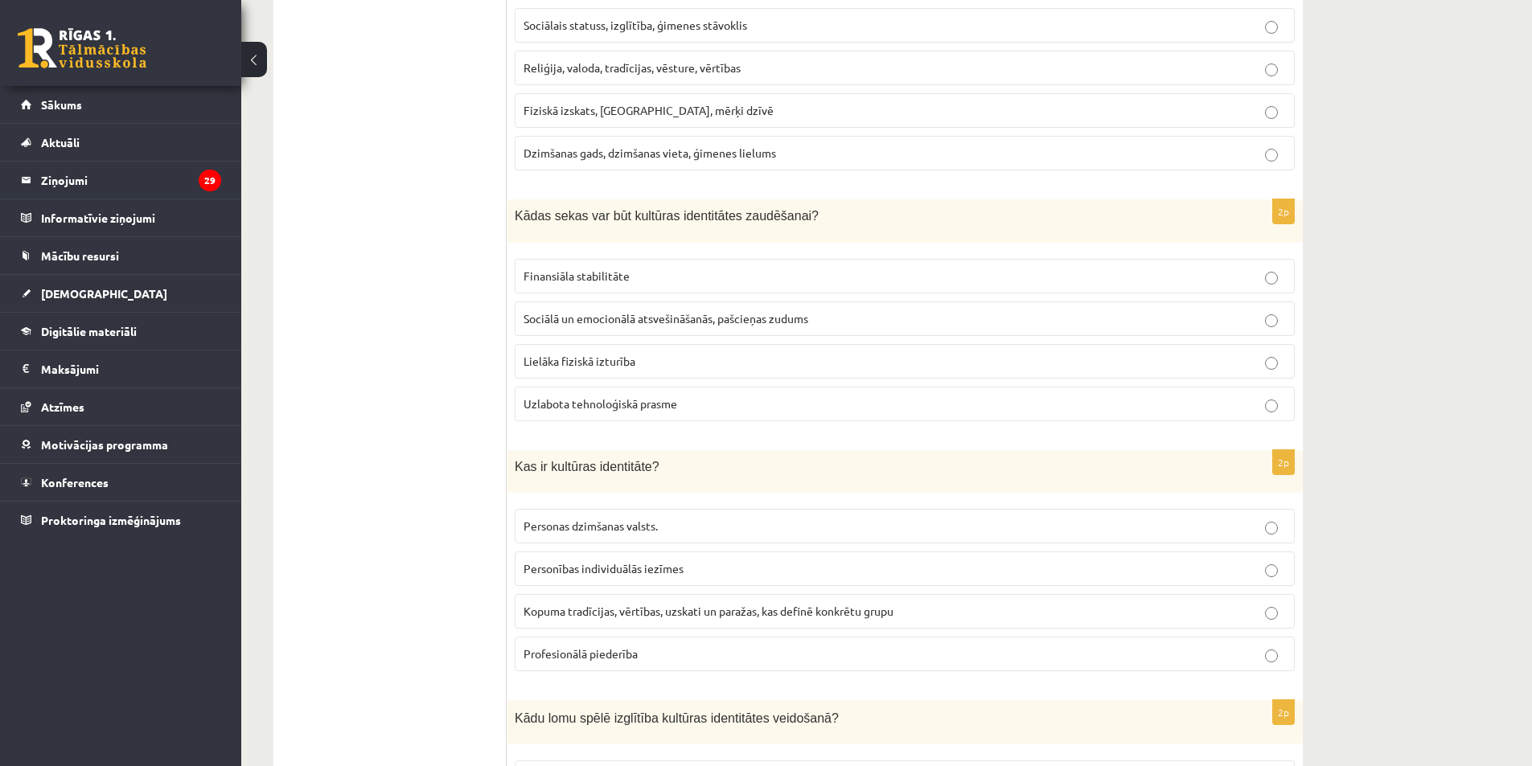
scroll to position [1608, 0]
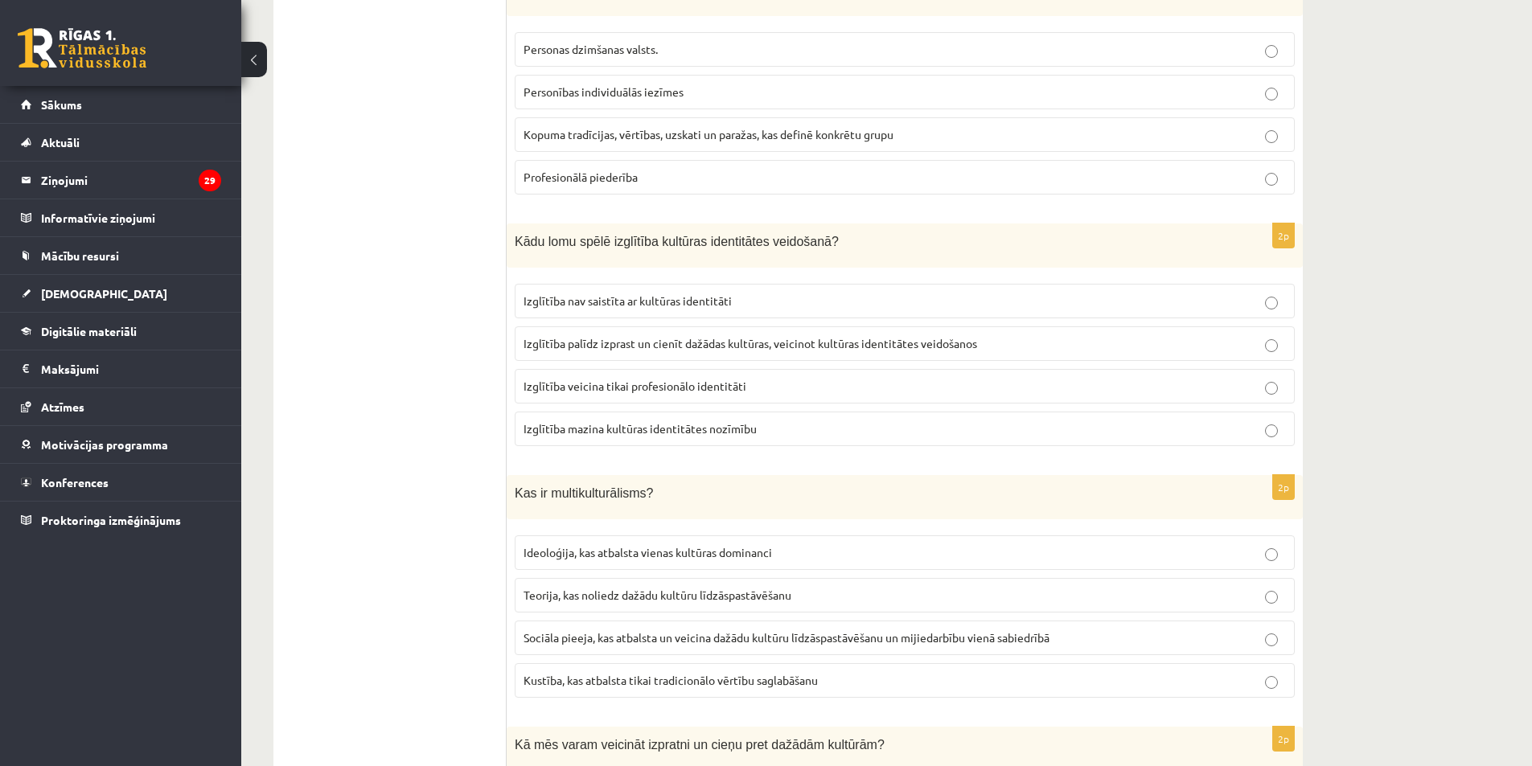
click at [678, 337] on span "Izglītība palīdz izprast un cienīt dažādas kultūras, veicinot kultūras identitā…" at bounding box center [749, 343] width 453 height 14
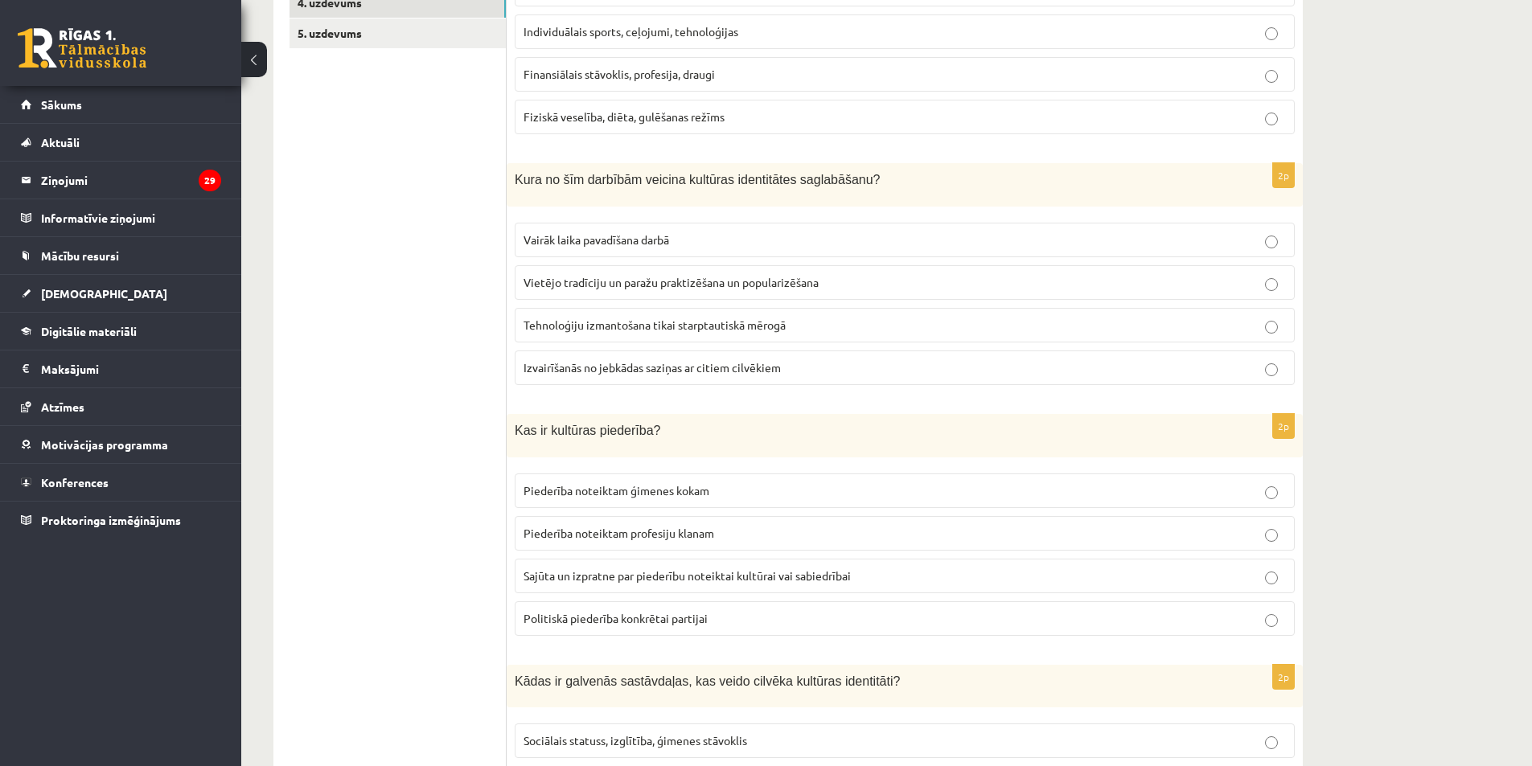
scroll to position [0, 0]
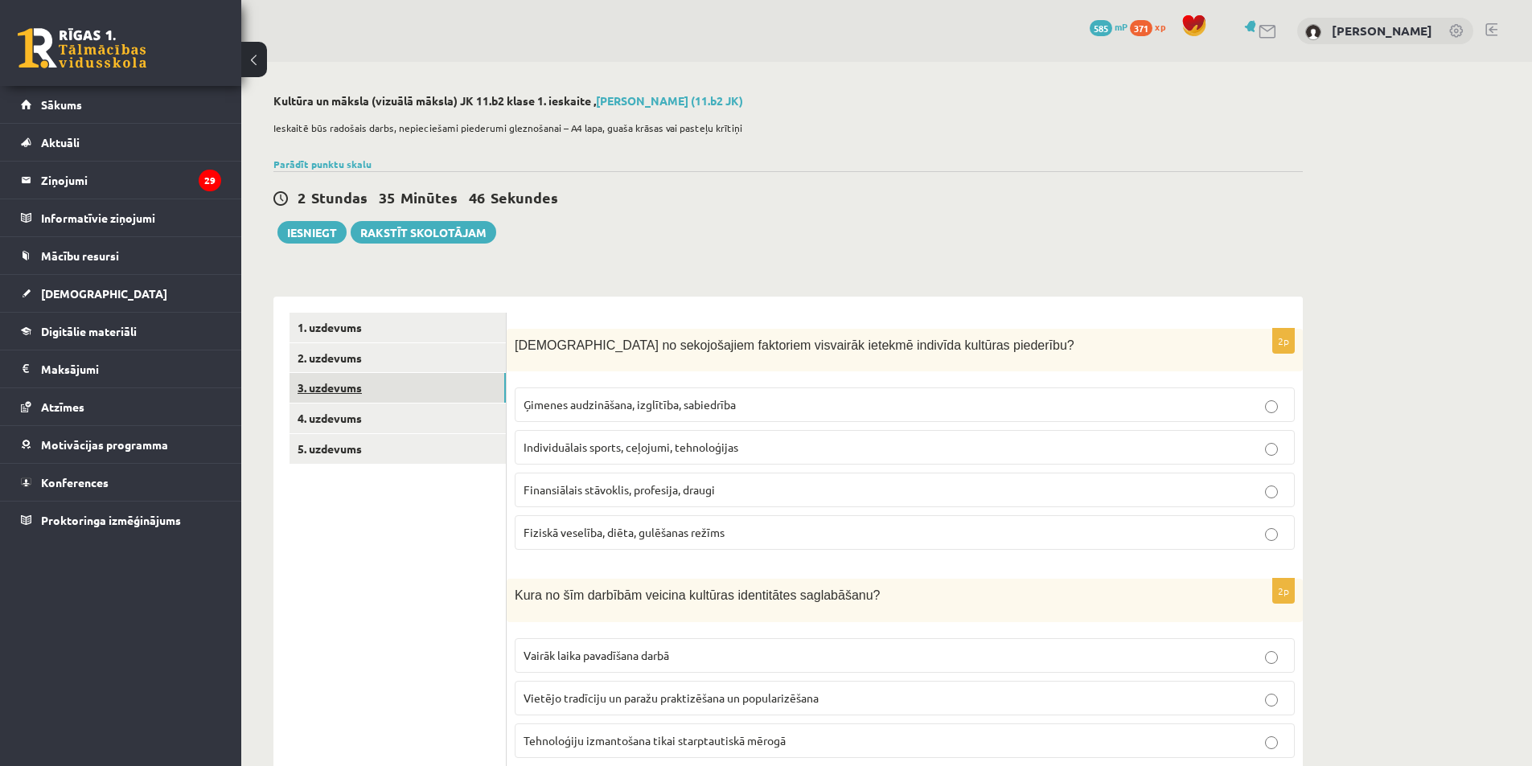
click at [468, 392] on link "3. uzdevums" at bounding box center [397, 388] width 216 height 30
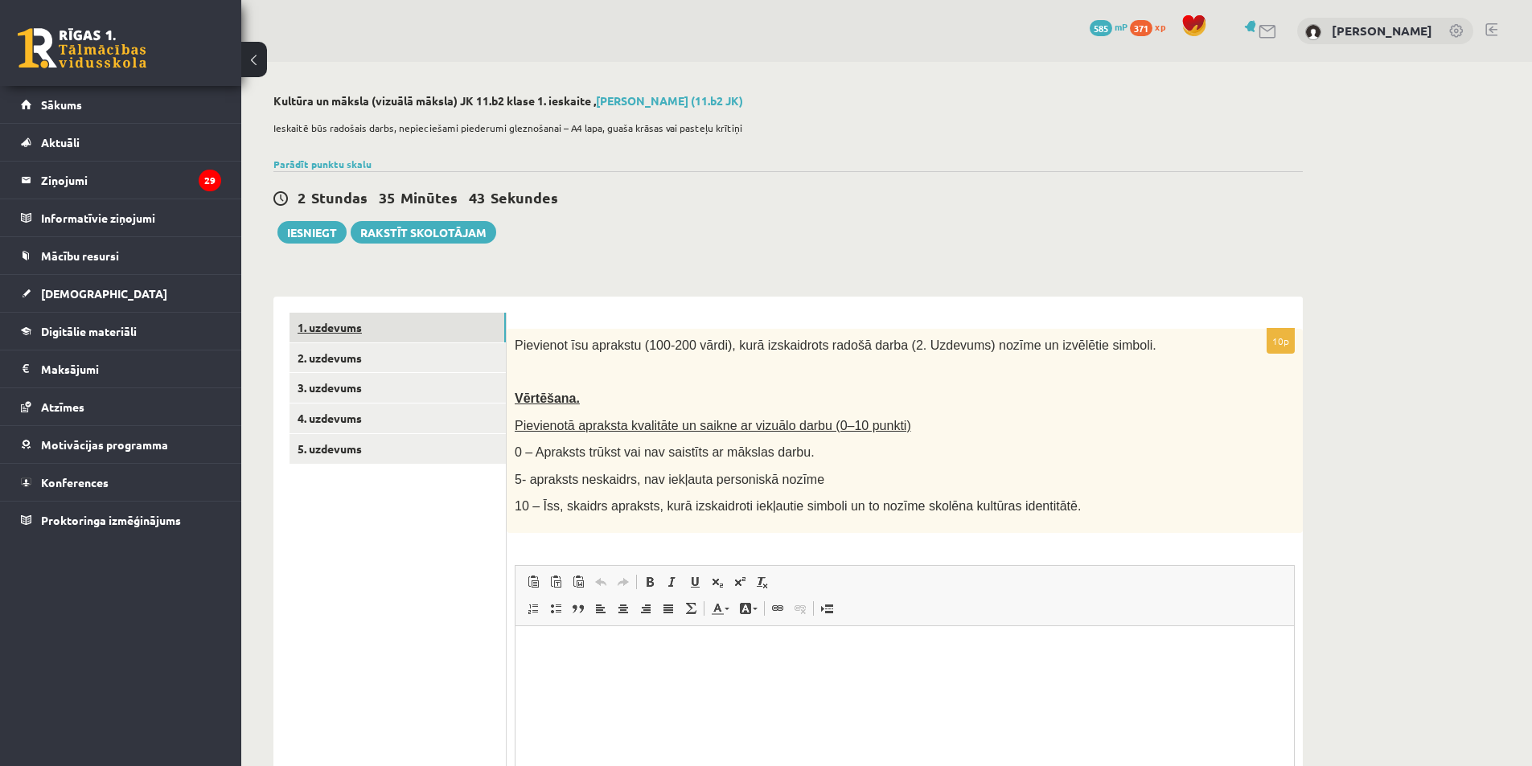
click at [468, 322] on link "1. uzdevums" at bounding box center [397, 328] width 216 height 30
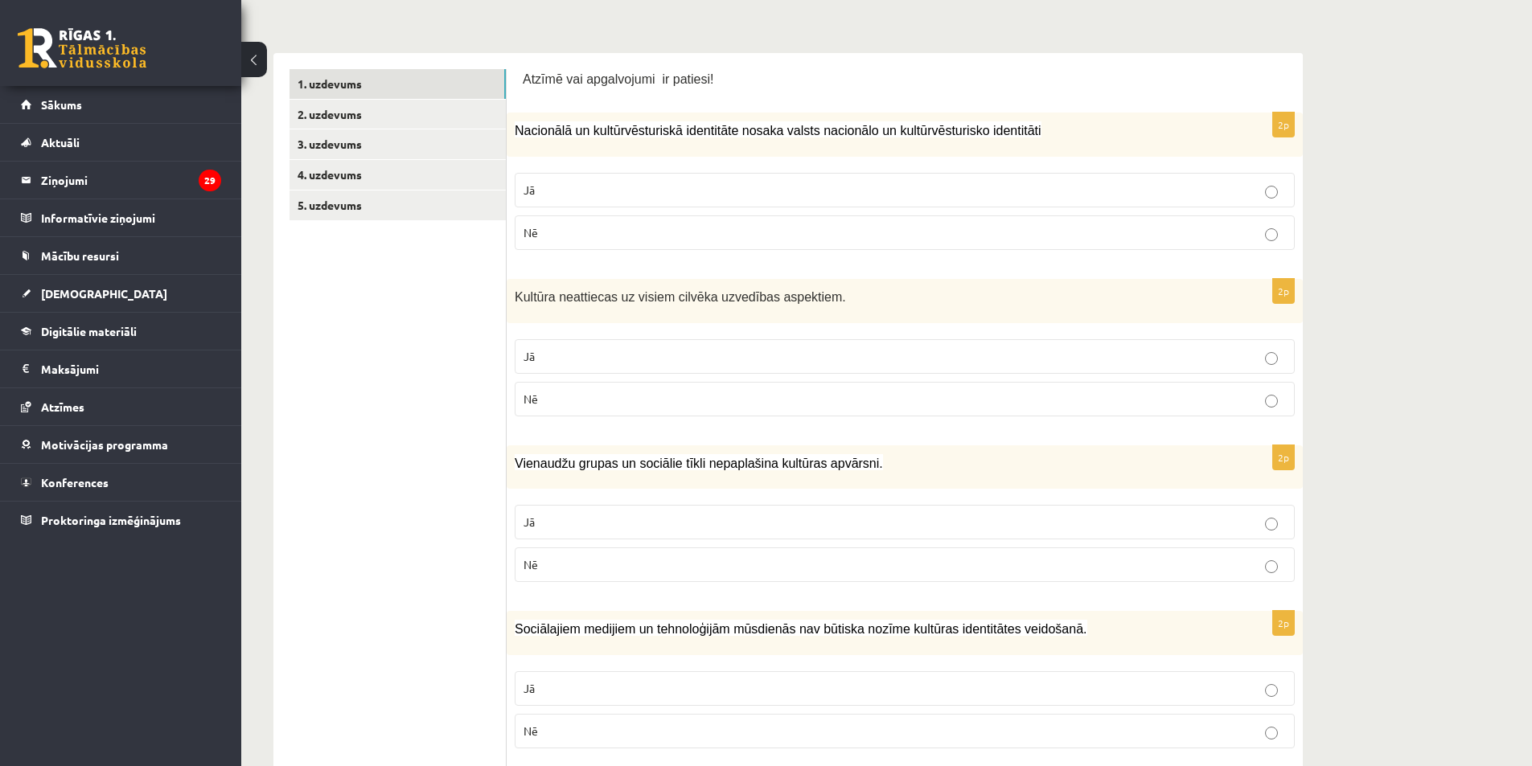
scroll to position [322, 0]
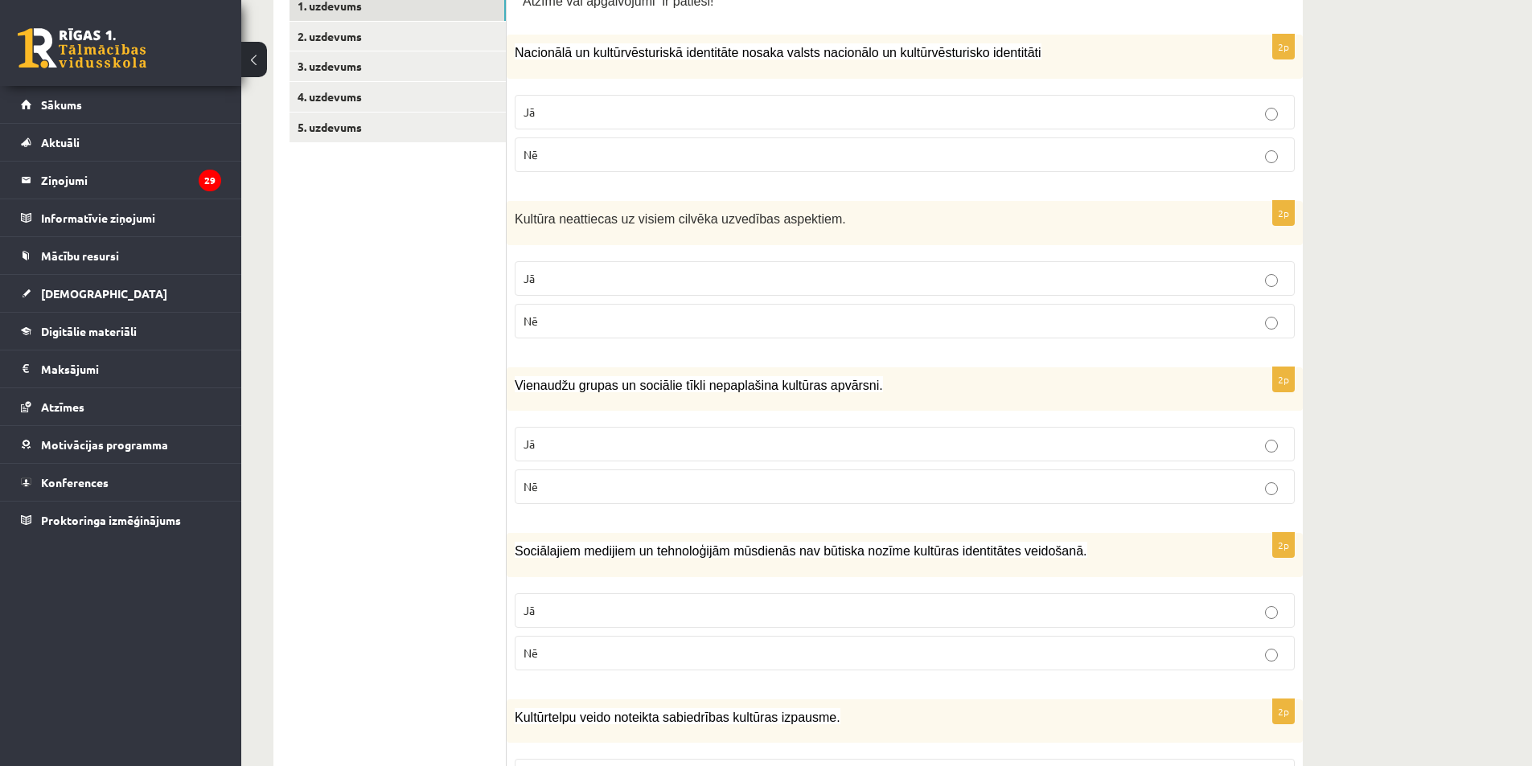
click at [539, 262] on label "Jā" at bounding box center [905, 278] width 780 height 35
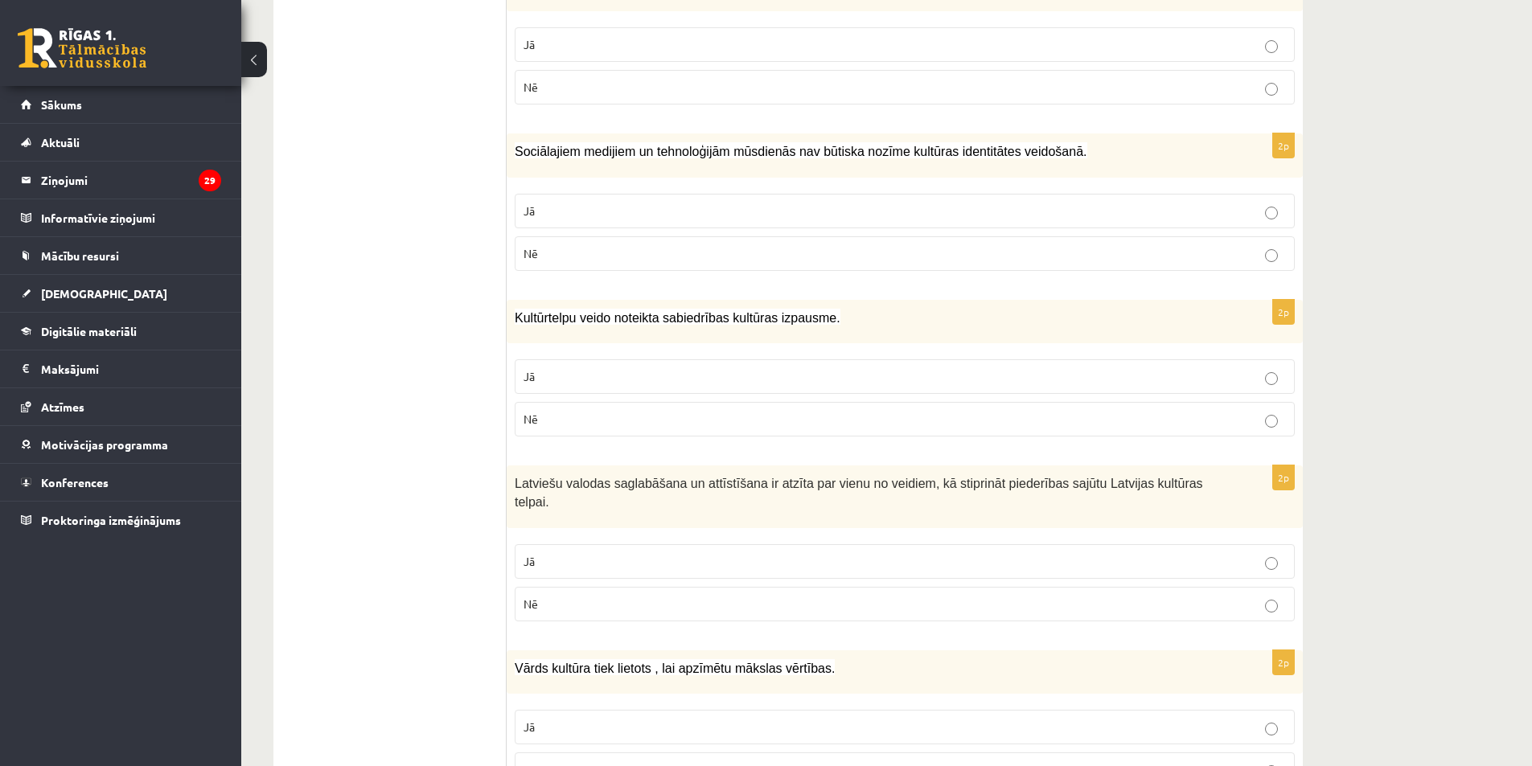
scroll to position [724, 0]
click at [834, 248] on p "Nē" at bounding box center [904, 251] width 762 height 17
click at [638, 367] on p "Jā" at bounding box center [904, 374] width 762 height 17
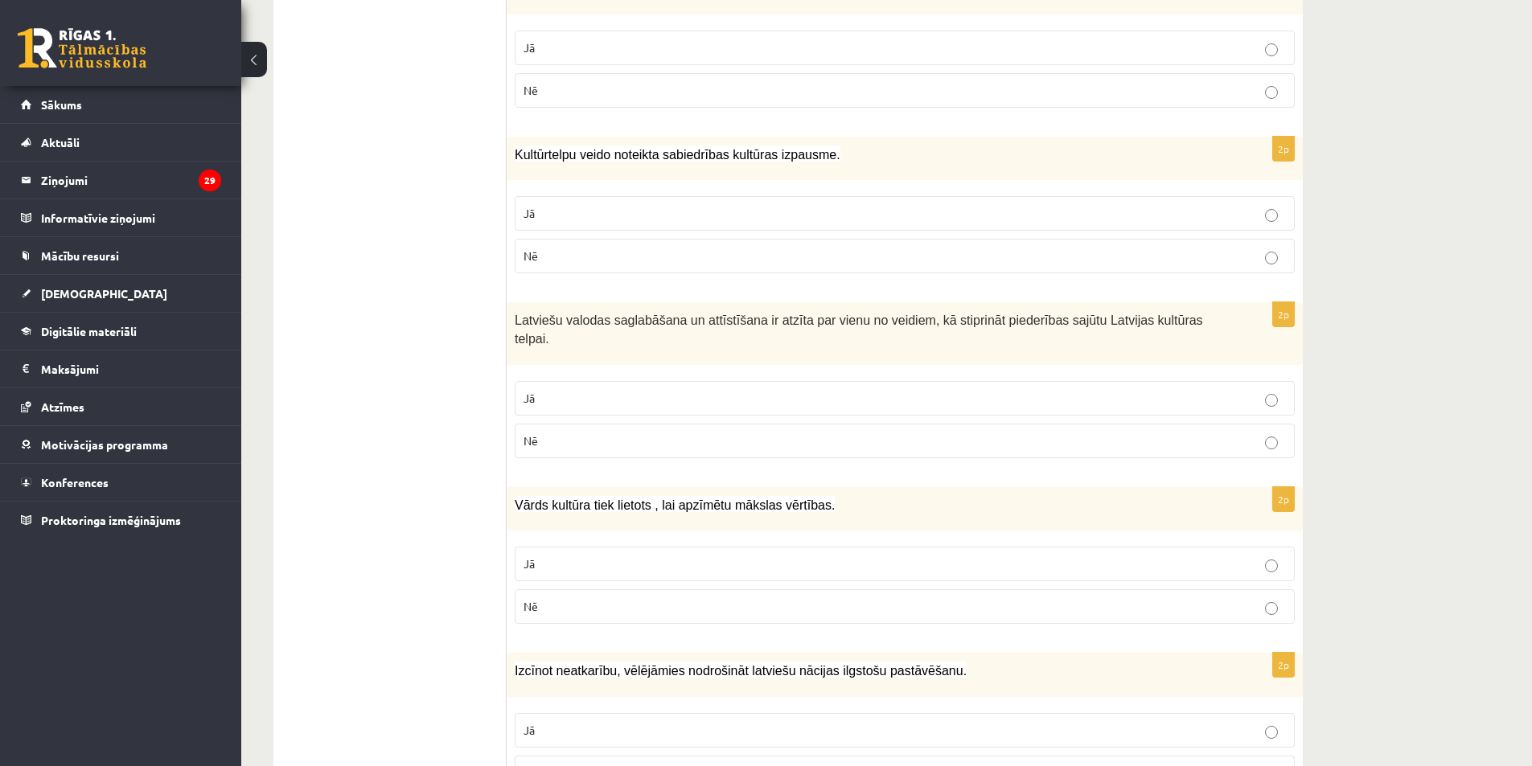
click at [679, 390] on p "Jā" at bounding box center [904, 398] width 762 height 17
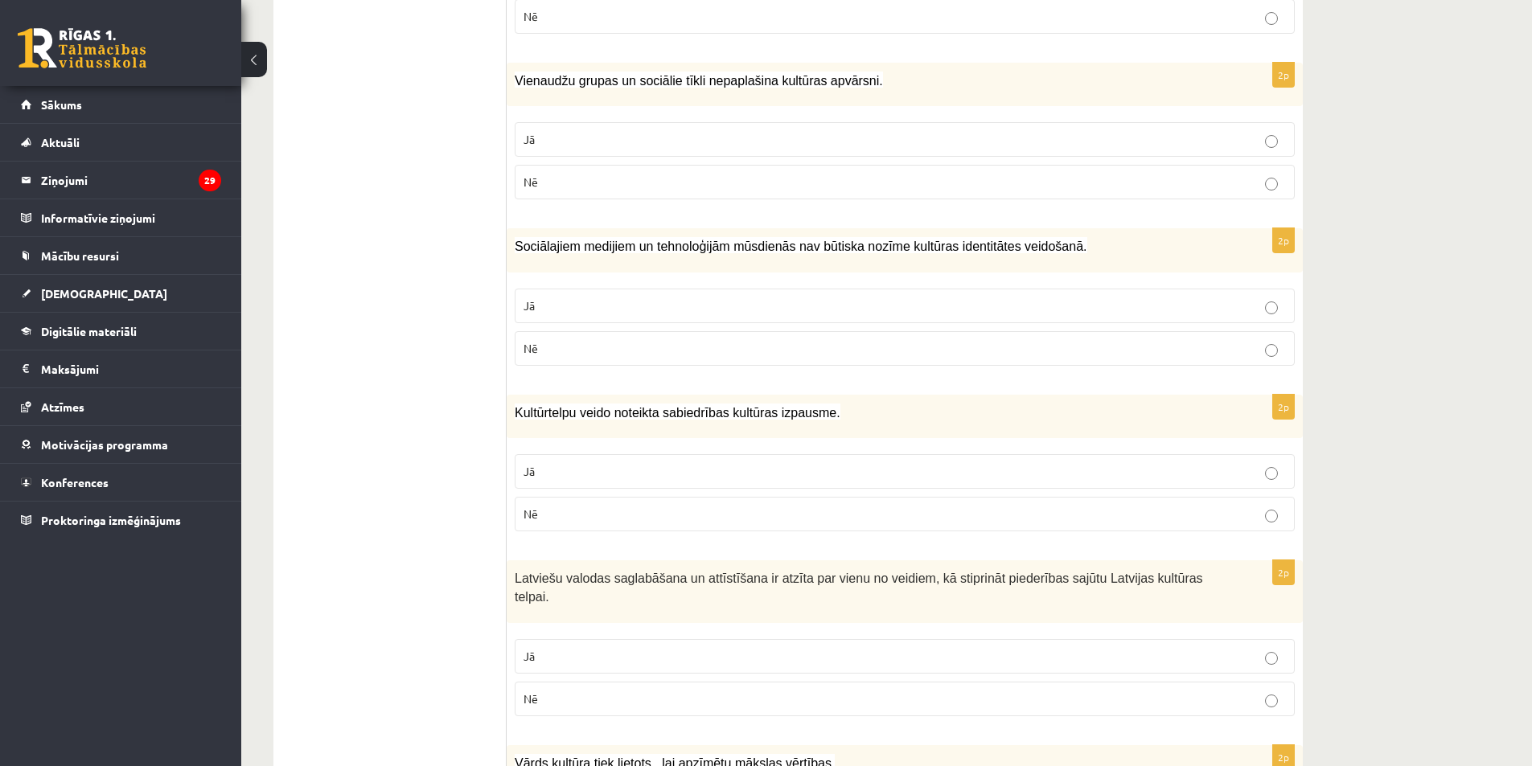
scroll to position [0, 0]
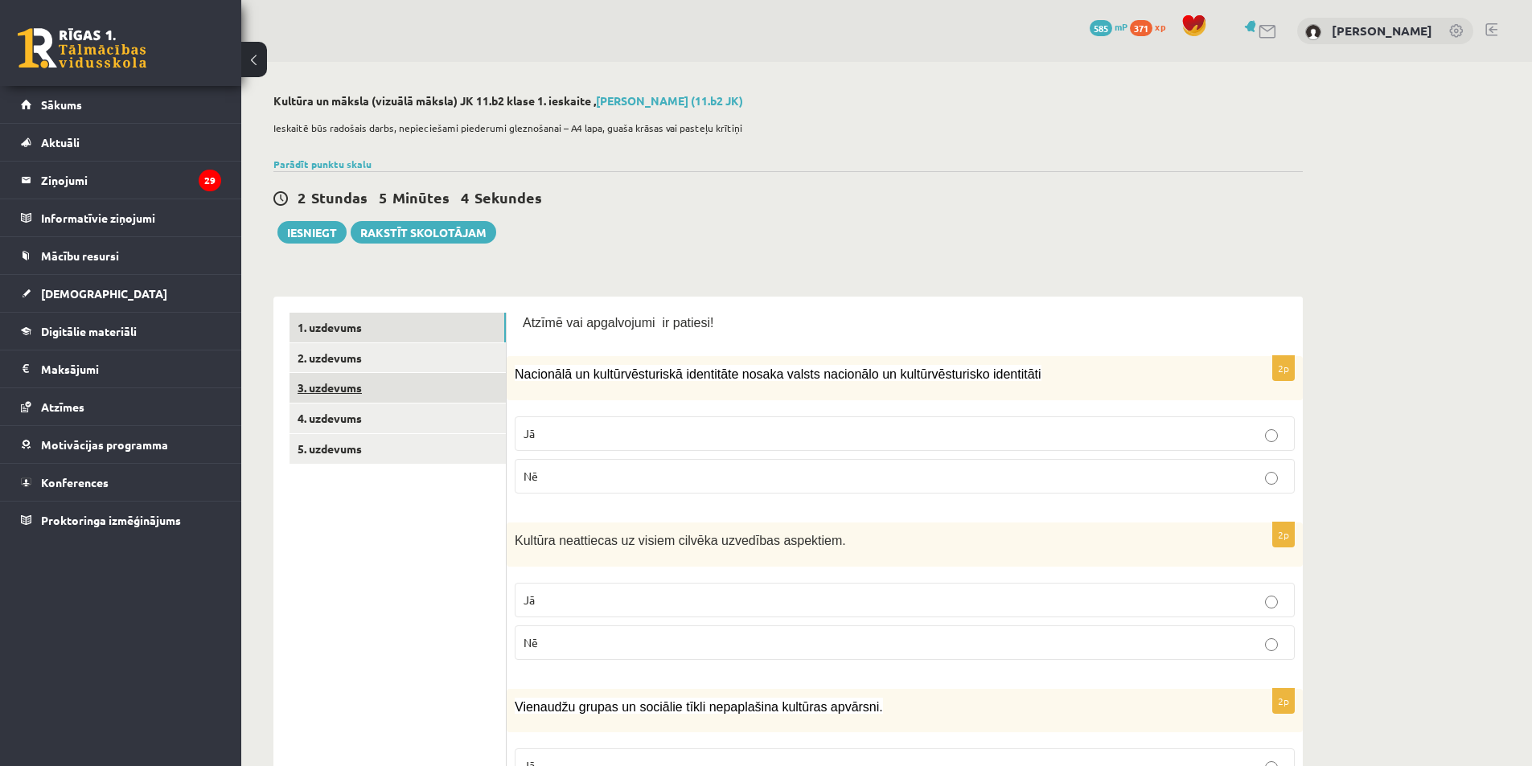
click at [322, 382] on link "3. uzdevums" at bounding box center [397, 388] width 216 height 30
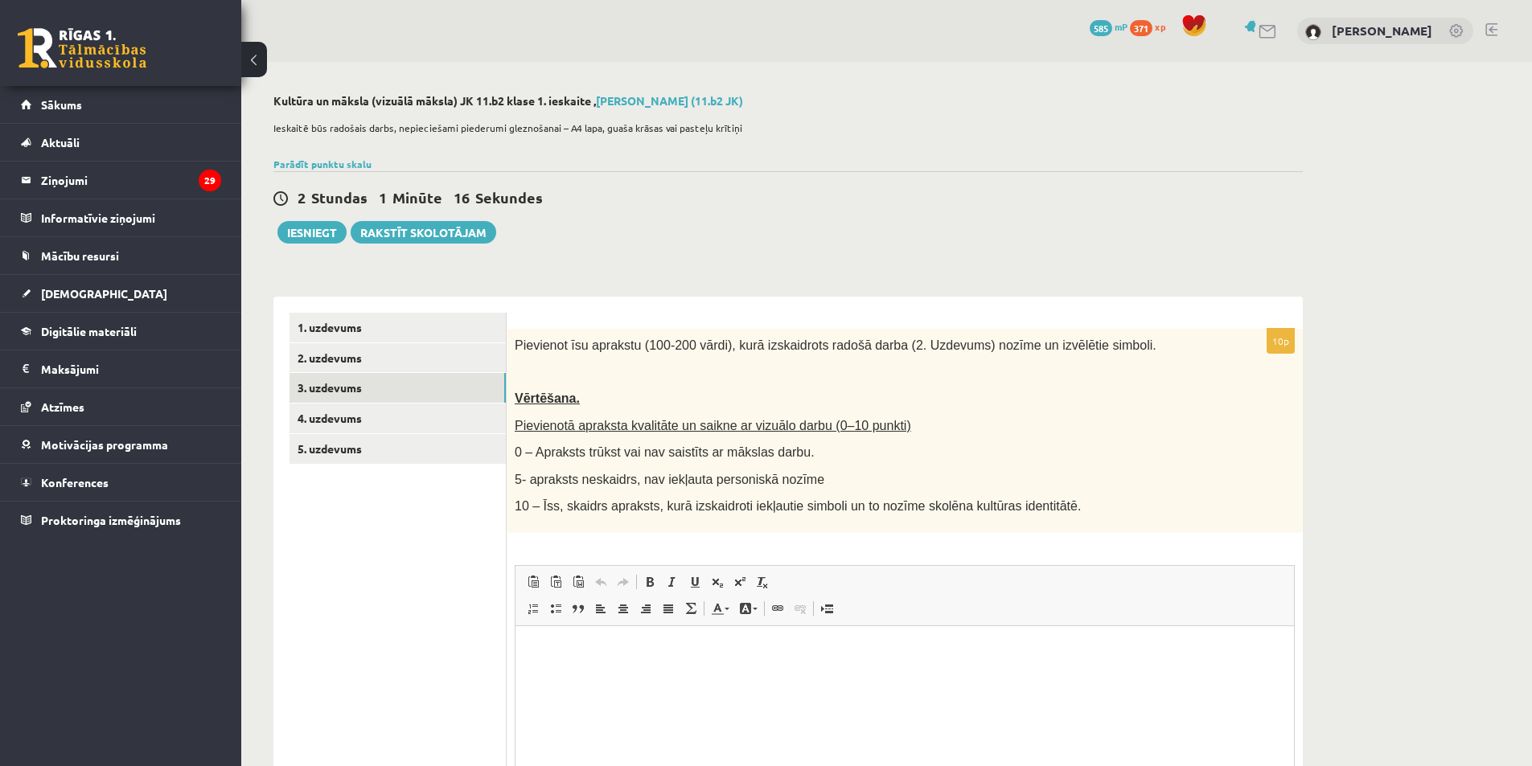
click at [564, 660] on html at bounding box center [904, 649] width 778 height 49
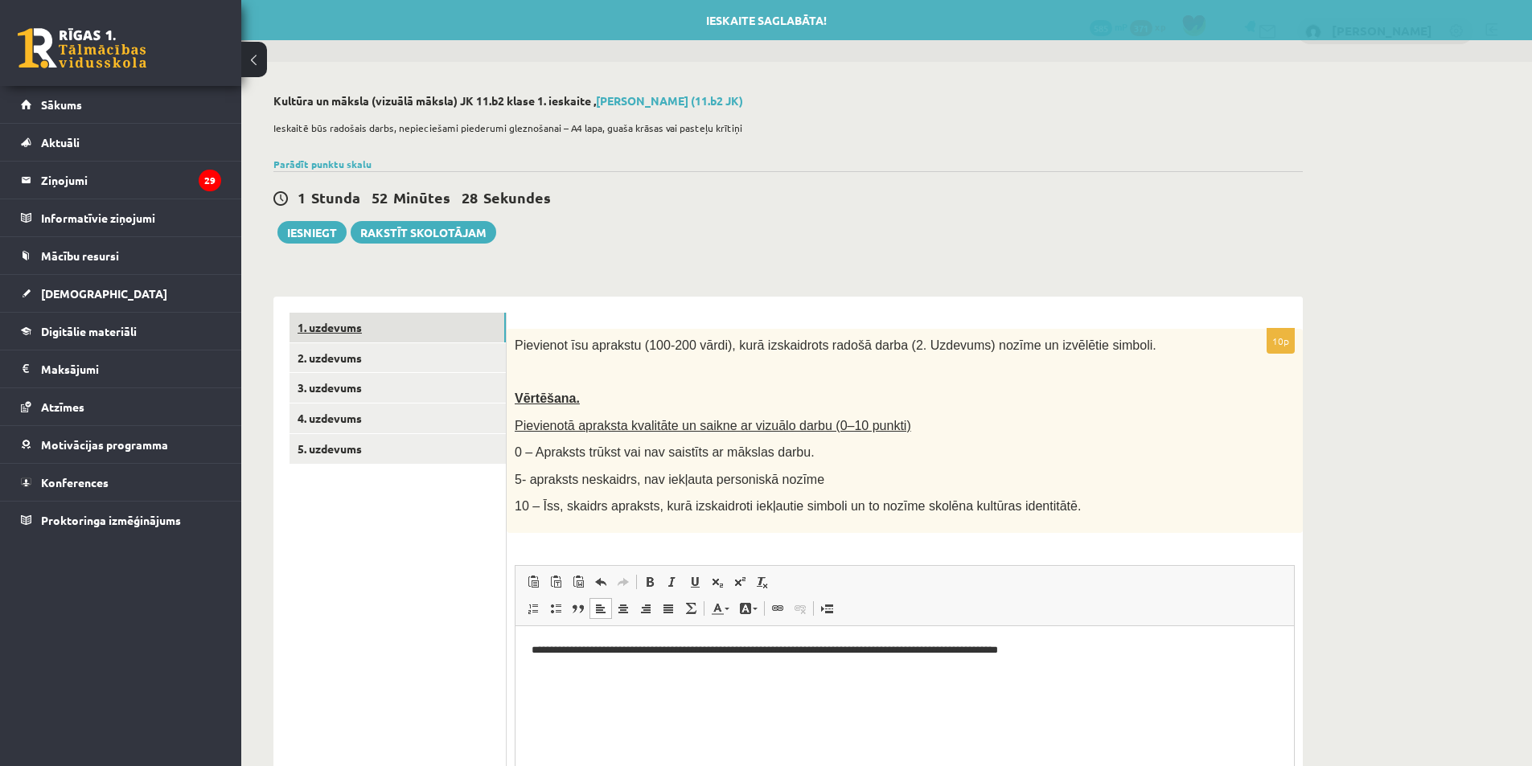
click at [465, 317] on link "1. uzdevums" at bounding box center [397, 328] width 216 height 30
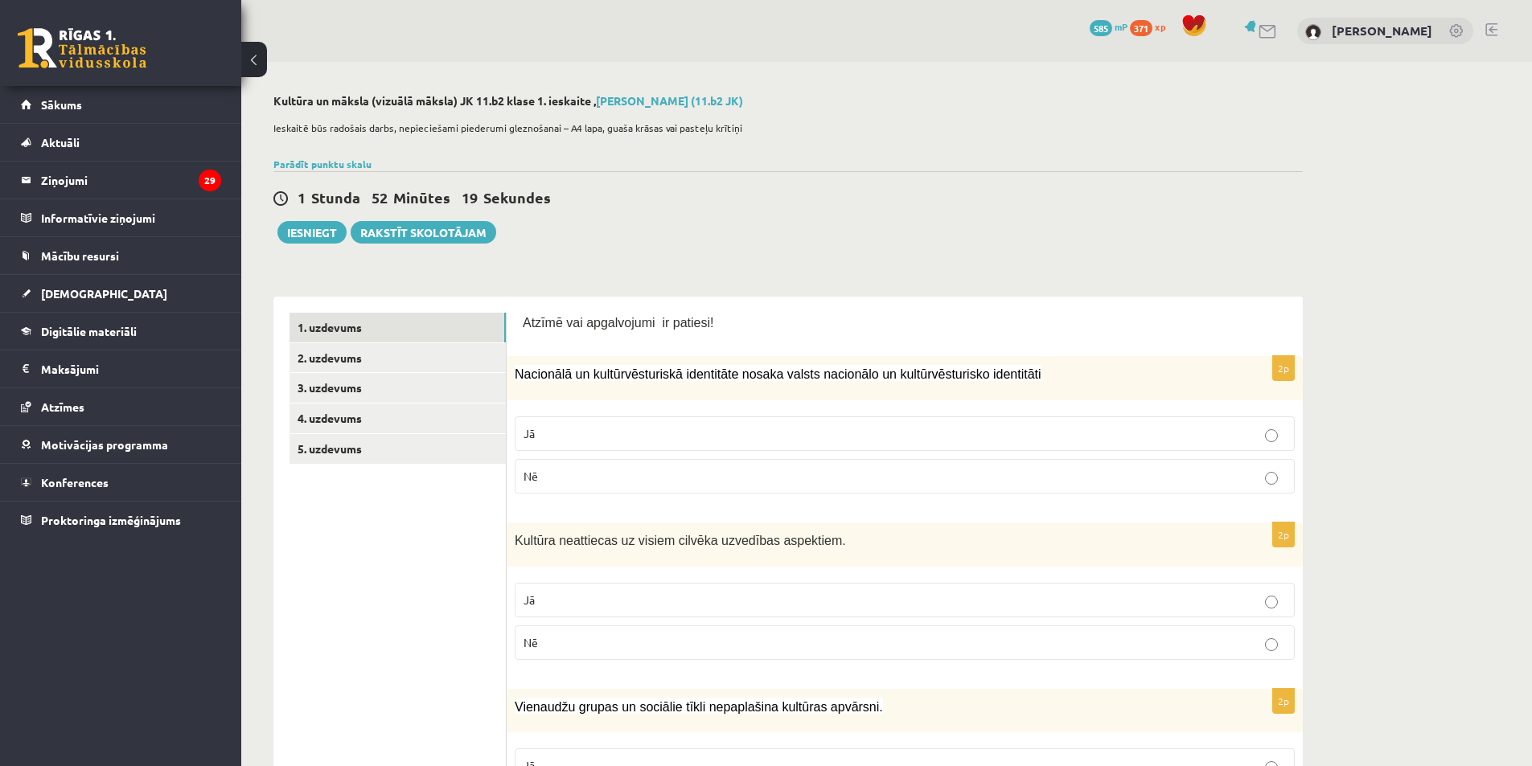
click at [239, 6] on div "0 Dāvanas 585 mP 371 xp" at bounding box center [120, 43] width 241 height 86
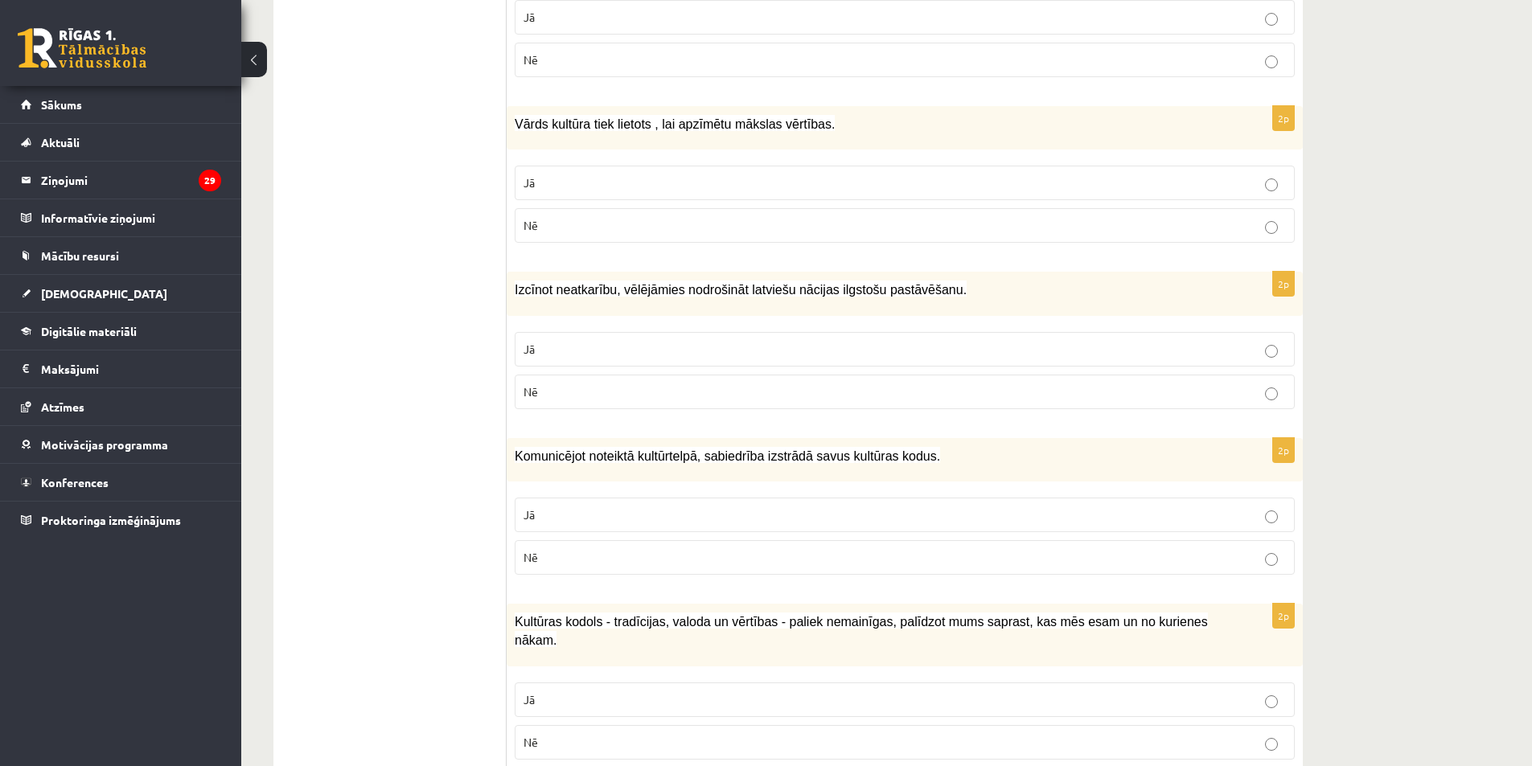
scroll to position [1286, 0]
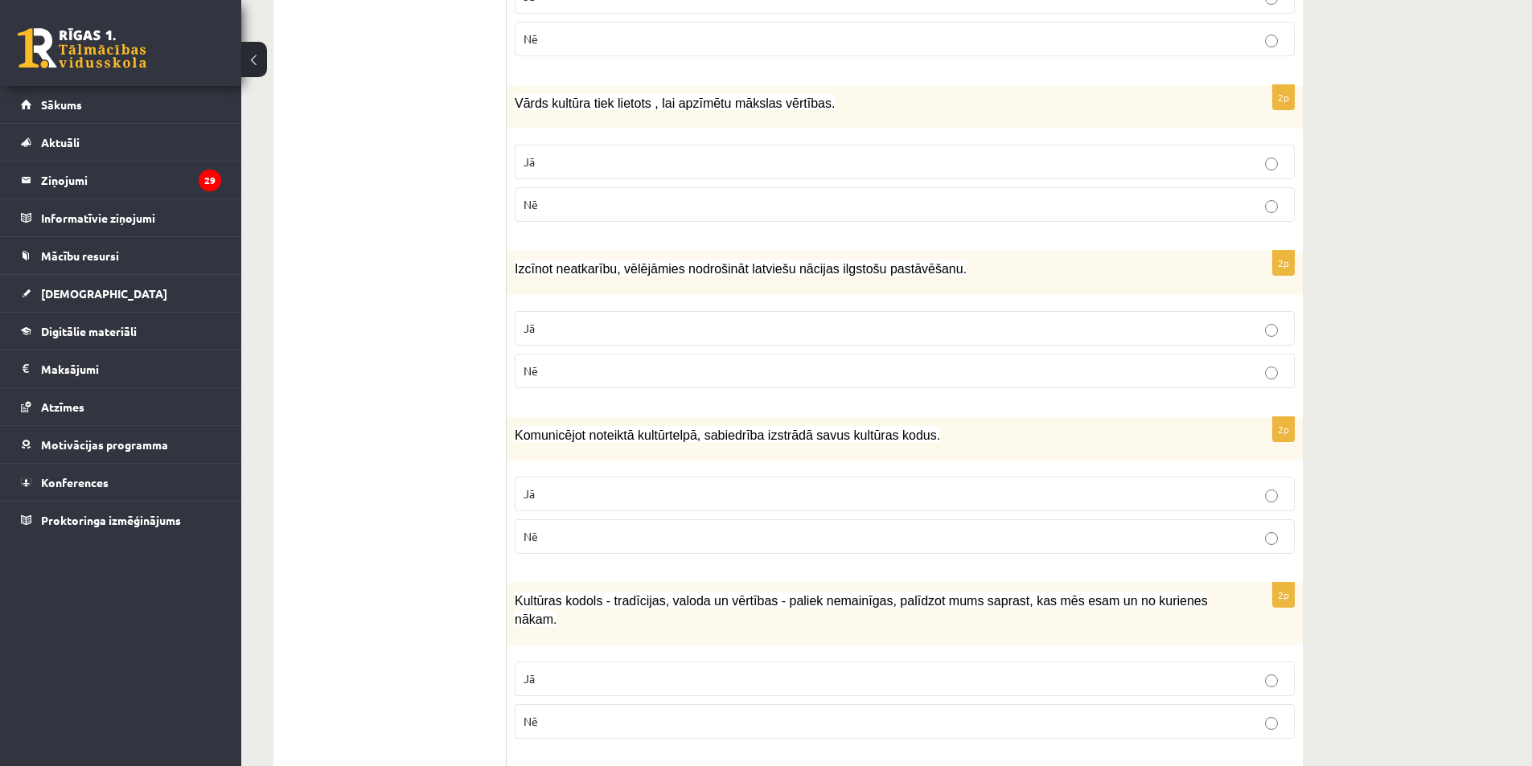
drag, startPoint x: 744, startPoint y: 130, endPoint x: 744, endPoint y: 204, distance: 74.0
click at [744, 145] on label "Jā" at bounding box center [905, 162] width 780 height 35
click at [765, 320] on p "Jā" at bounding box center [904, 328] width 762 height 17
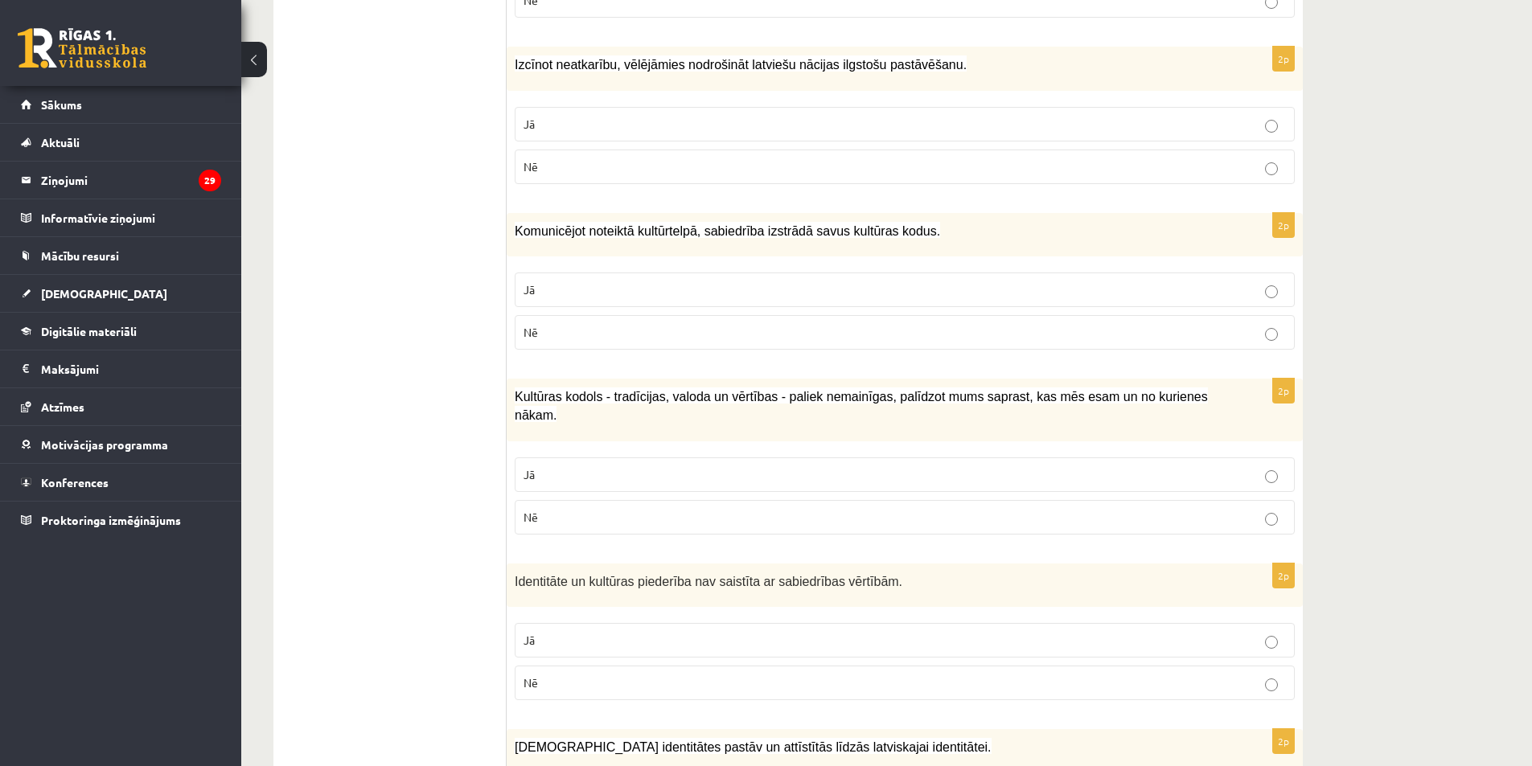
scroll to position [1571, 0]
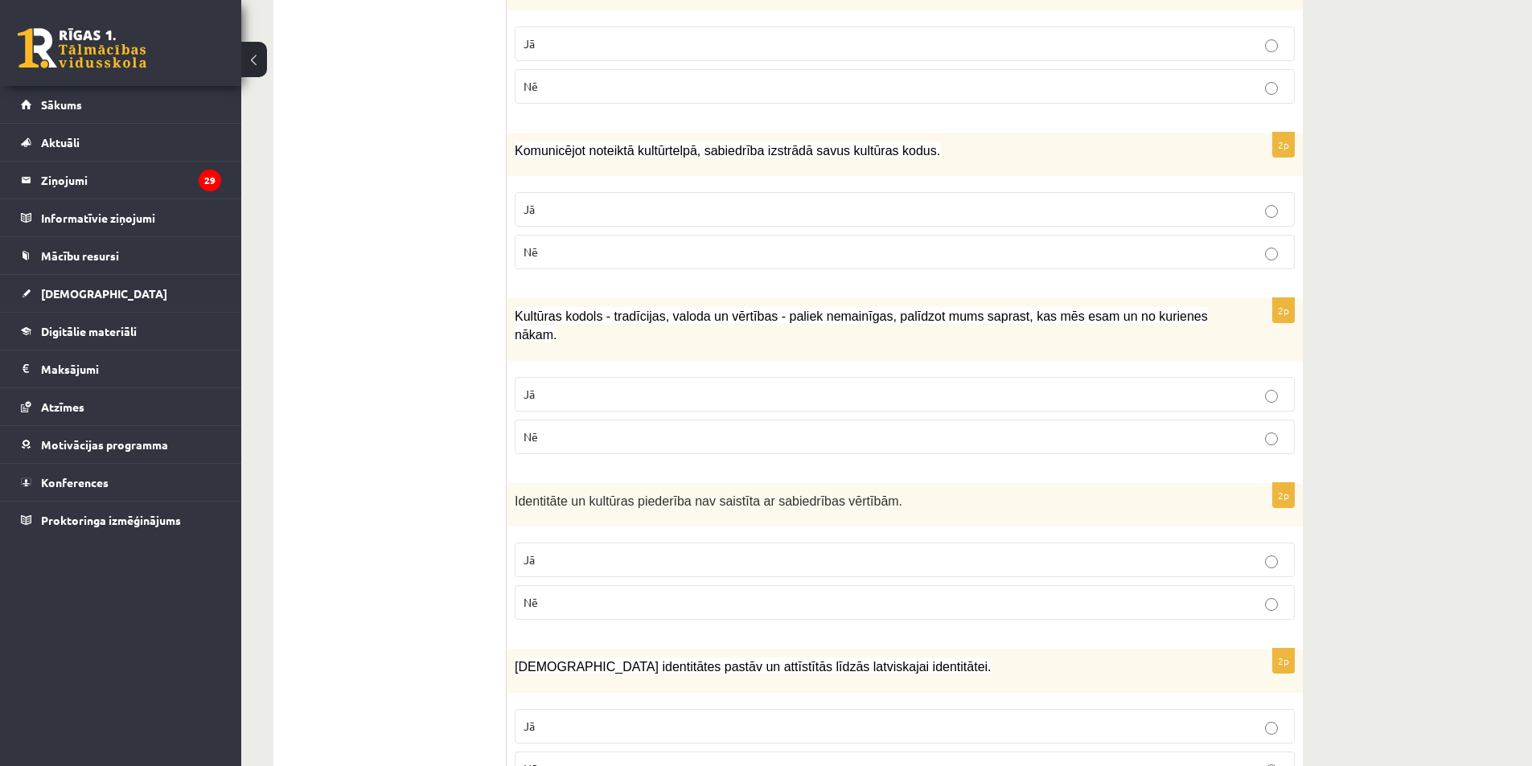
click at [765, 201] on p "Jā" at bounding box center [904, 209] width 762 height 17
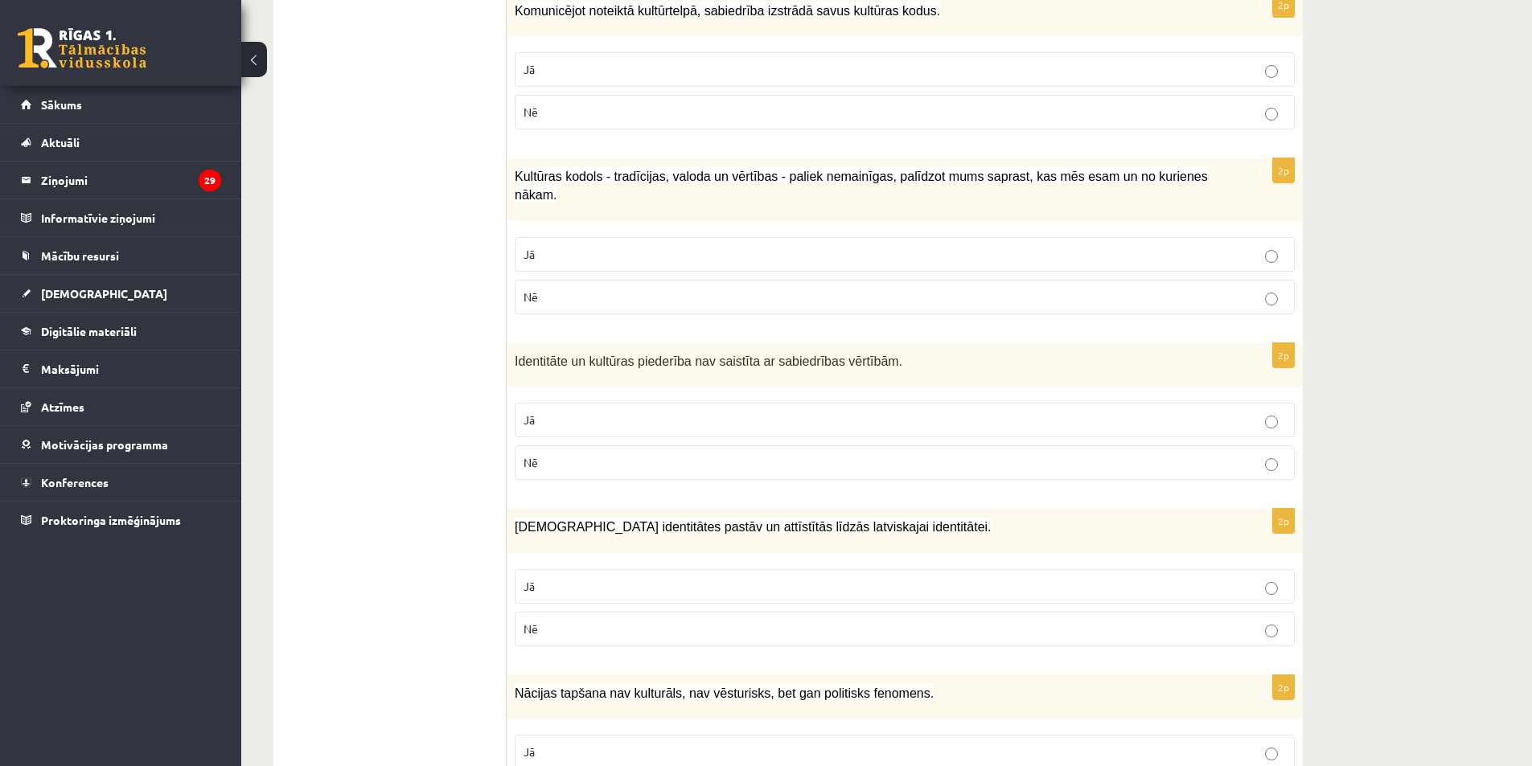
scroll to position [1732, 0]
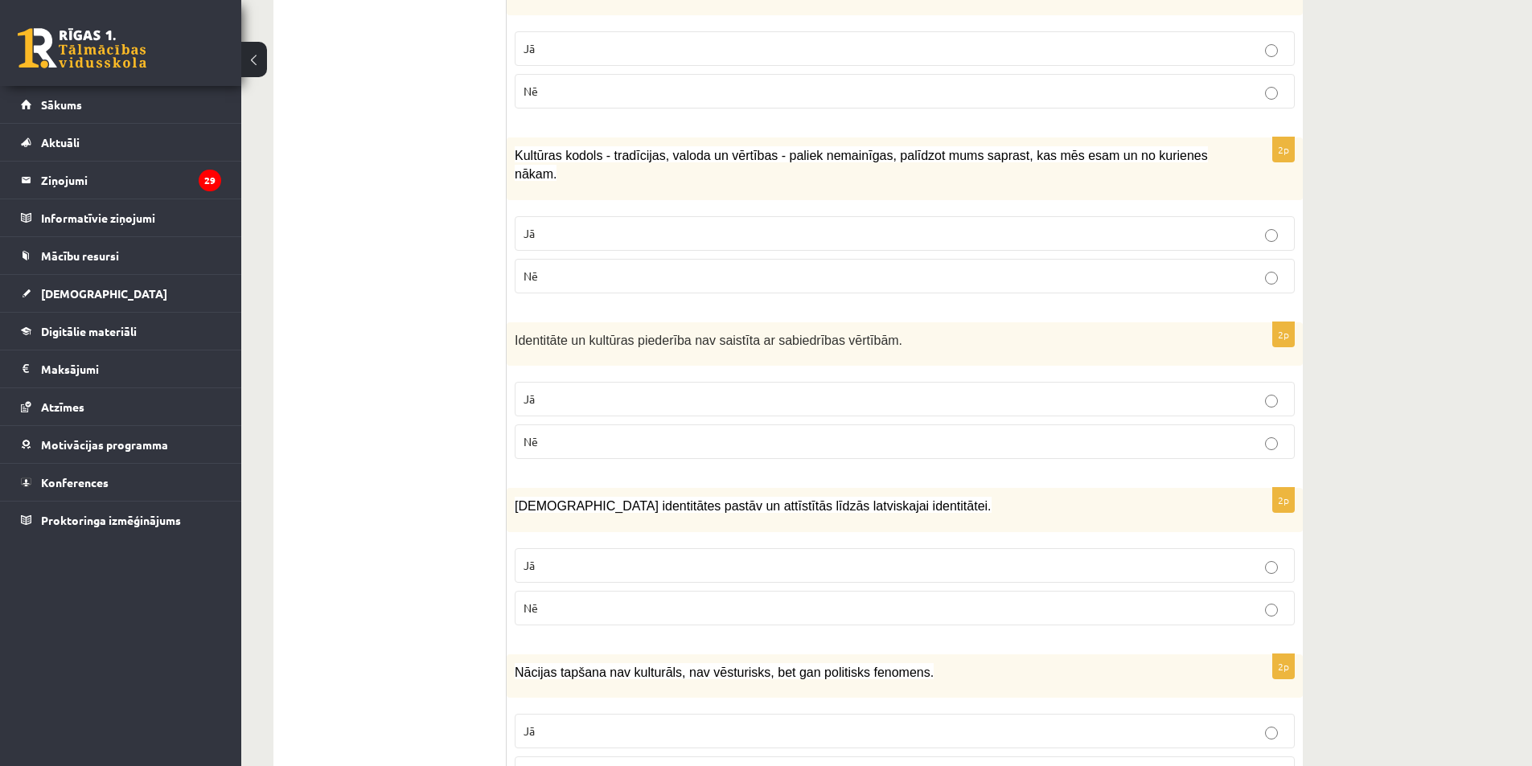
click at [633, 225] on p "Jā" at bounding box center [904, 233] width 762 height 17
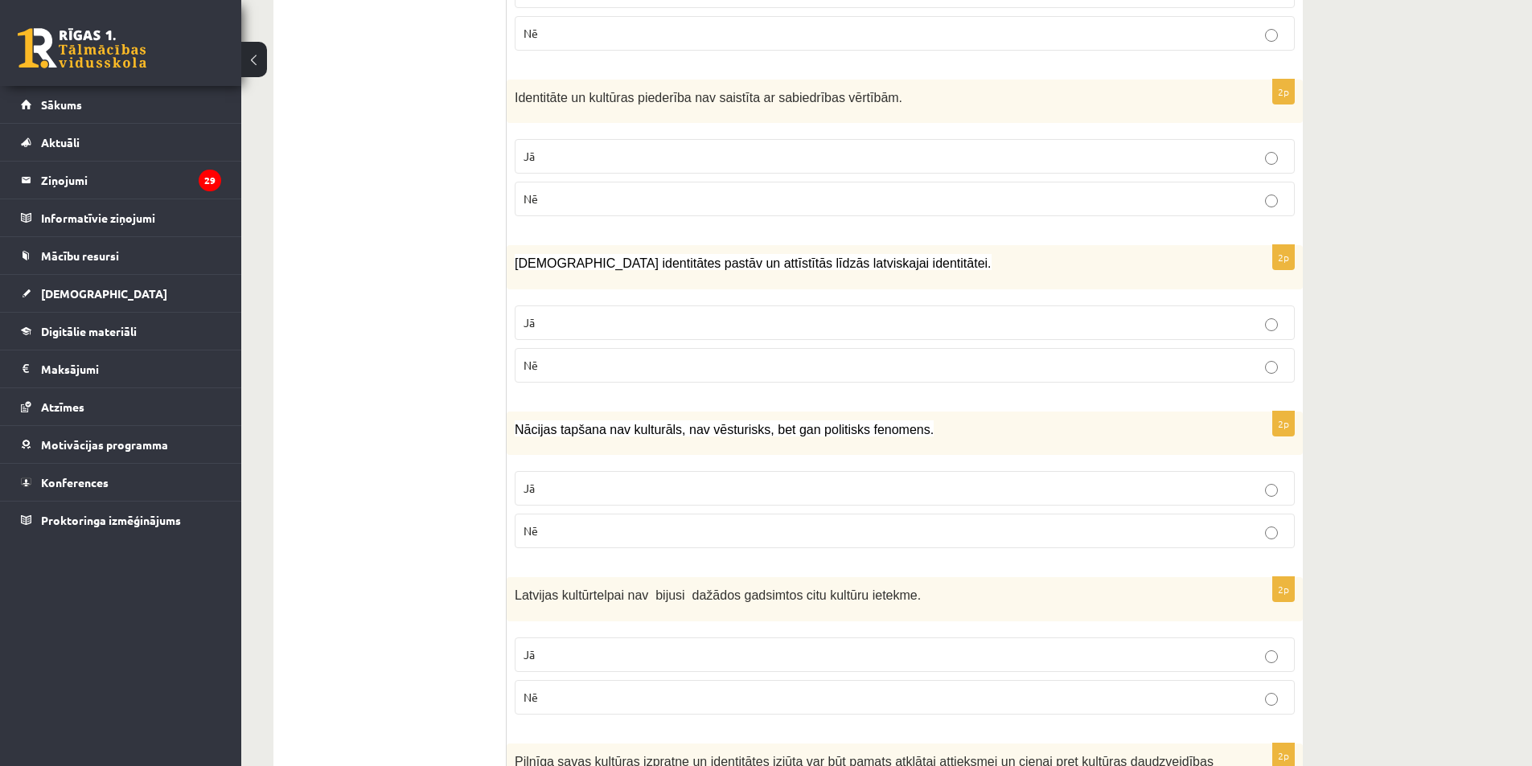
scroll to position [1973, 0]
click at [707, 192] on p "Nē" at bounding box center [904, 200] width 762 height 17
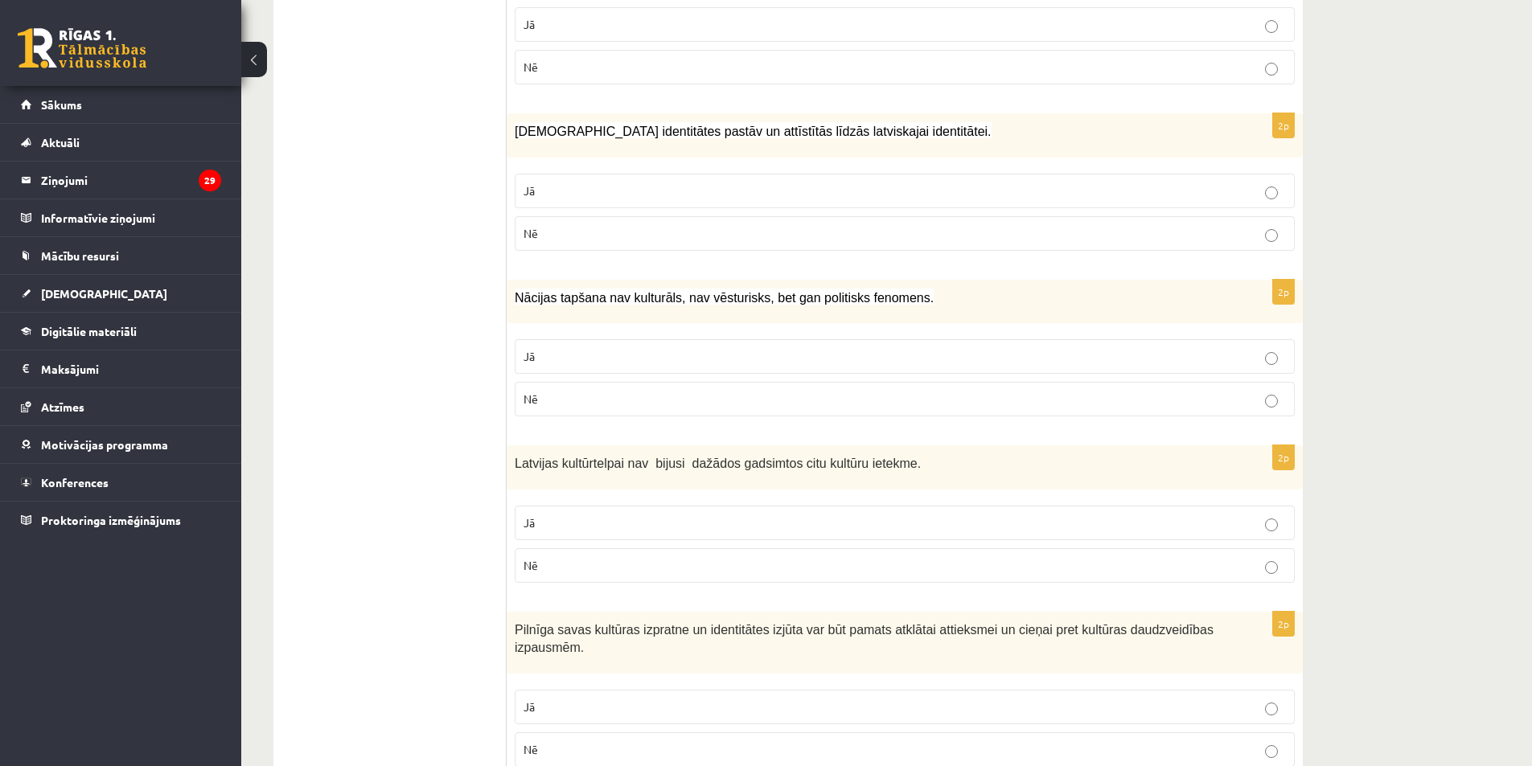
scroll to position [2134, 0]
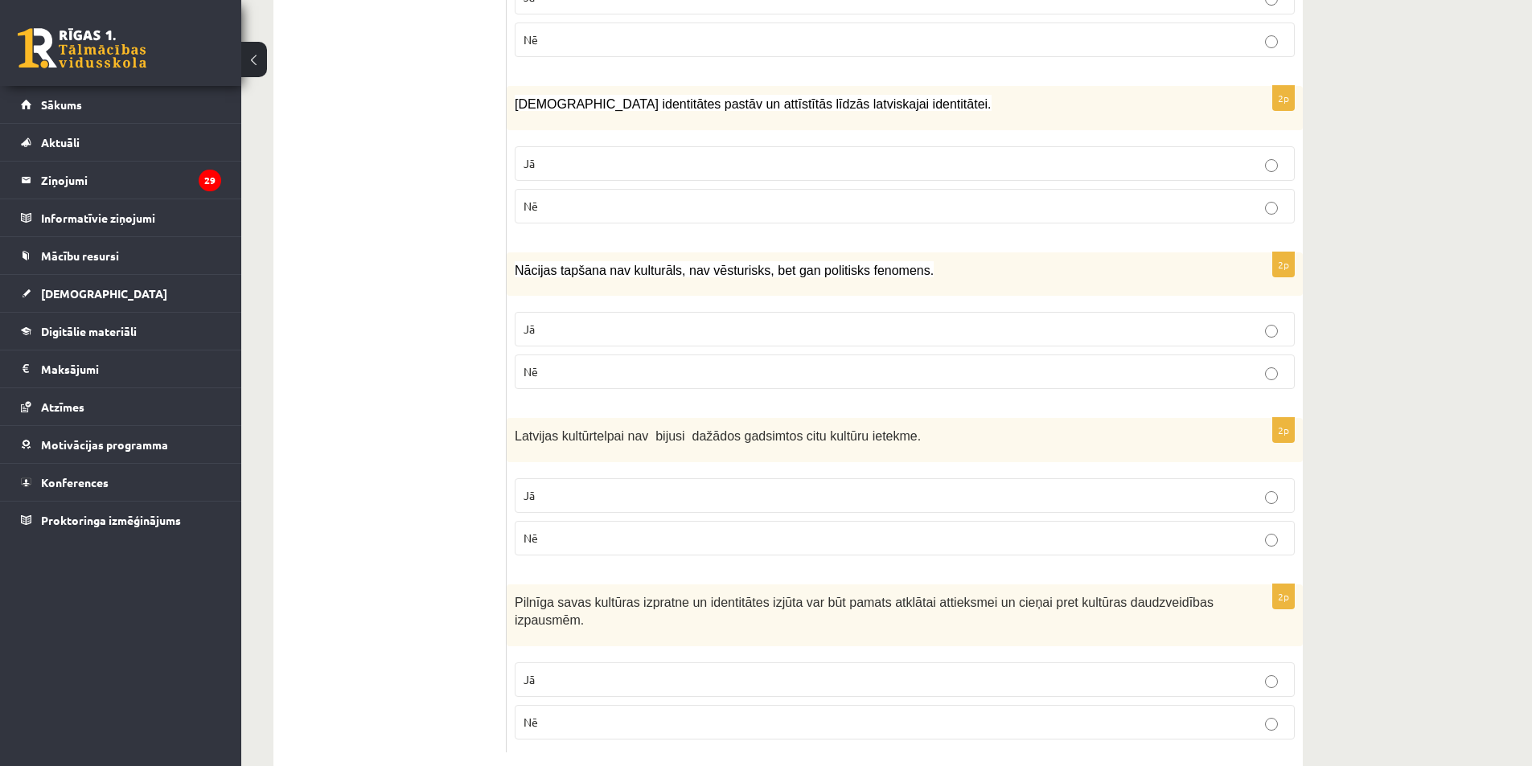
drag, startPoint x: 741, startPoint y: 100, endPoint x: 416, endPoint y: 184, distance: 335.4
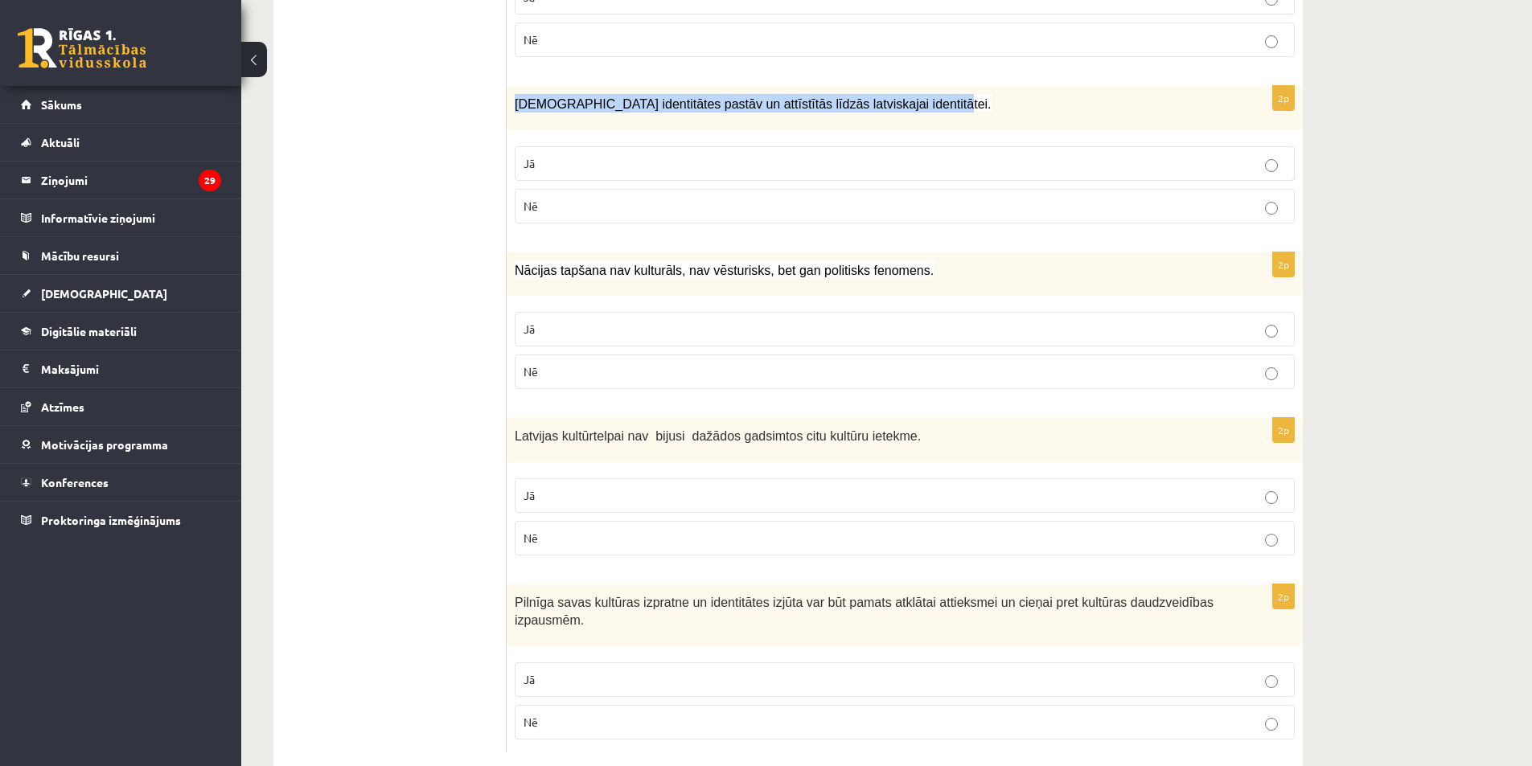
drag, startPoint x: 515, startPoint y: 68, endPoint x: 930, endPoint y: 63, distance: 414.9
click at [930, 94] on p "Mazākumtautību identitātes pastāv un attīstītās līdzās latviskajai identitātei." at bounding box center [864, 103] width 699 height 18
copy span "Mazākumtautību identitātes pastāv un attīstītās līdzās latviskajai identitātei."
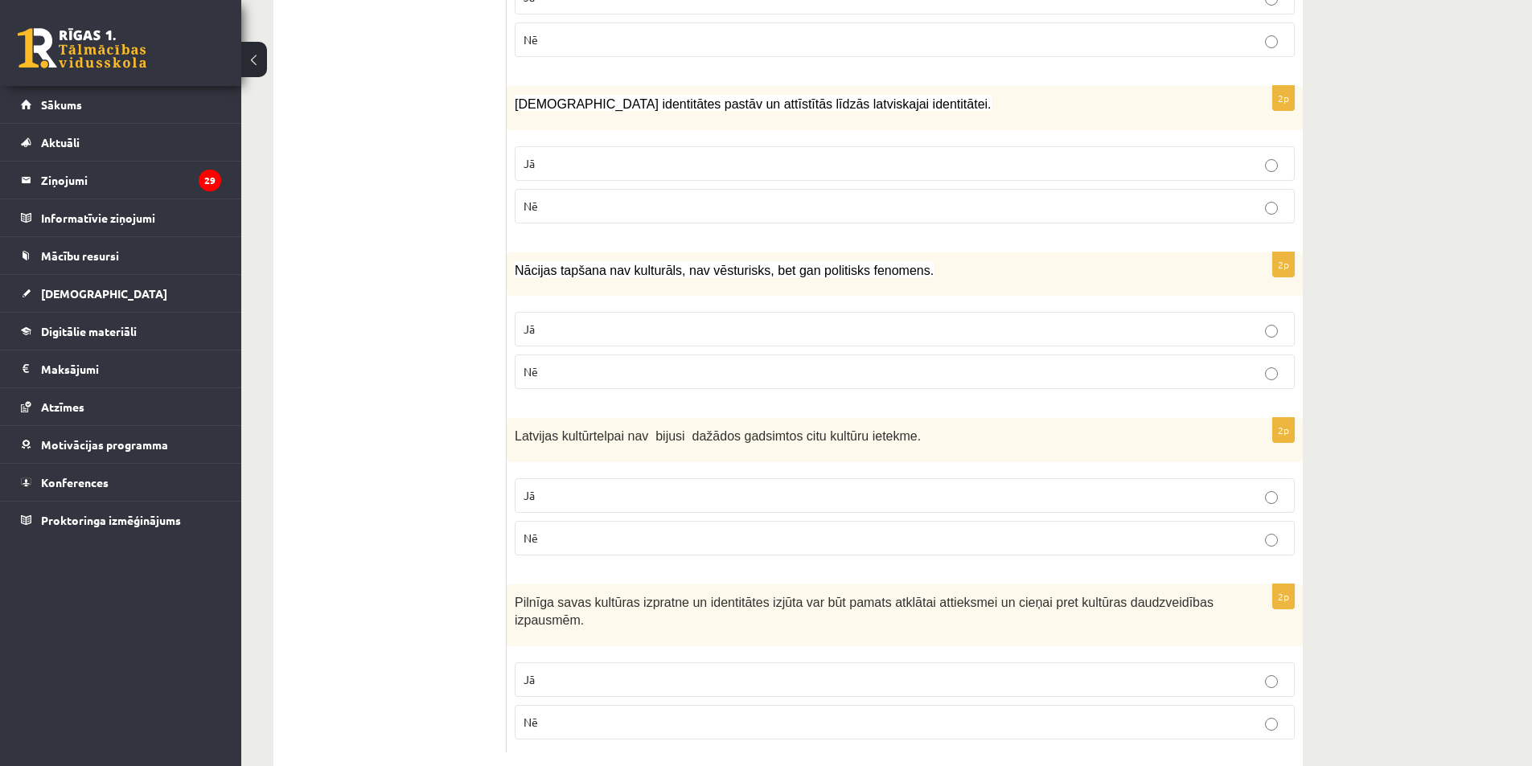
click at [588, 321] on p "Jā" at bounding box center [904, 329] width 762 height 17
click at [634, 155] on p "Jā" at bounding box center [904, 163] width 762 height 17
click at [714, 363] on p "Nē" at bounding box center [904, 371] width 762 height 17
click at [731, 530] on p "Nē" at bounding box center [904, 538] width 762 height 17
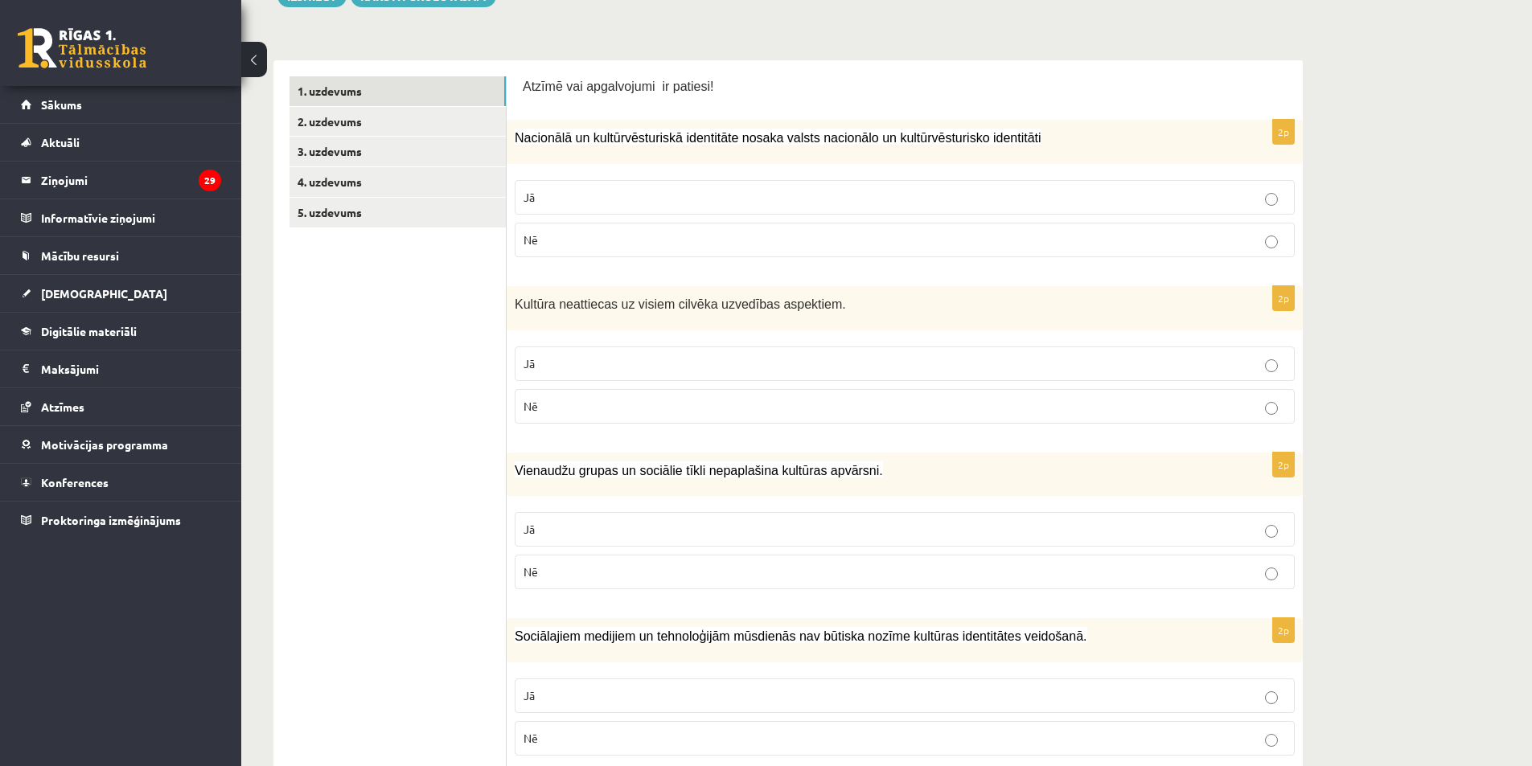
scroll to position [0, 0]
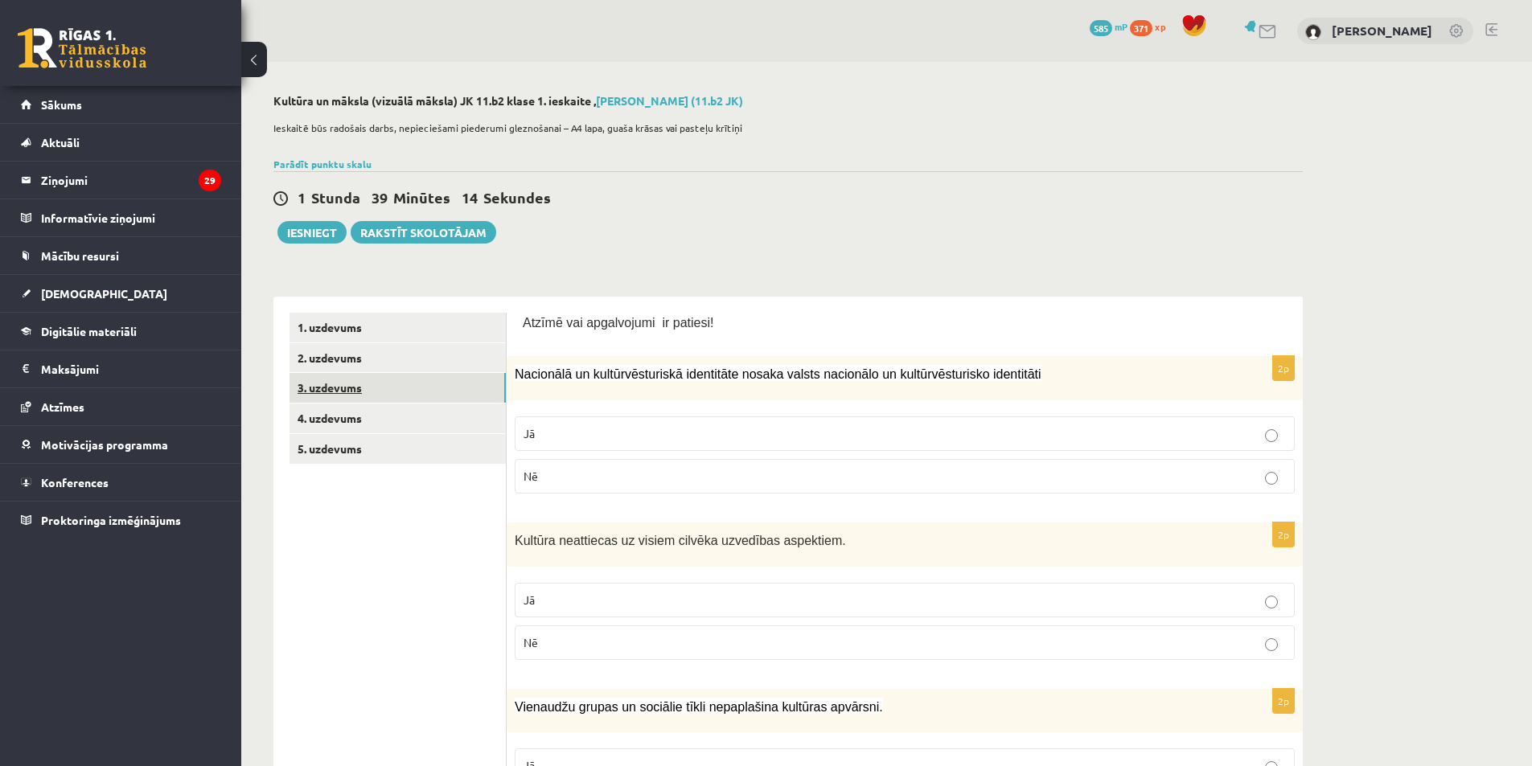
click at [445, 384] on link "3. uzdevums" at bounding box center [397, 388] width 216 height 30
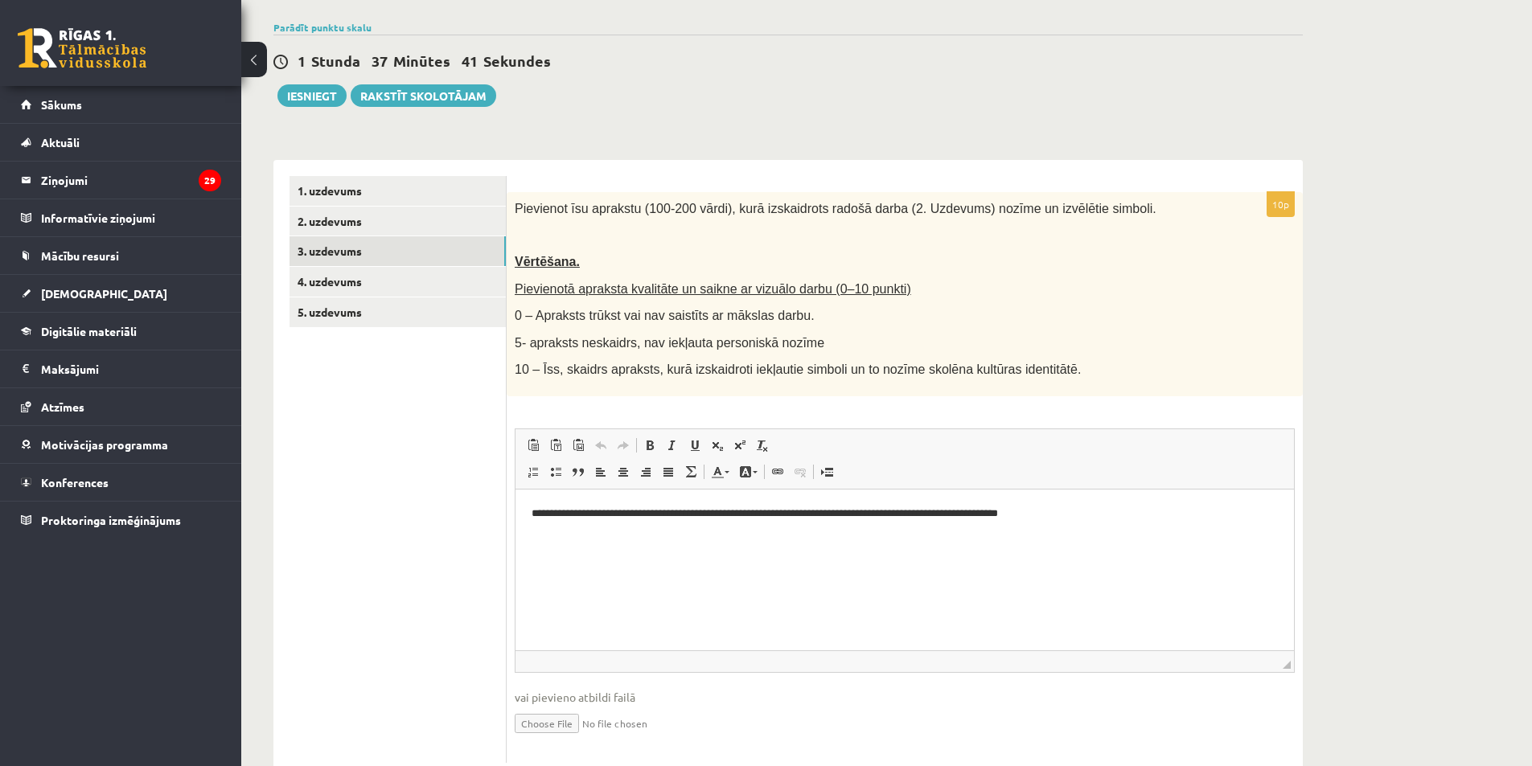
scroll to position [161, 0]
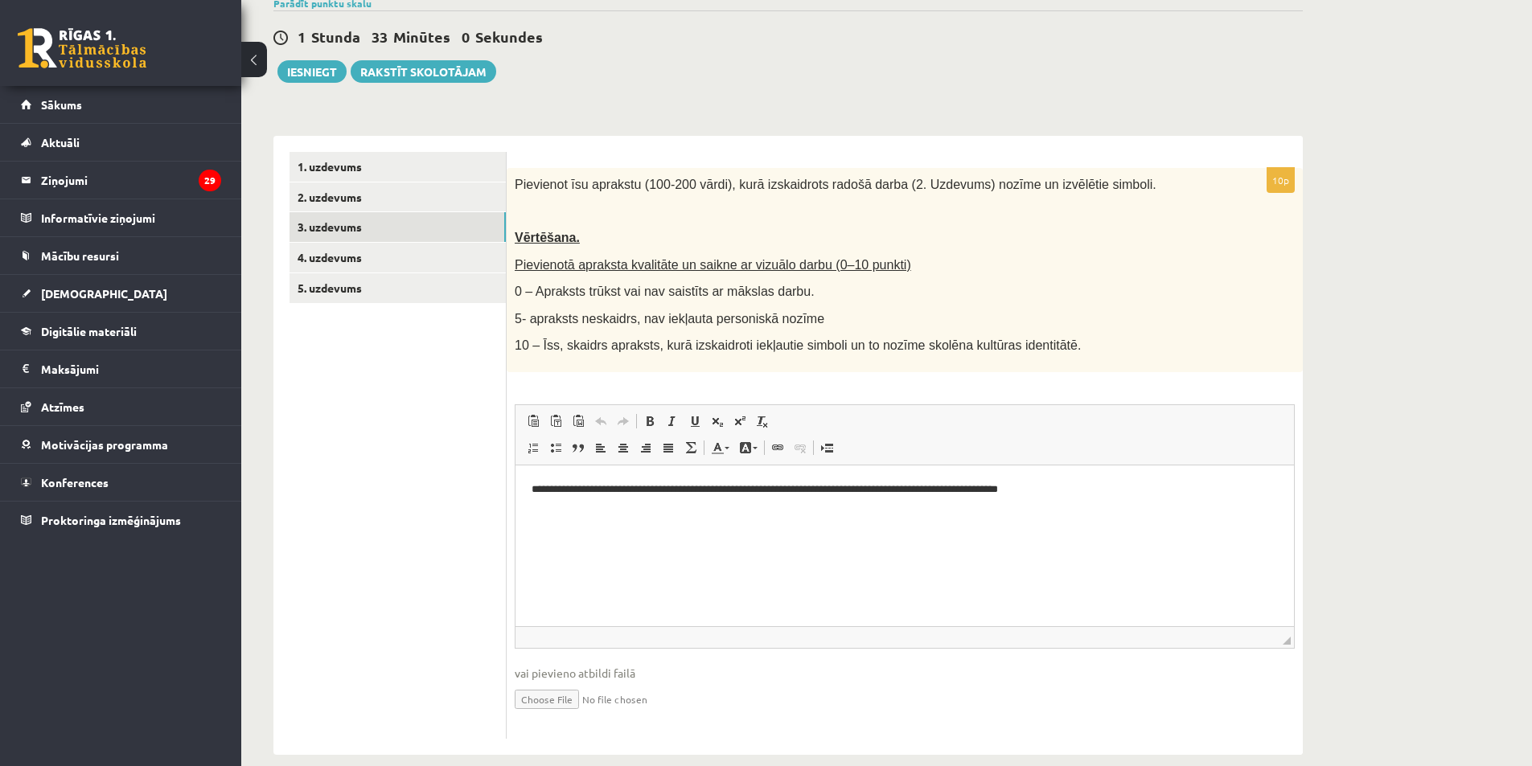
click at [1102, 497] on p "**********" at bounding box center [904, 489] width 746 height 17
click at [791, 492] on p "**********" at bounding box center [904, 489] width 746 height 17
click at [1090, 494] on p "**********" at bounding box center [904, 489] width 746 height 17
click at [319, 252] on link "4. uzdevums" at bounding box center [397, 258] width 216 height 30
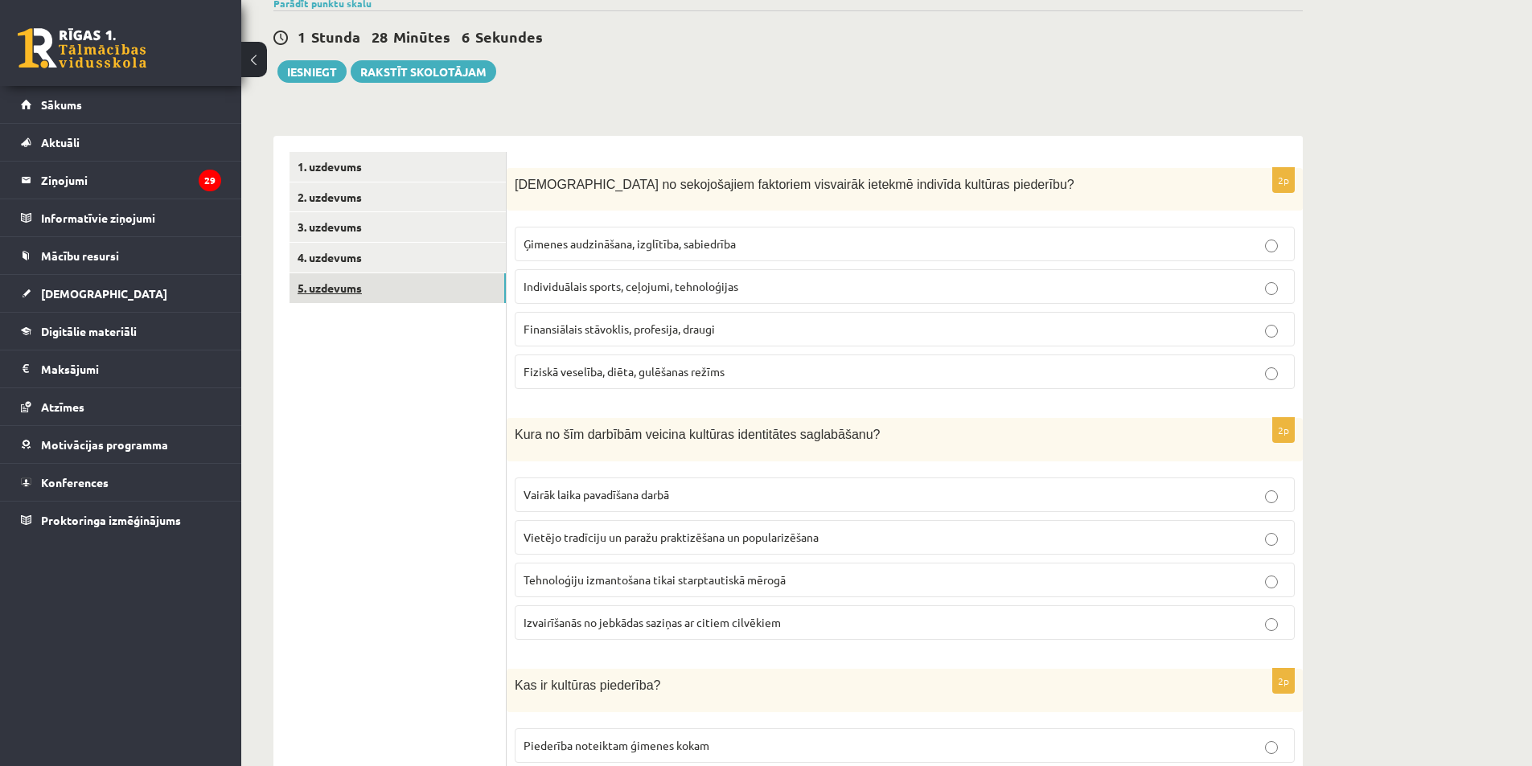
click at [345, 279] on link "5. uzdevums" at bounding box center [397, 288] width 216 height 30
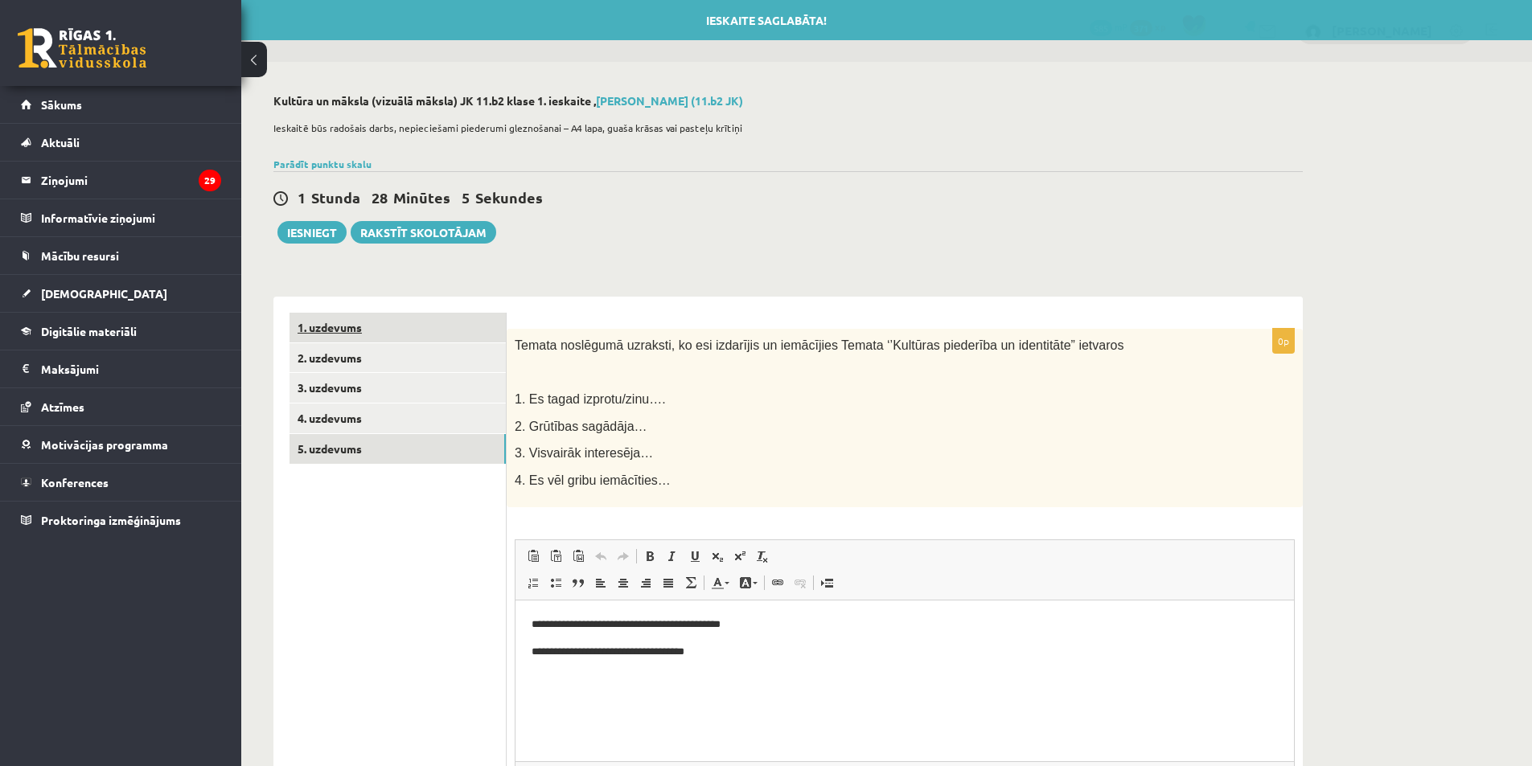
scroll to position [0, 0]
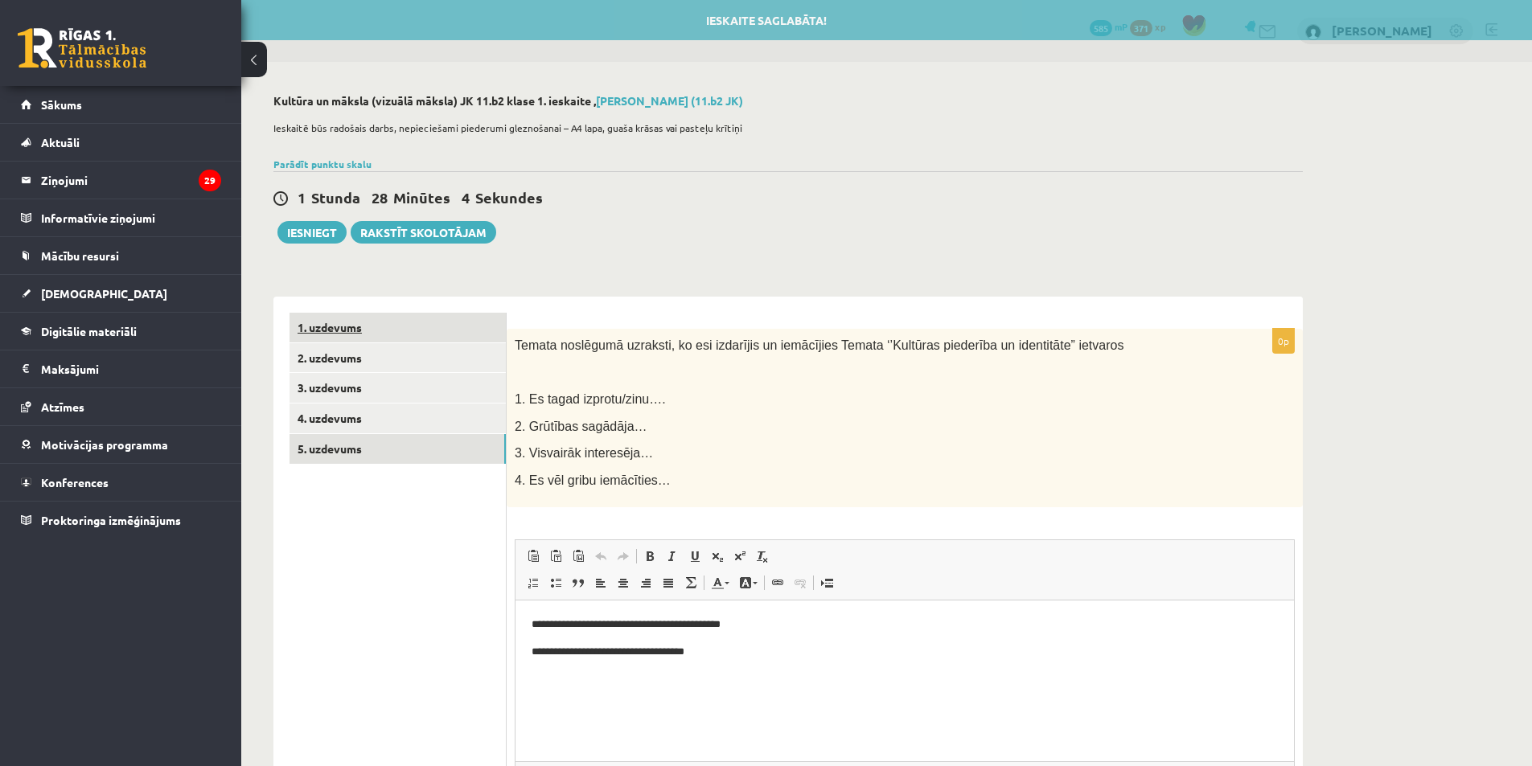
click at [377, 322] on link "1. uzdevums" at bounding box center [397, 328] width 216 height 30
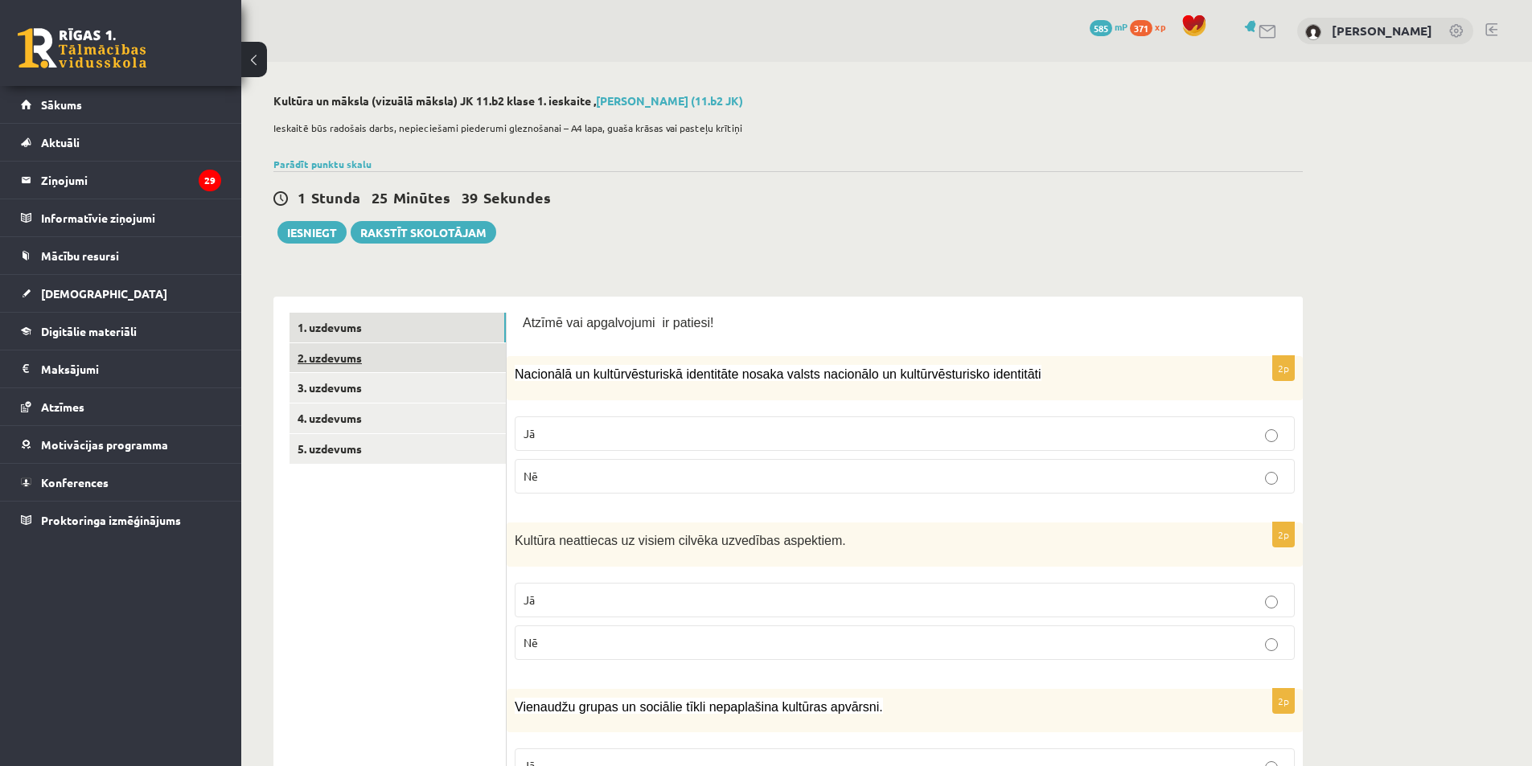
click at [451, 363] on link "2. uzdevums" at bounding box center [397, 358] width 216 height 30
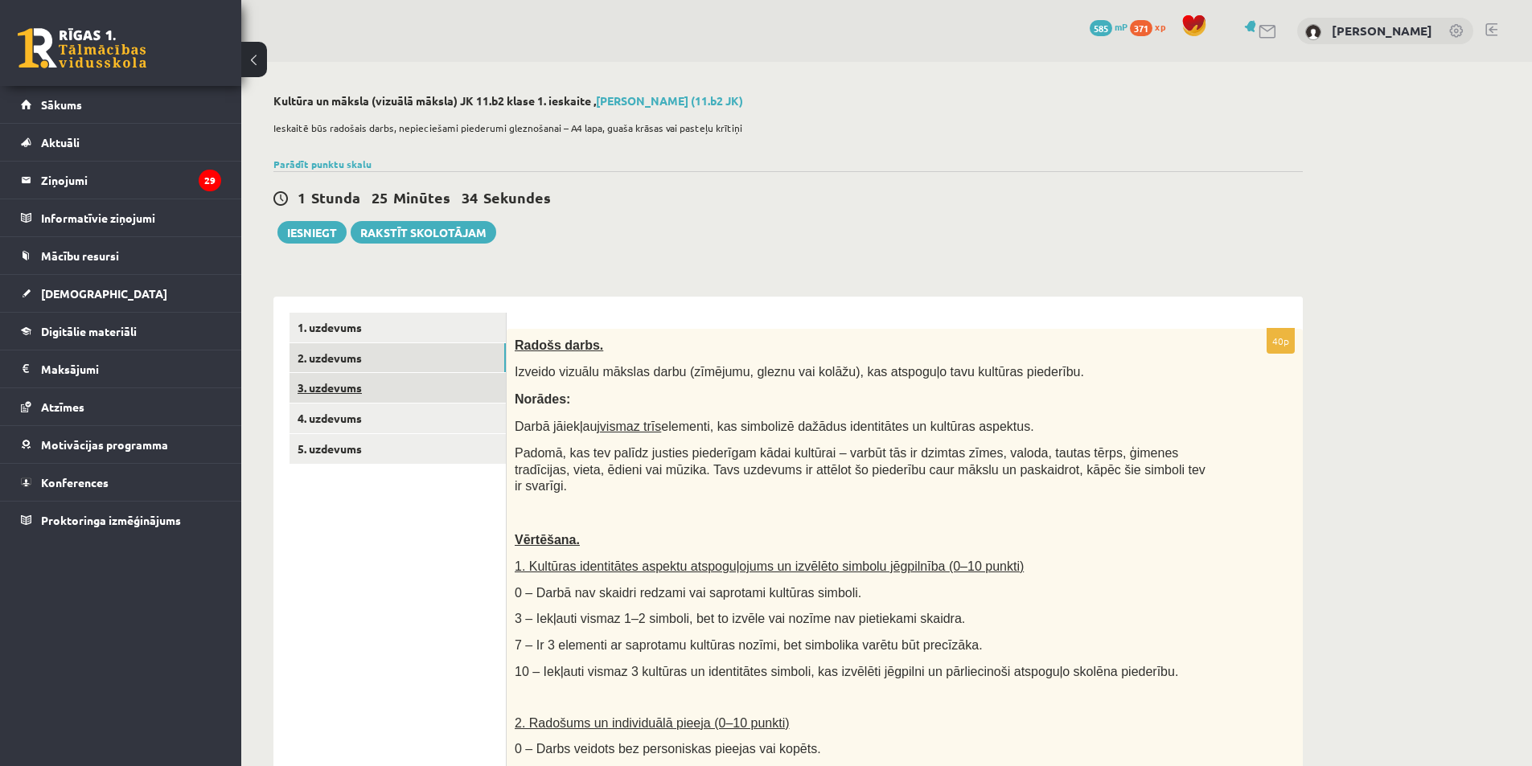
click at [482, 375] on link "3. uzdevums" at bounding box center [397, 388] width 216 height 30
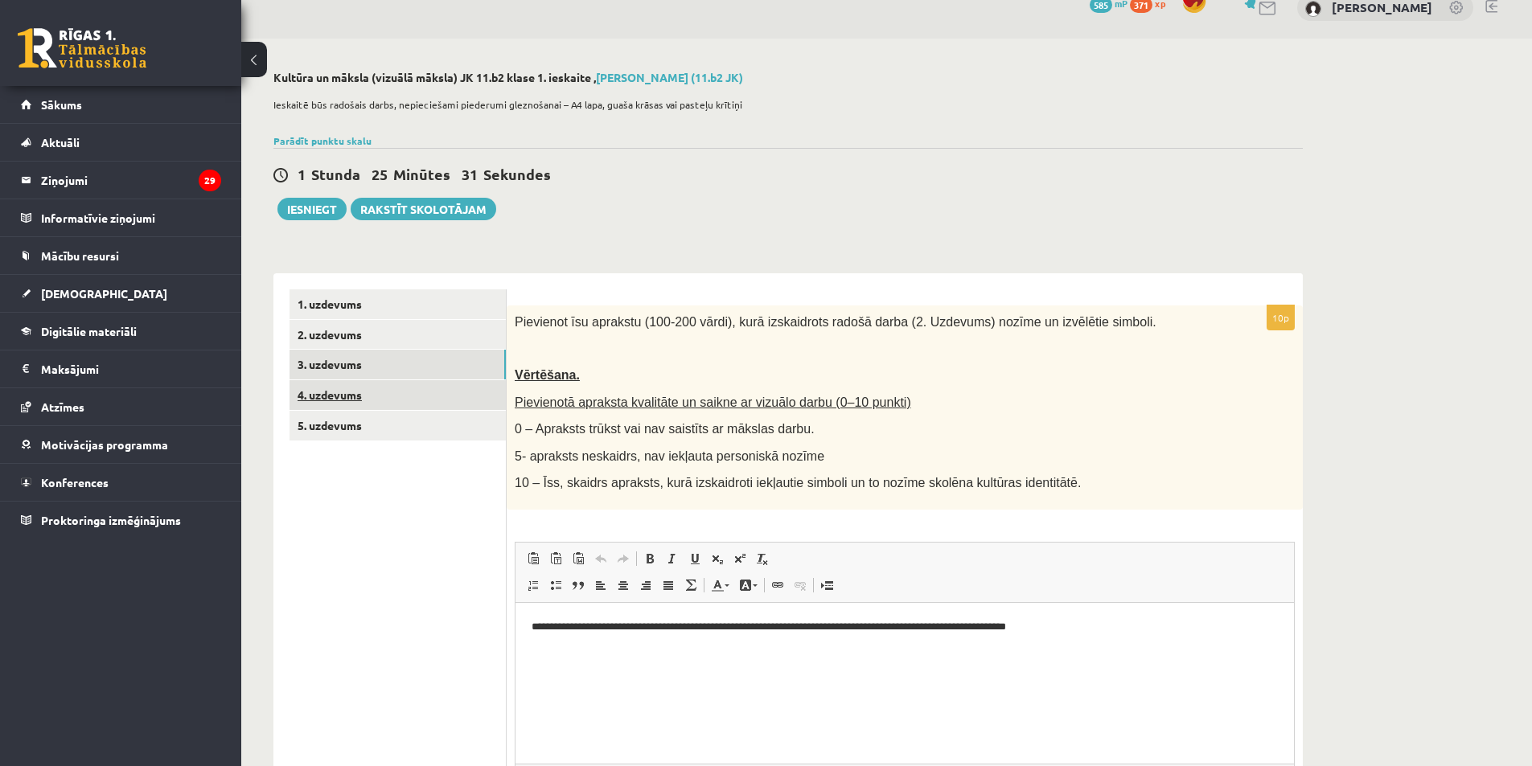
click at [455, 388] on link "4. uzdevums" at bounding box center [397, 395] width 216 height 30
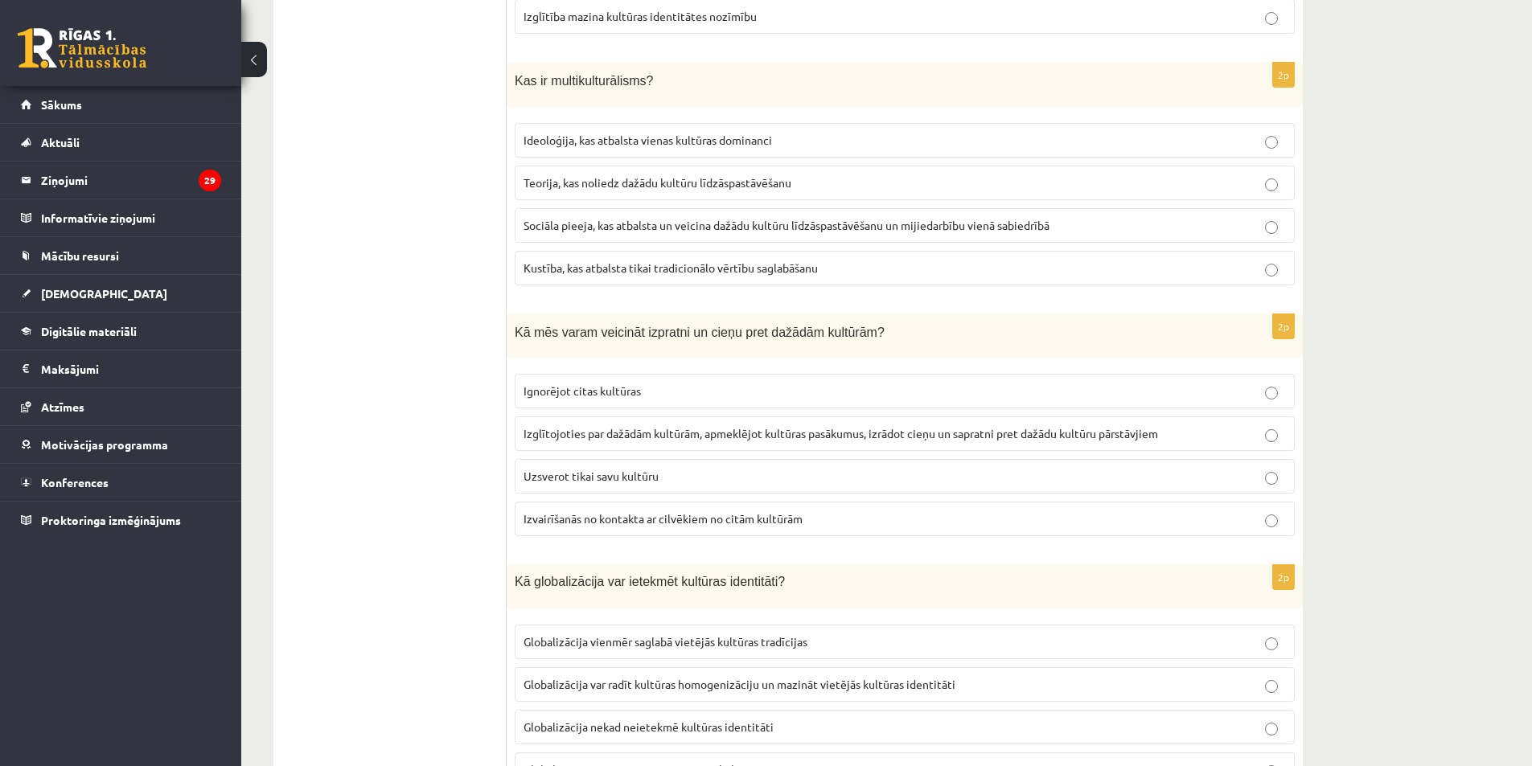
scroll to position [2104, 0]
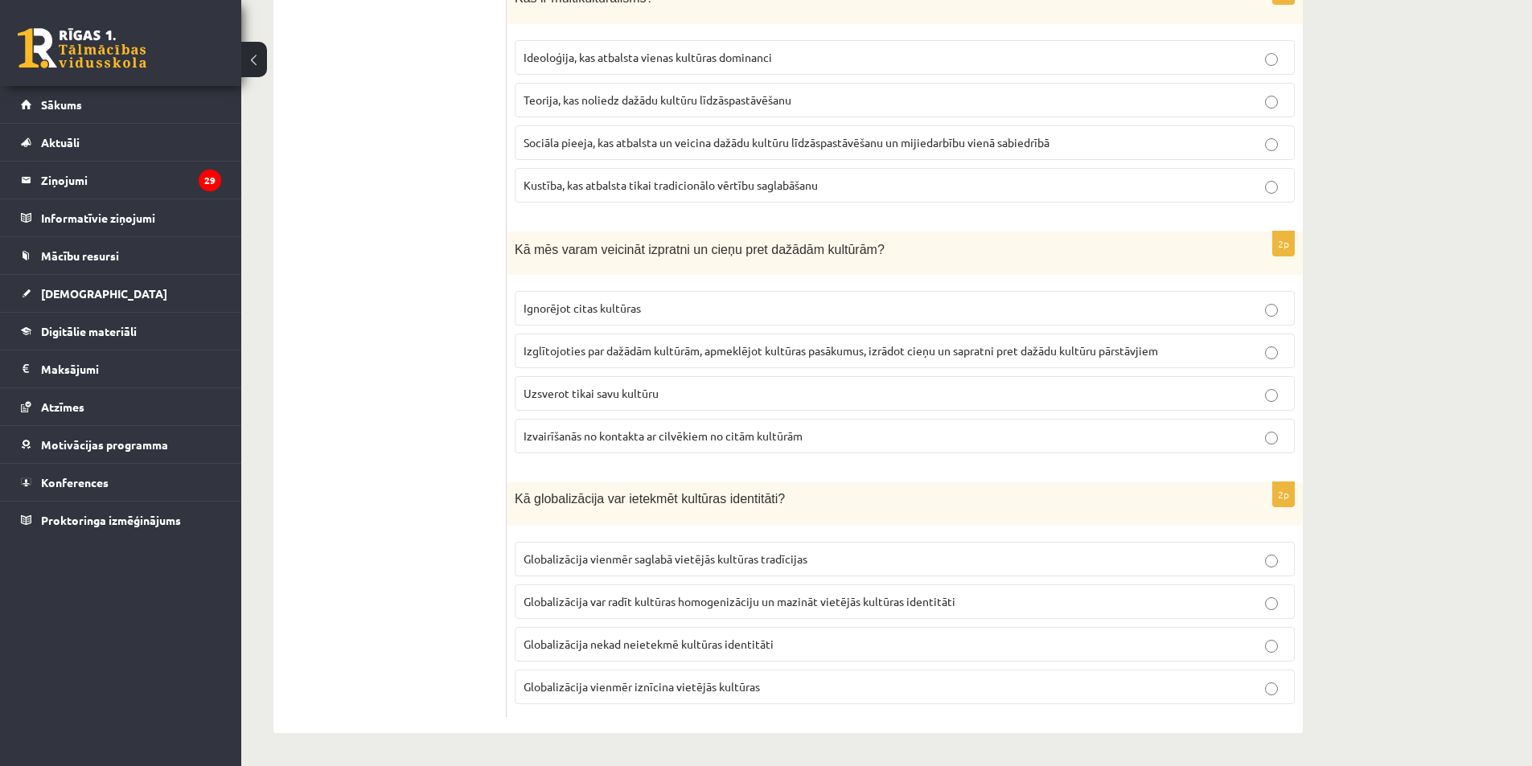
click at [722, 607] on span "Globalizācija var radīt kultūras homogenizāciju un mazināt vietējās kultūras id…" at bounding box center [739, 601] width 432 height 14
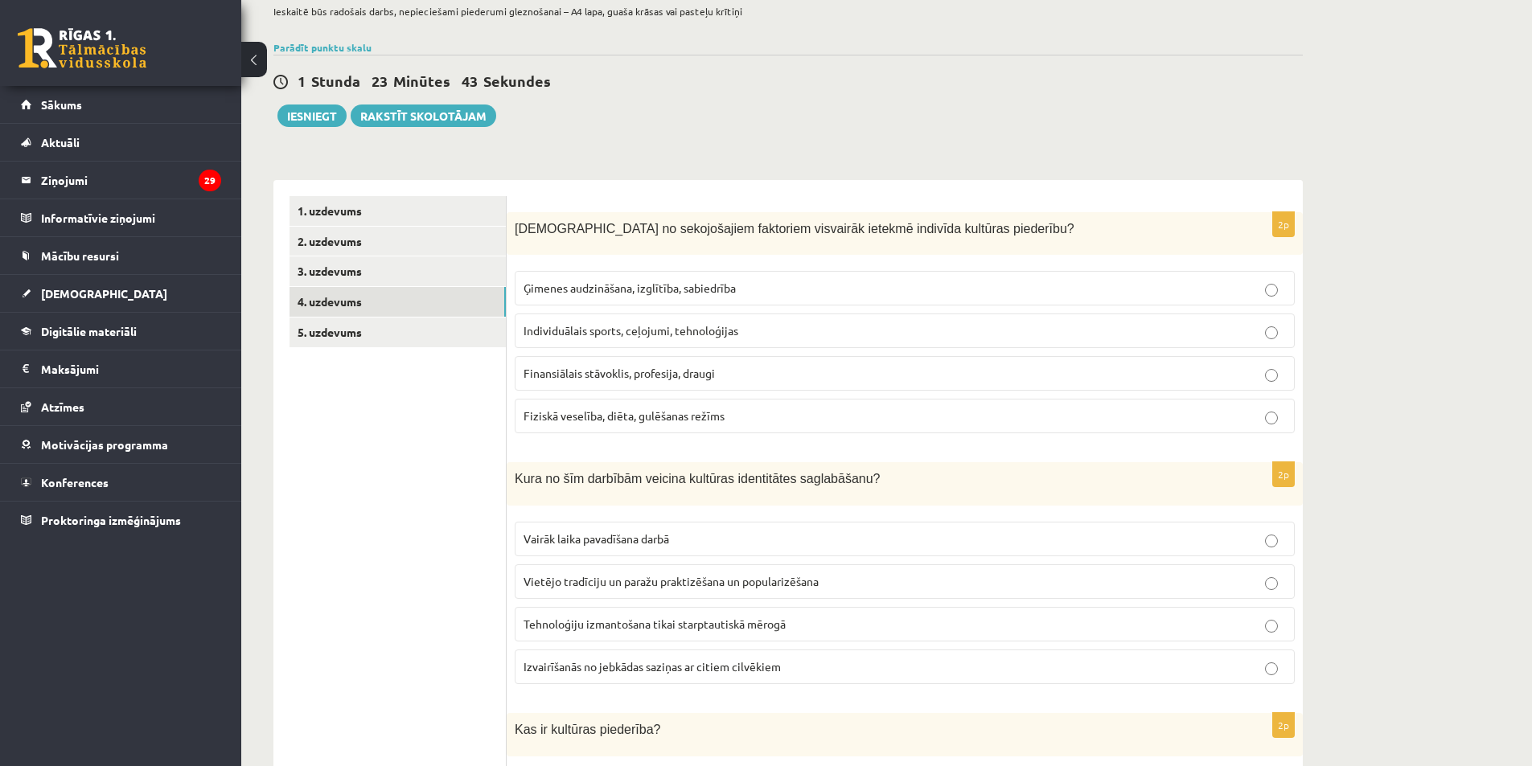
scroll to position [0, 0]
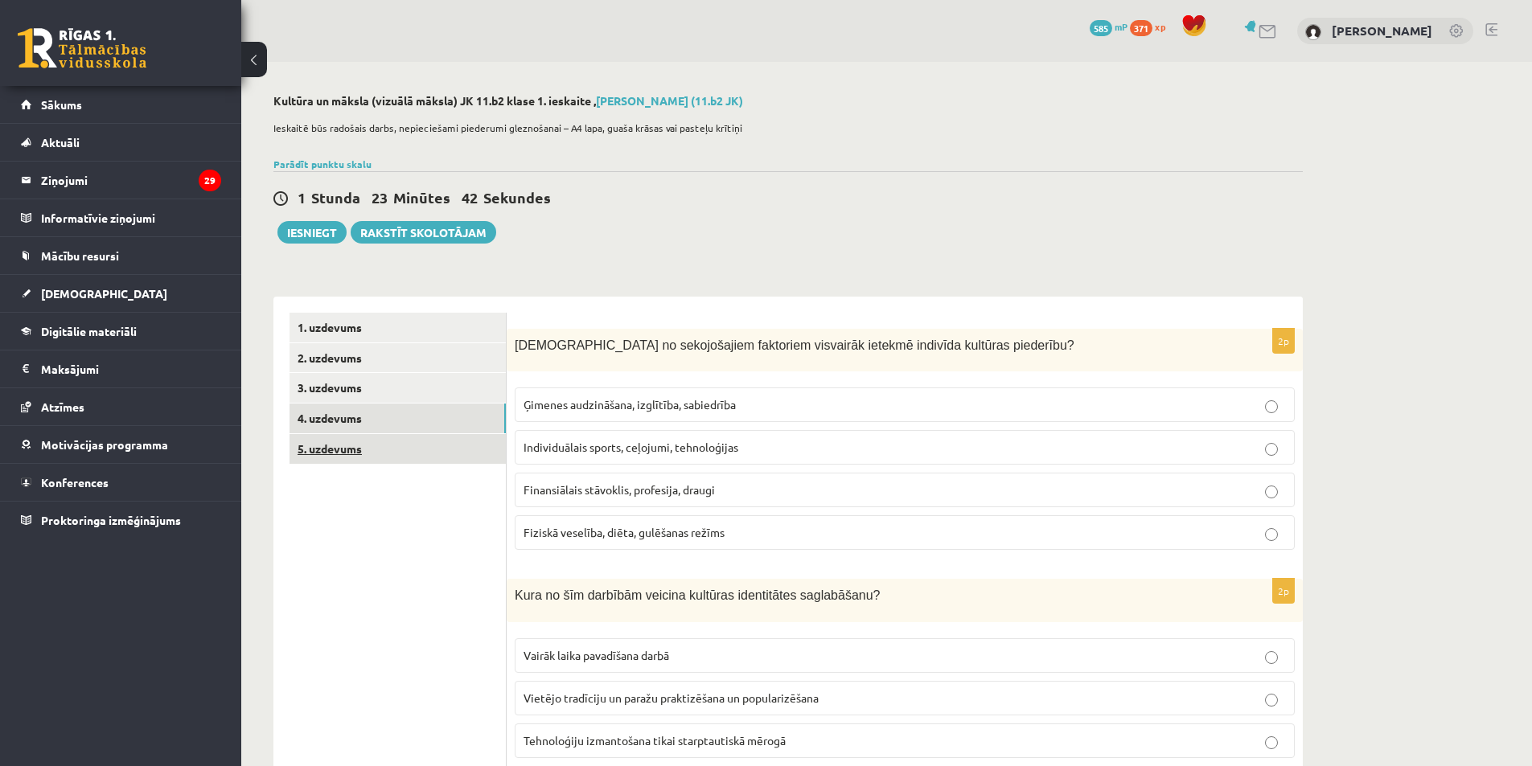
click at [395, 452] on link "5. uzdevums" at bounding box center [397, 449] width 216 height 30
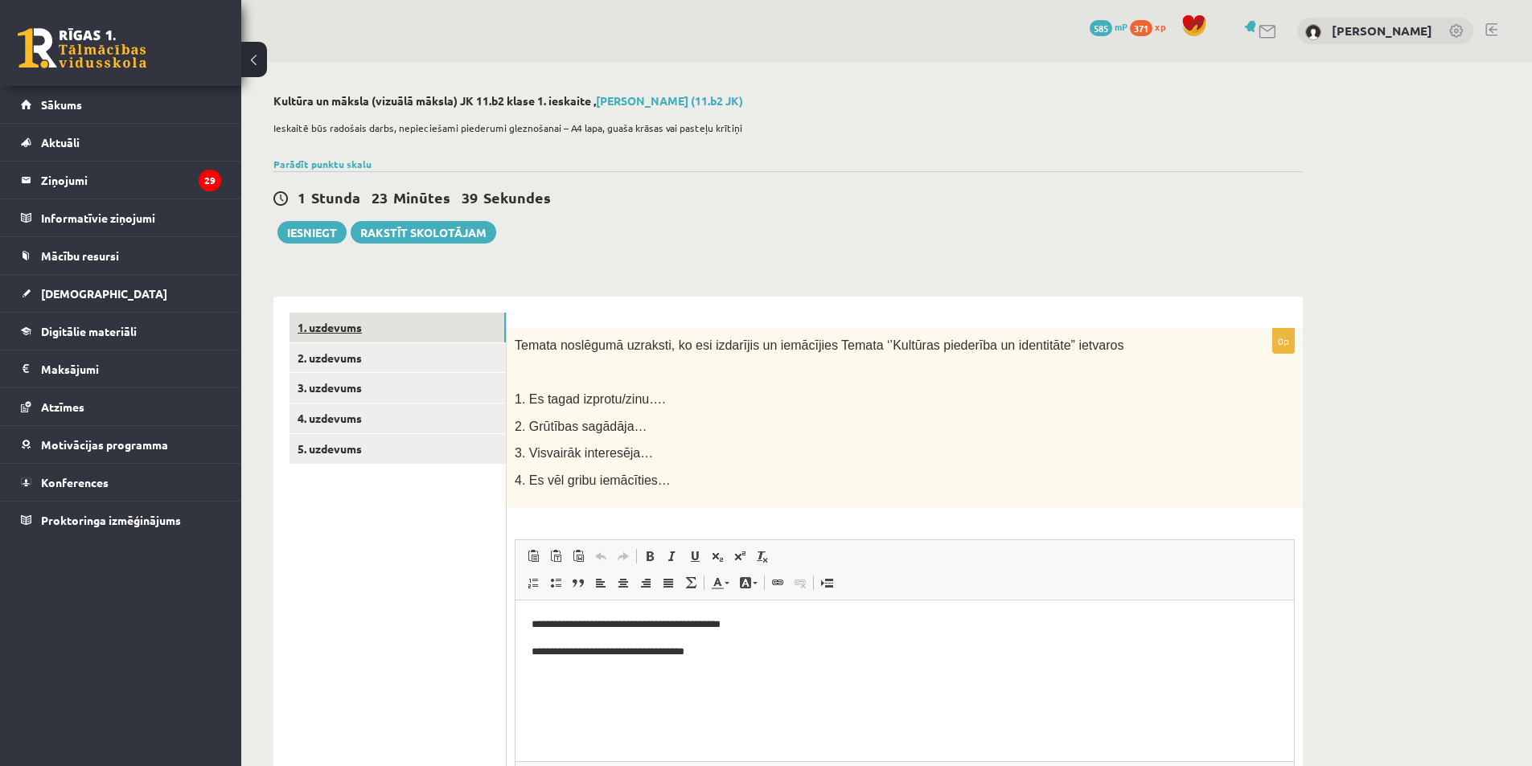
click at [339, 330] on link "1. uzdevums" at bounding box center [397, 328] width 216 height 30
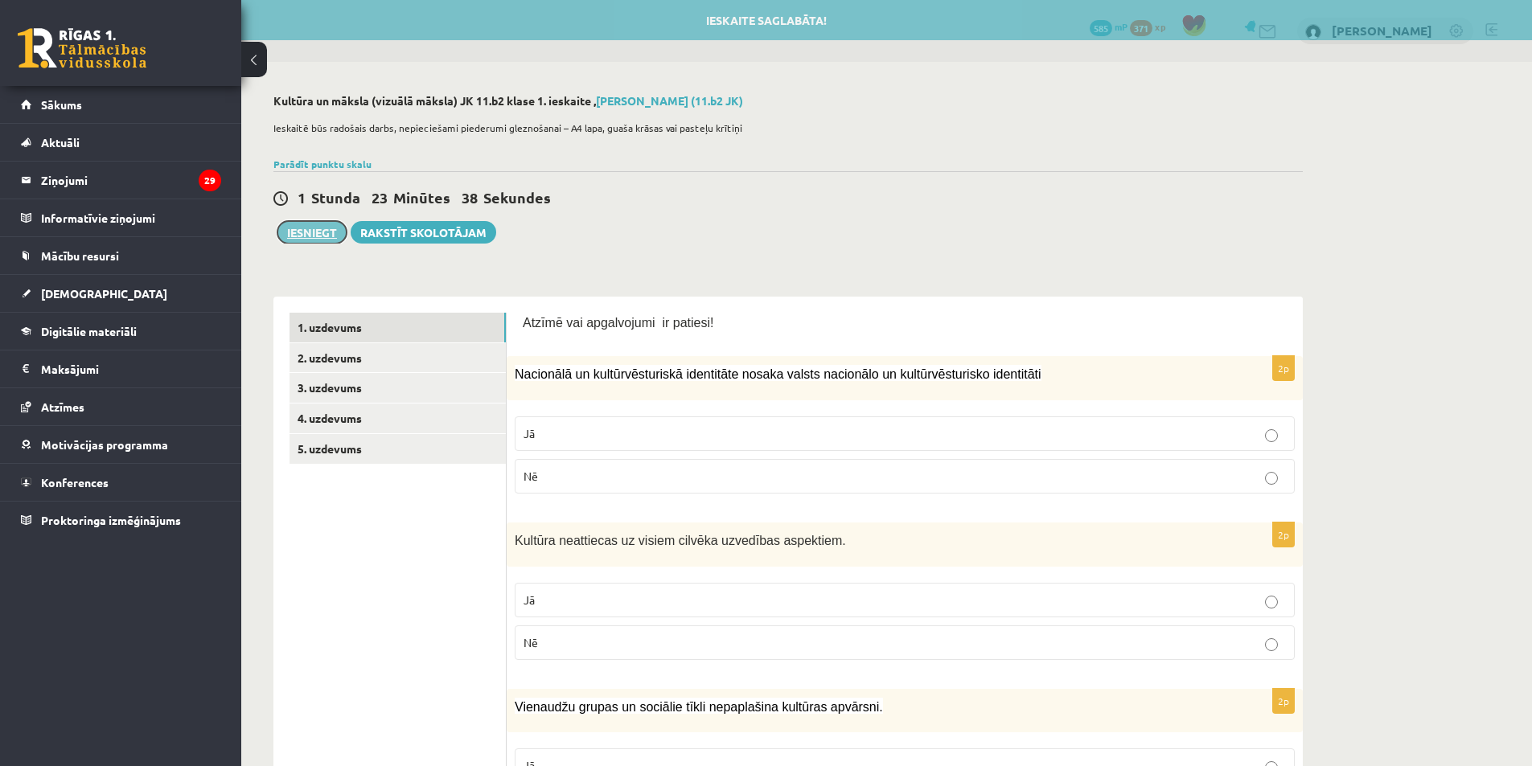
click at [315, 224] on button "Iesniegt" at bounding box center [311, 232] width 69 height 23
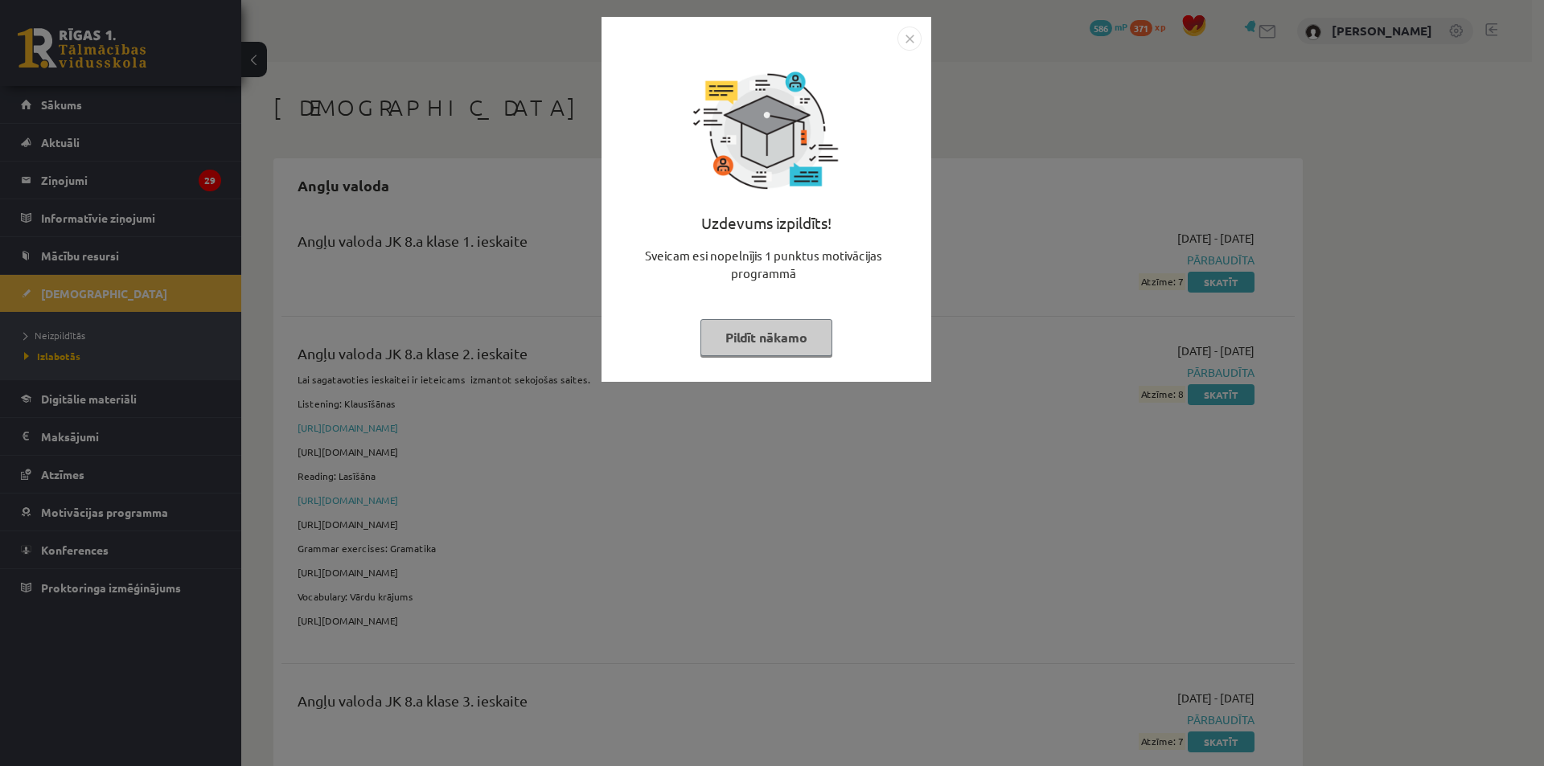
click at [908, 41] on img "Close" at bounding box center [909, 39] width 24 height 24
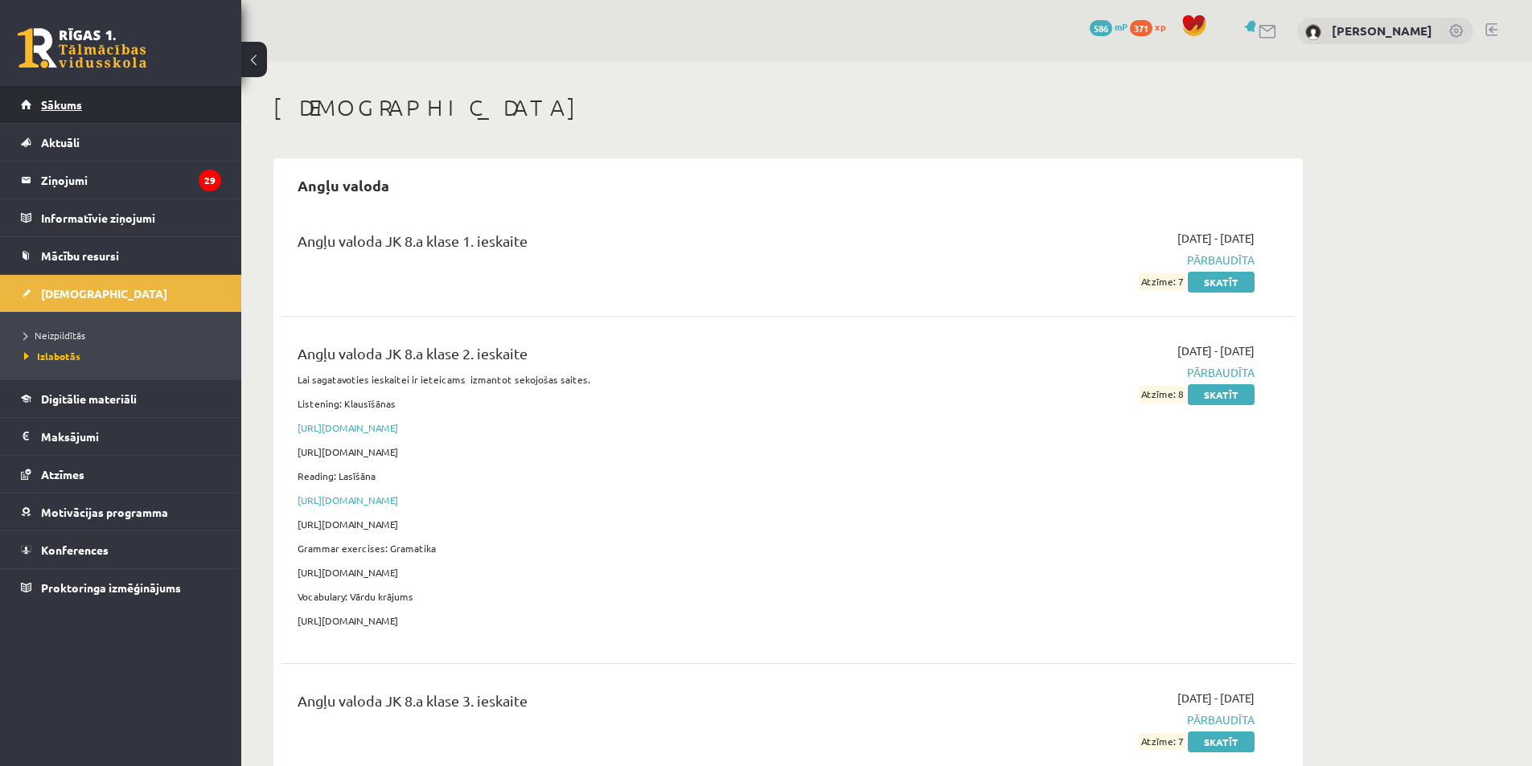
click at [186, 116] on link "Sākums" at bounding box center [121, 104] width 200 height 37
